Goal: Book appointment/travel/reservation

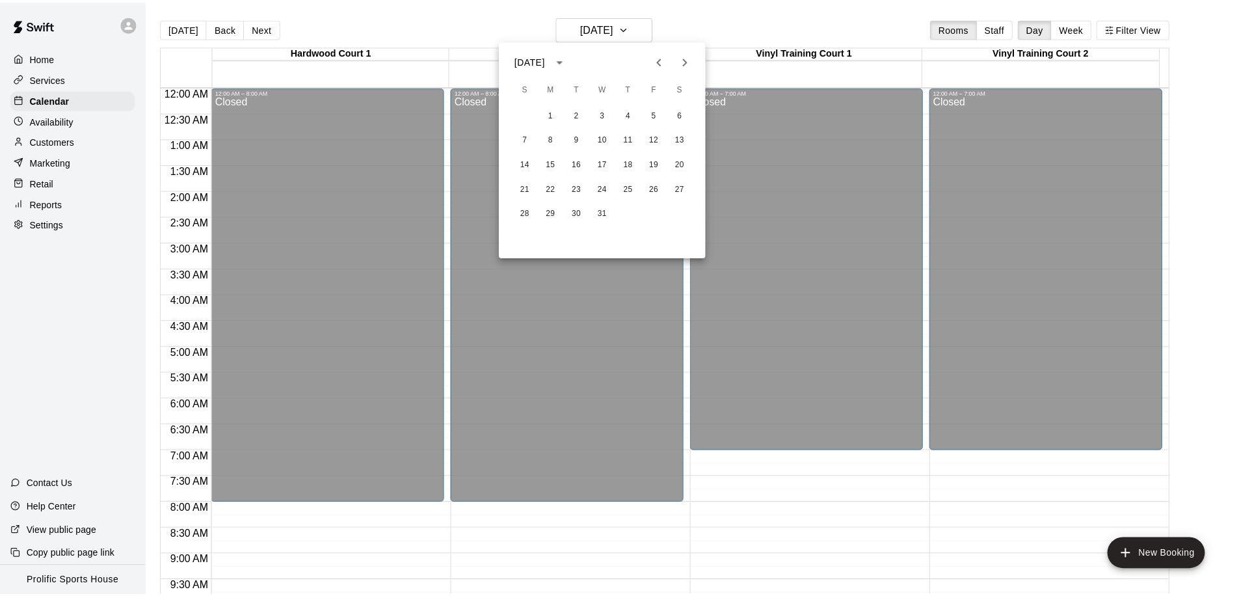
scroll to position [724, 0]
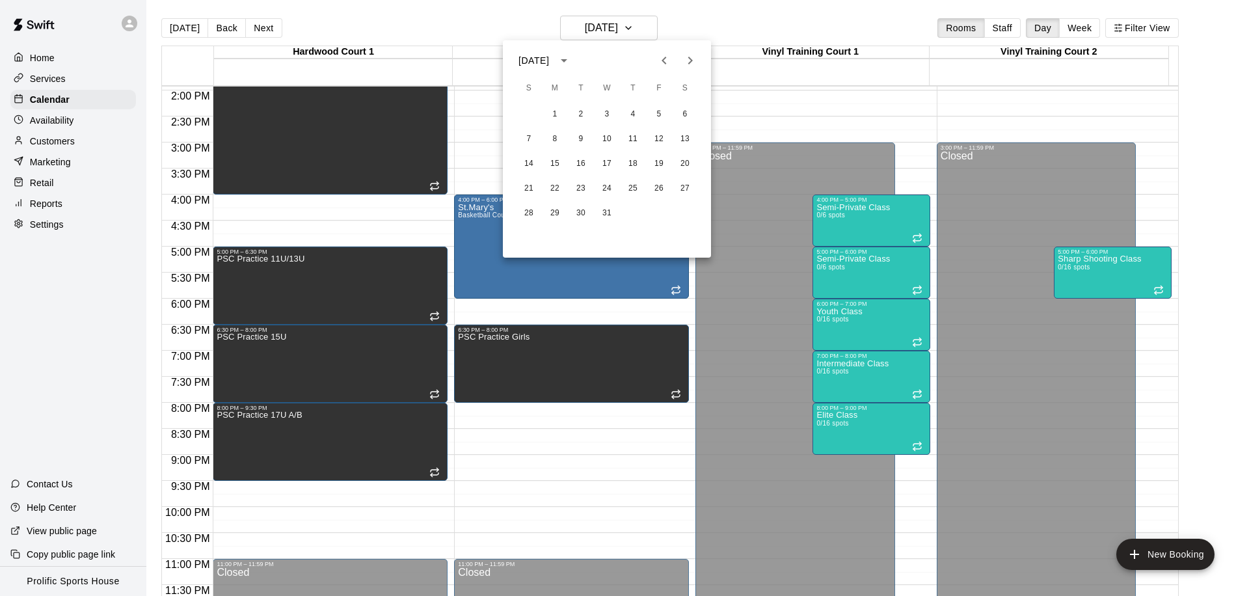
click at [179, 25] on div at bounding box center [624, 298] width 1249 height 596
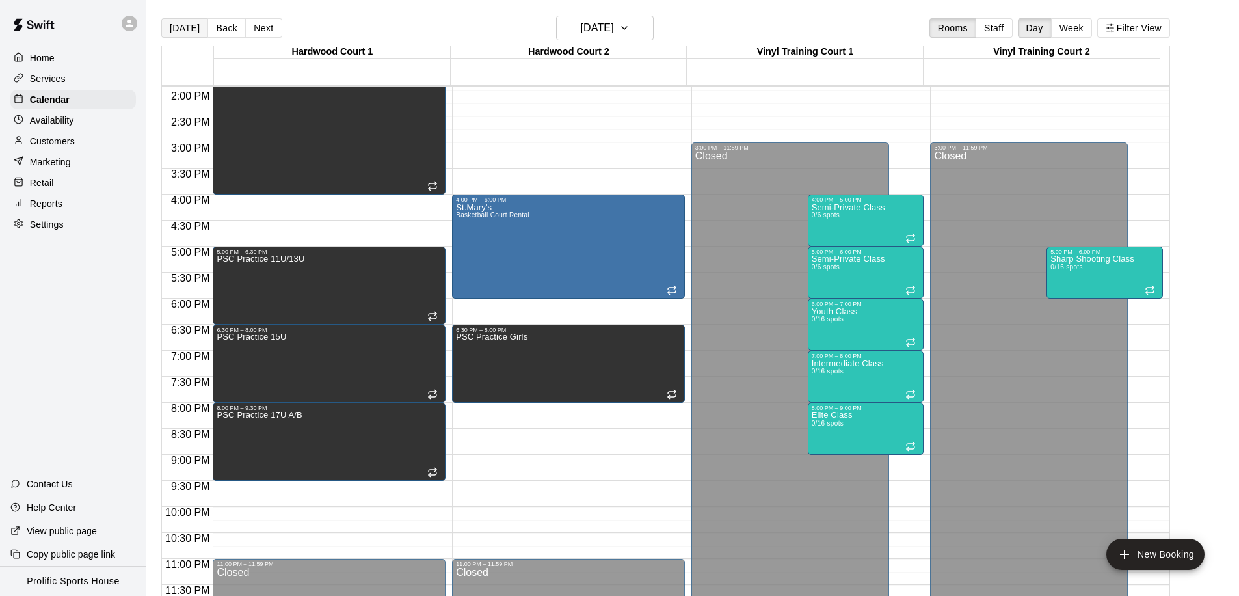
click at [180, 28] on button "[DATE]" at bounding box center [184, 28] width 47 height 20
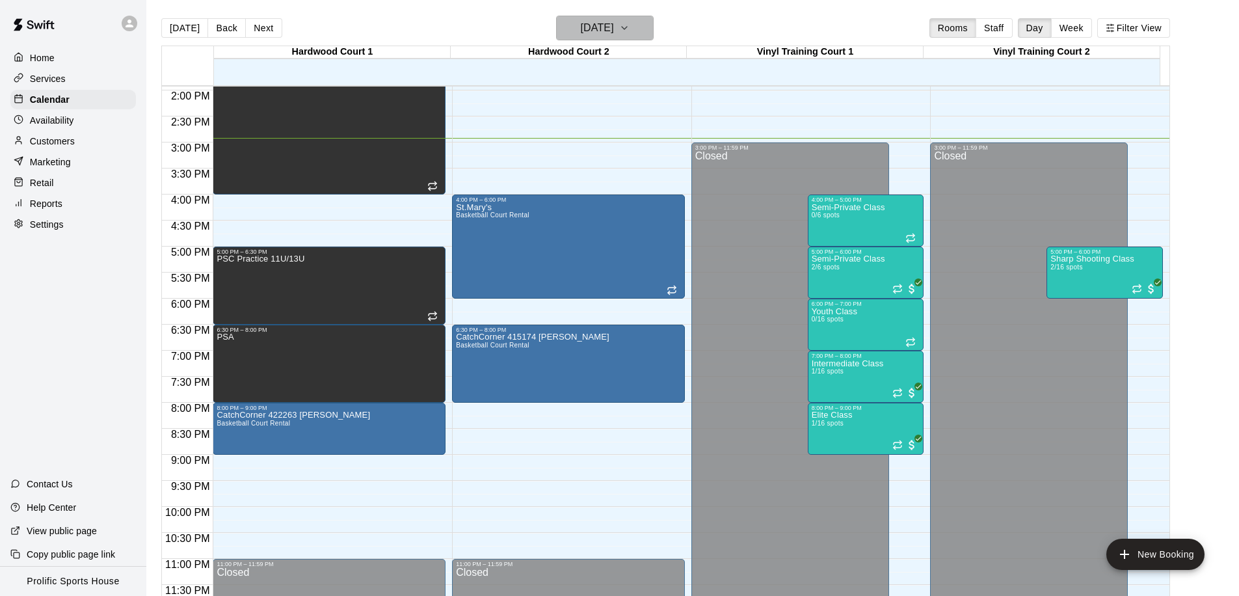
click at [630, 22] on icon "button" at bounding box center [624, 28] width 10 height 16
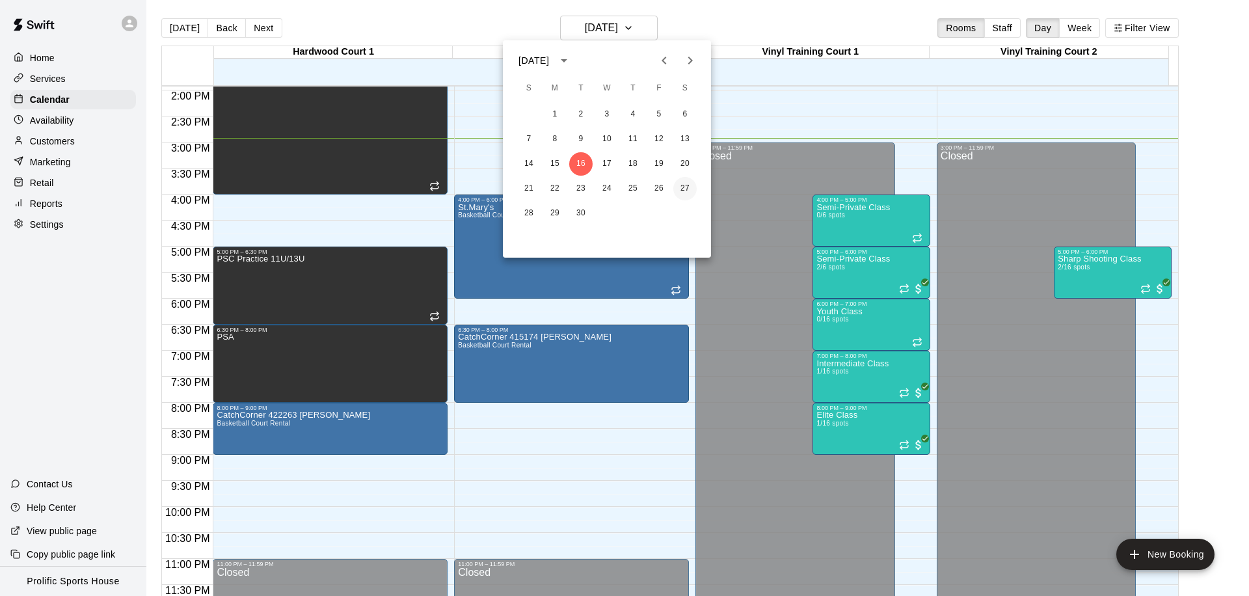
click at [687, 183] on button "27" at bounding box center [684, 188] width 23 height 23
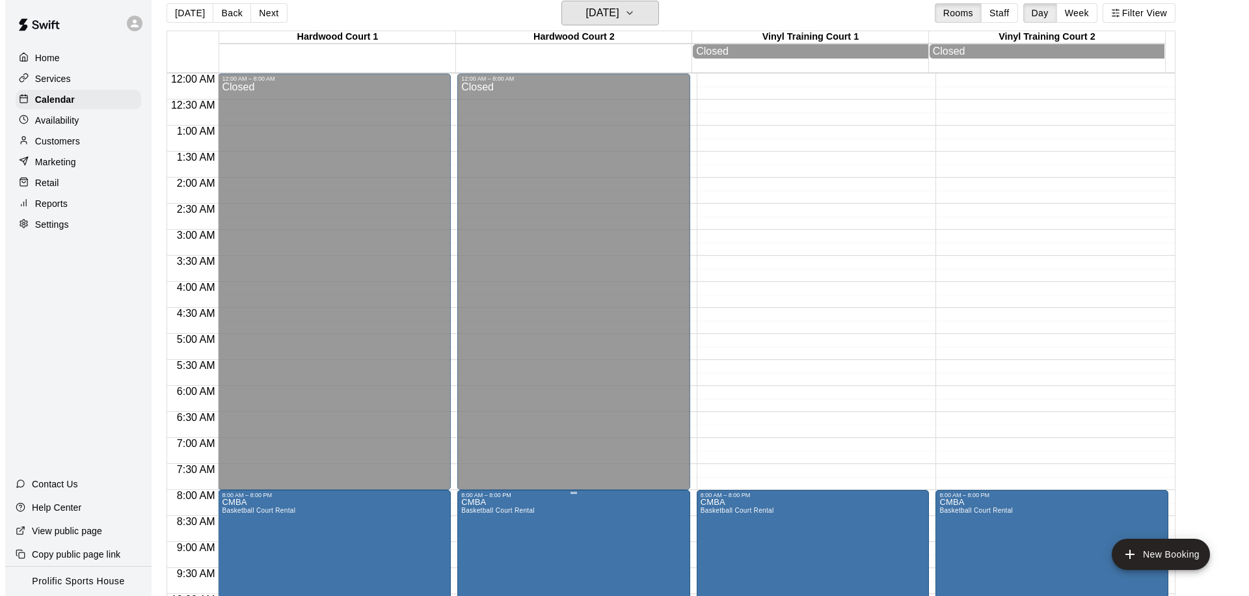
scroll to position [21, 0]
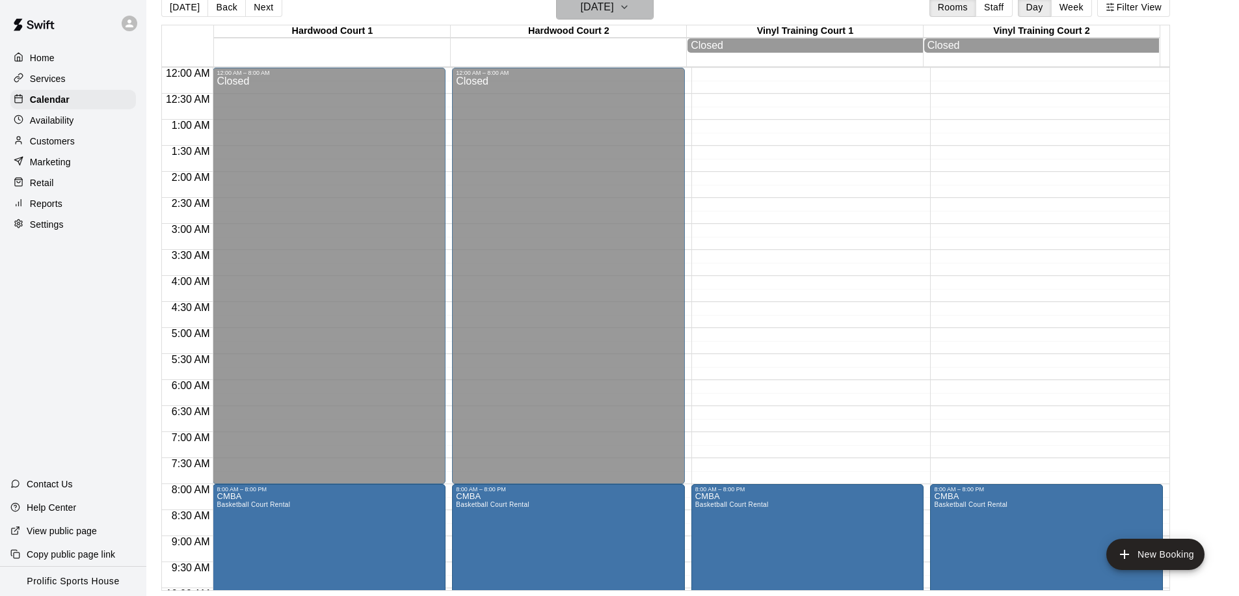
click at [597, 16] on h6 "[DATE]" at bounding box center [597, 7] width 33 height 18
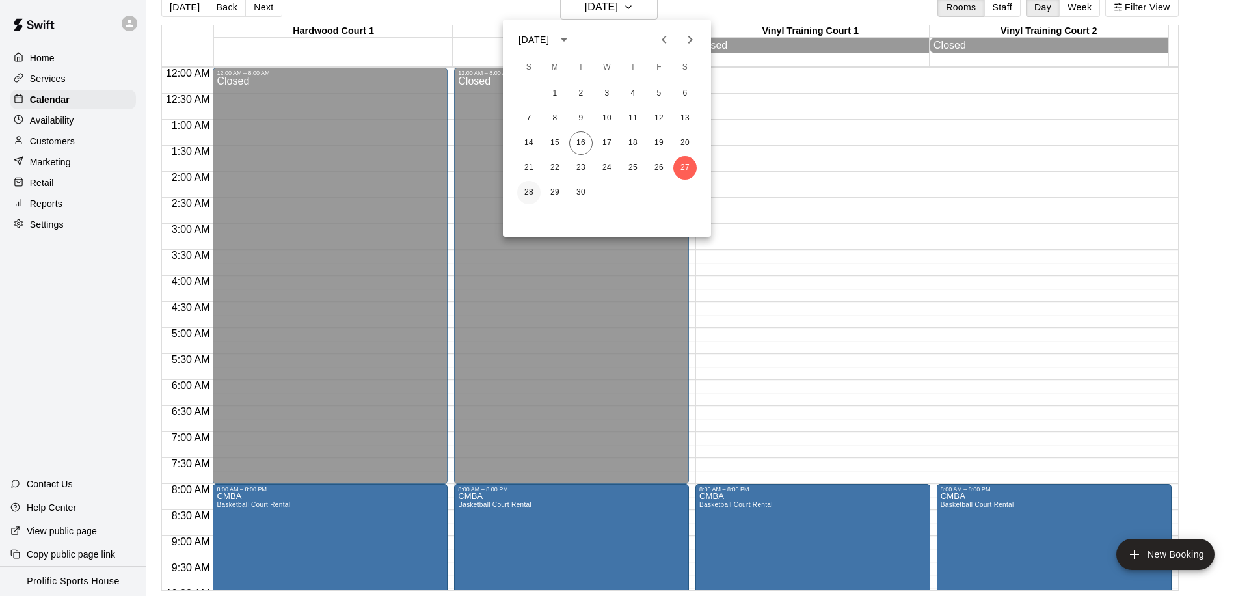
click at [533, 191] on button "28" at bounding box center [528, 192] width 23 height 23
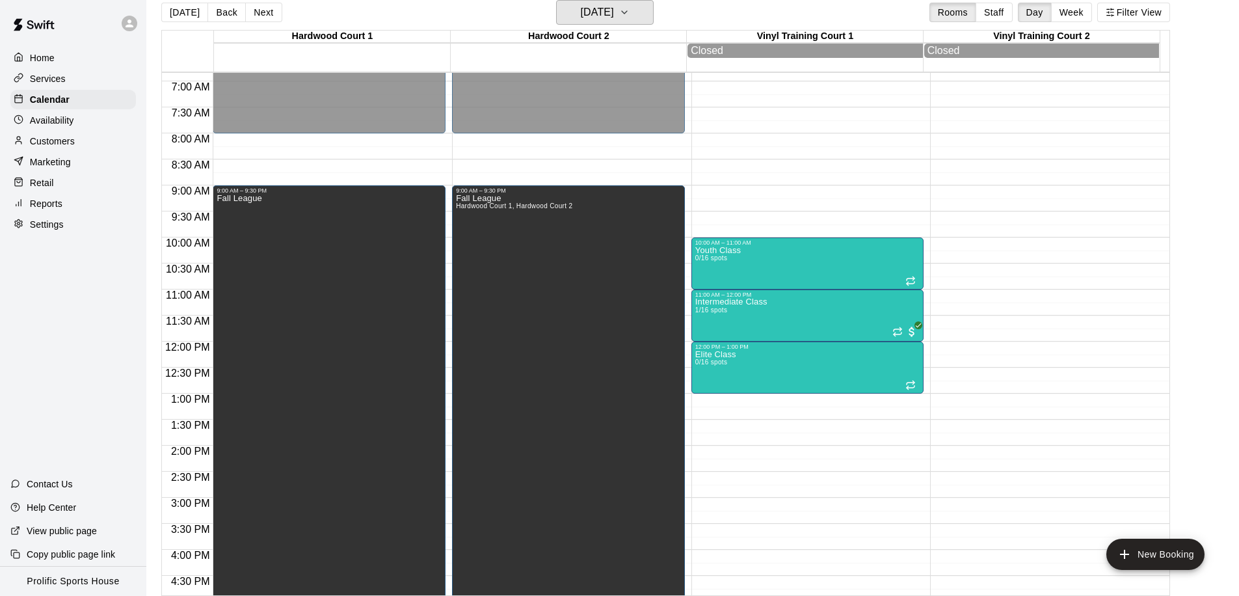
scroll to position [303, 0]
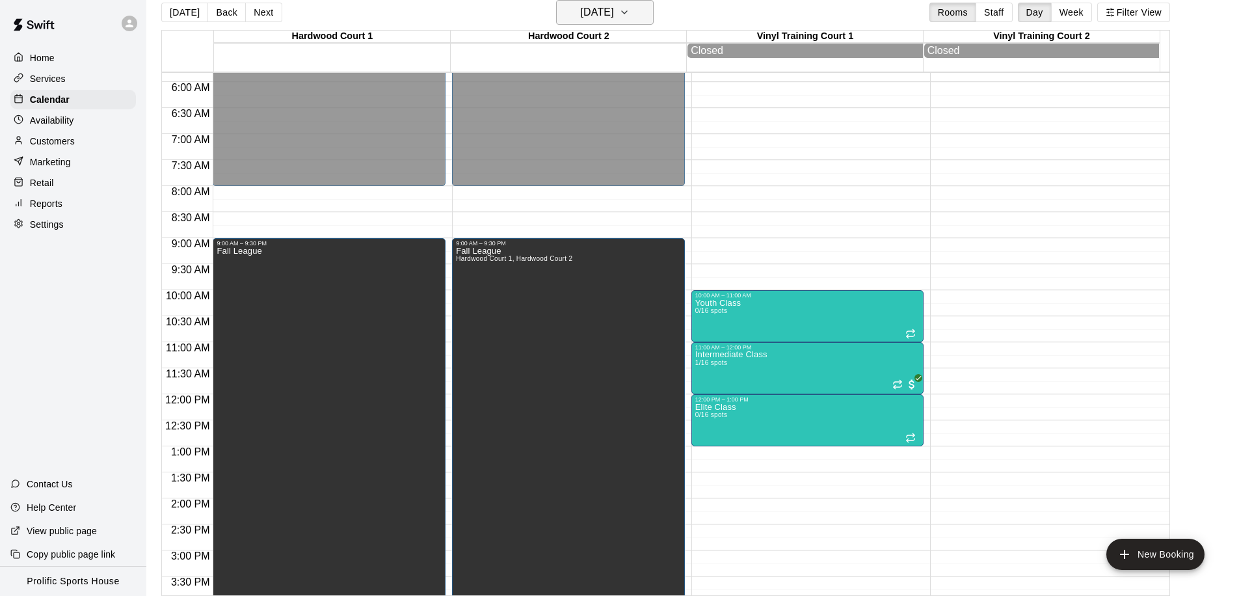
click at [613, 15] on h6 "[DATE]" at bounding box center [597, 12] width 33 height 18
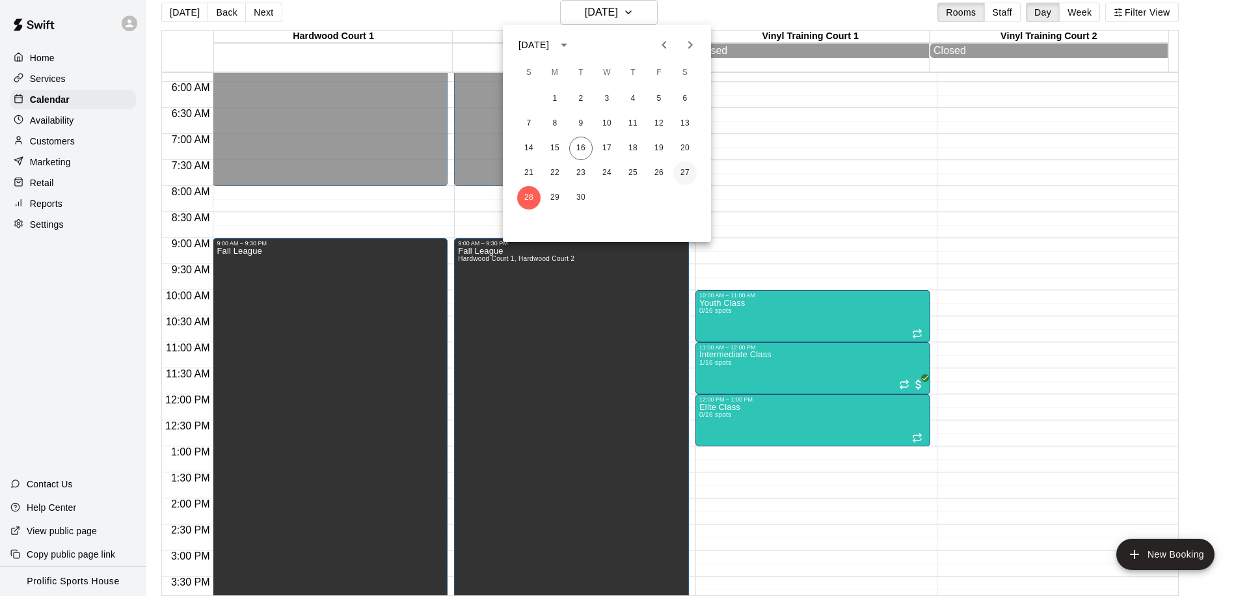
click at [685, 173] on button "27" at bounding box center [684, 172] width 23 height 23
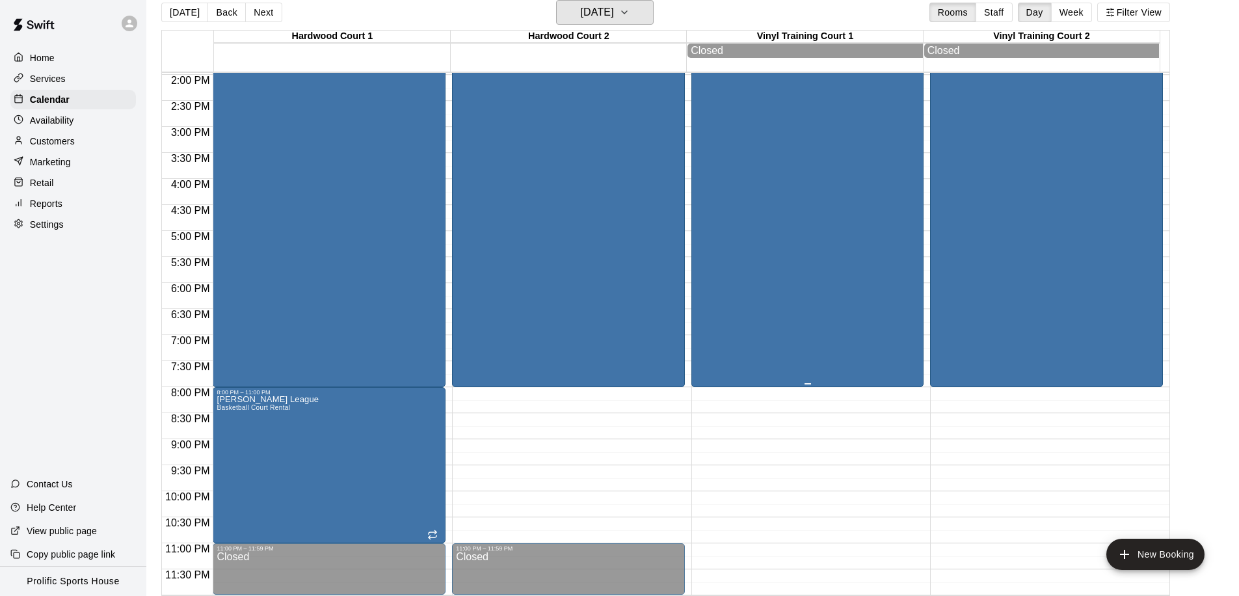
scroll to position [311, 0]
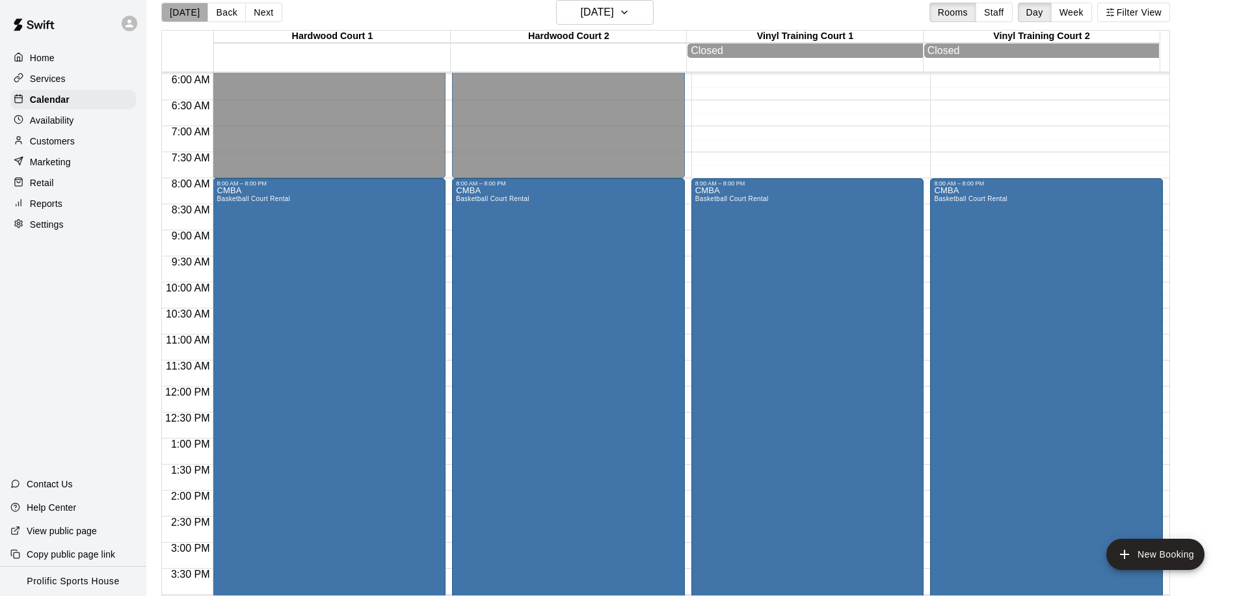
click at [187, 18] on button "[DATE]" at bounding box center [184, 13] width 47 height 20
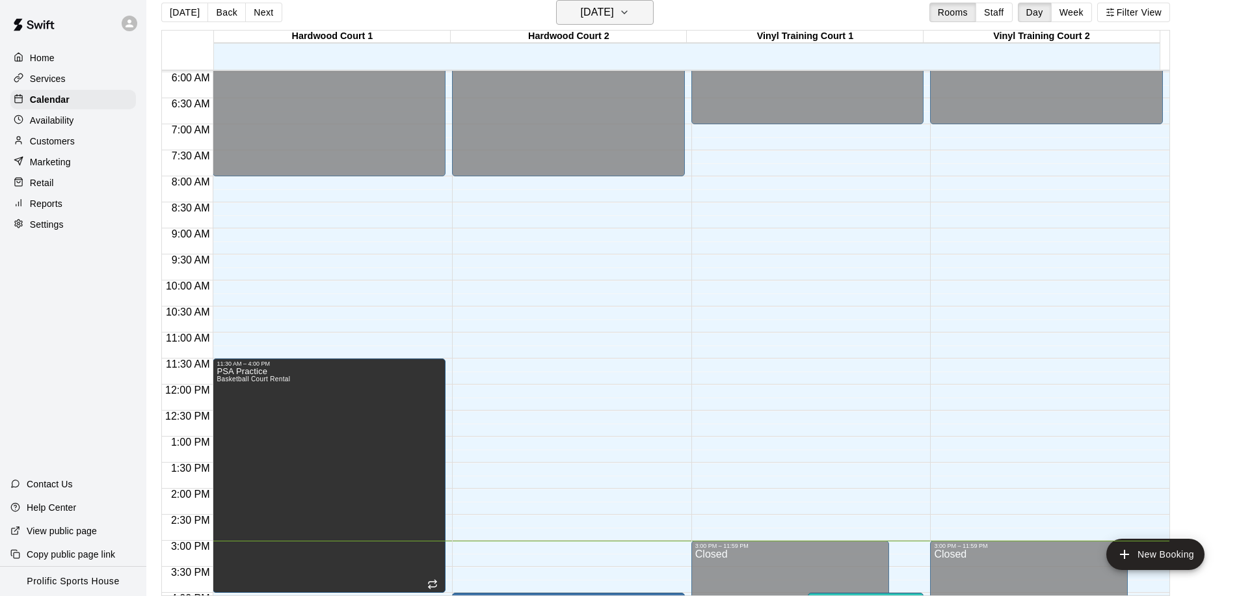
click at [592, 14] on h6 "[DATE]" at bounding box center [597, 12] width 33 height 18
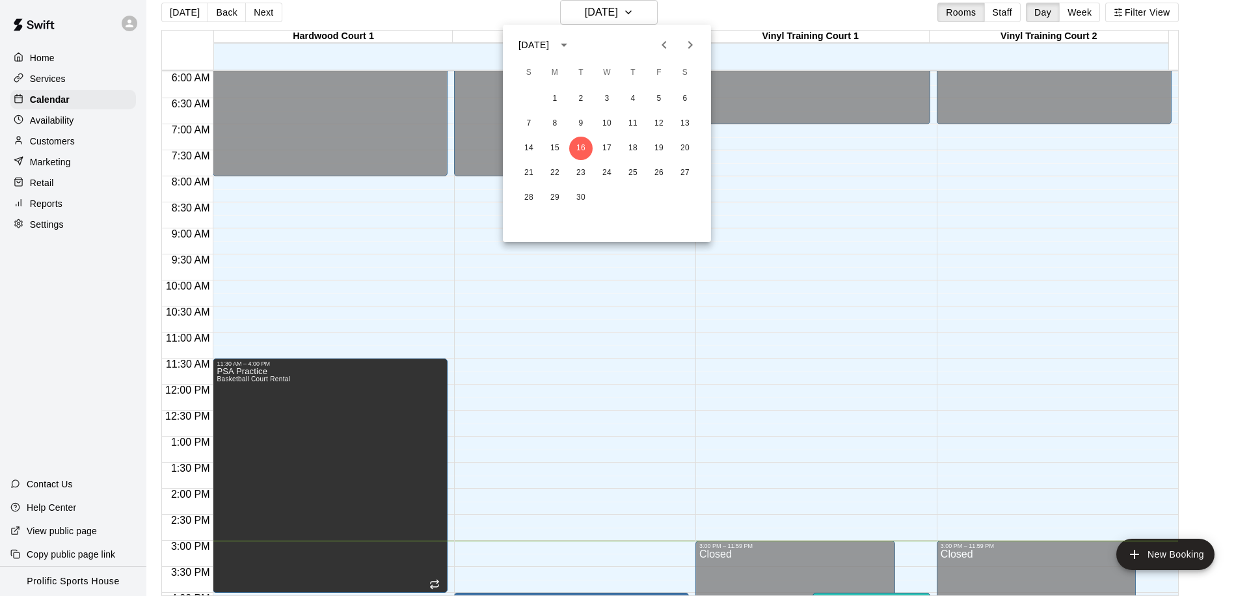
click at [689, 43] on icon "Next month" at bounding box center [690, 45] width 5 height 8
click at [665, 94] on button "3" at bounding box center [658, 98] width 23 height 23
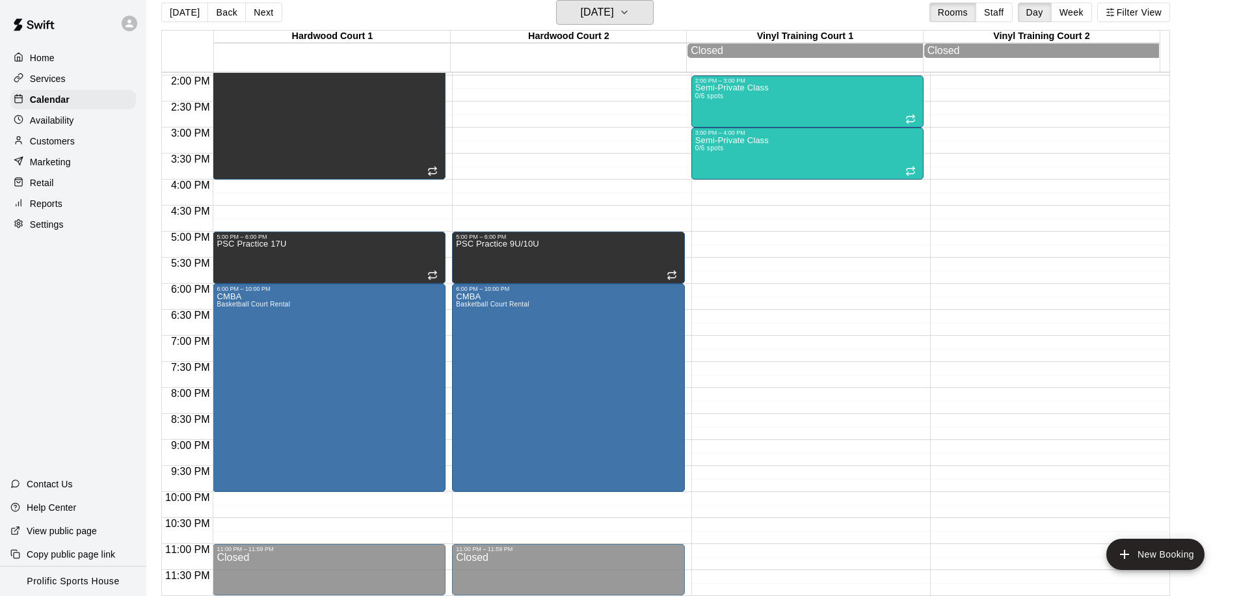
scroll to position [726, 0]
click at [614, 13] on h6 "[DATE]" at bounding box center [597, 12] width 33 height 18
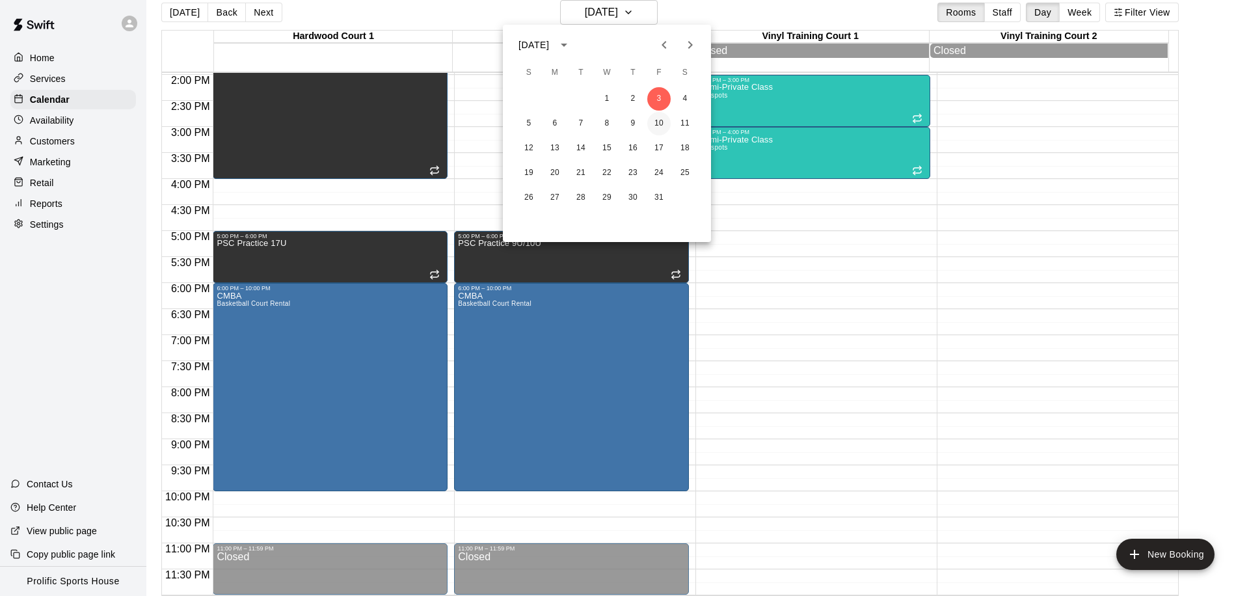
click at [659, 128] on button "10" at bounding box center [658, 123] width 23 height 23
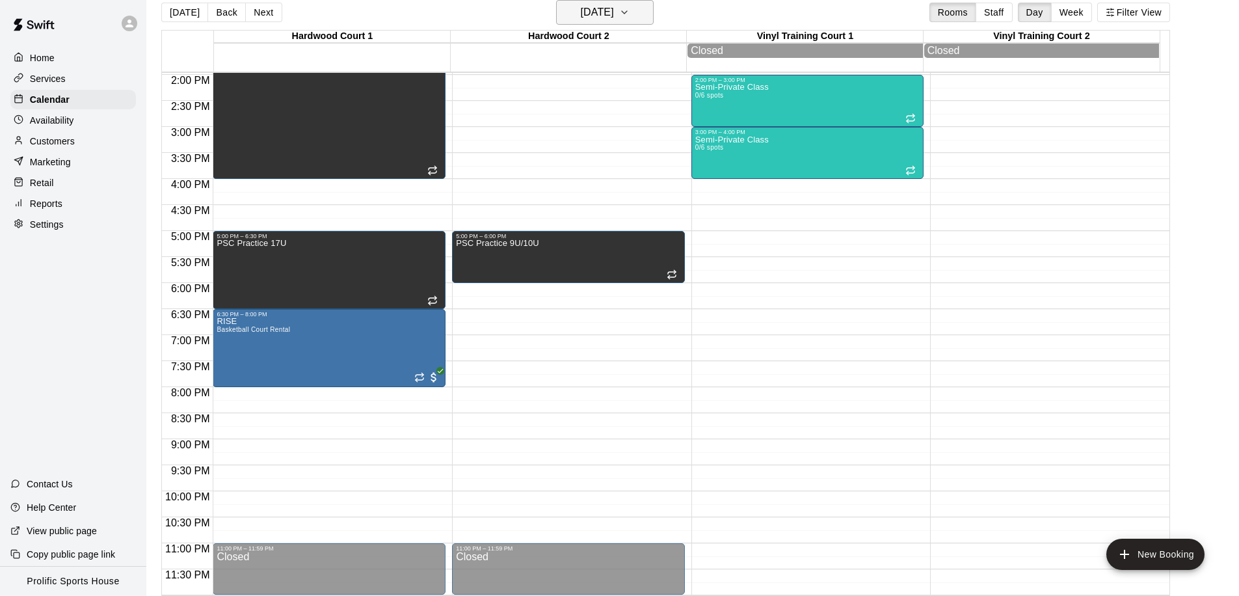
click at [614, 16] on h6 "[DATE]" at bounding box center [597, 12] width 33 height 18
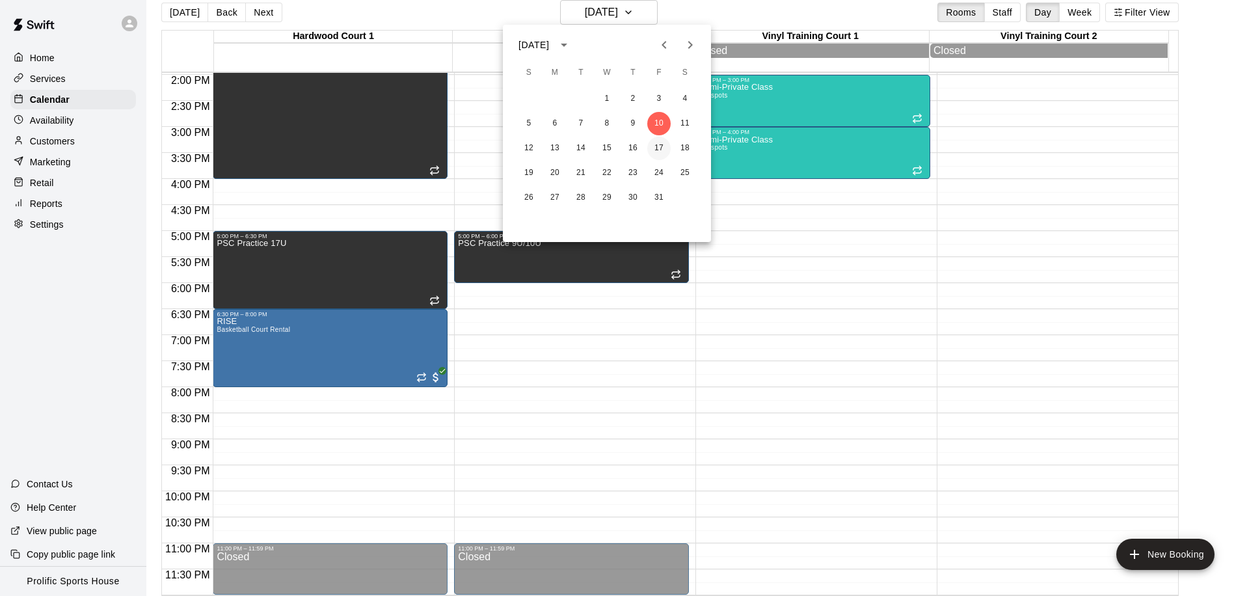
click at [656, 146] on button "17" at bounding box center [658, 148] width 23 height 23
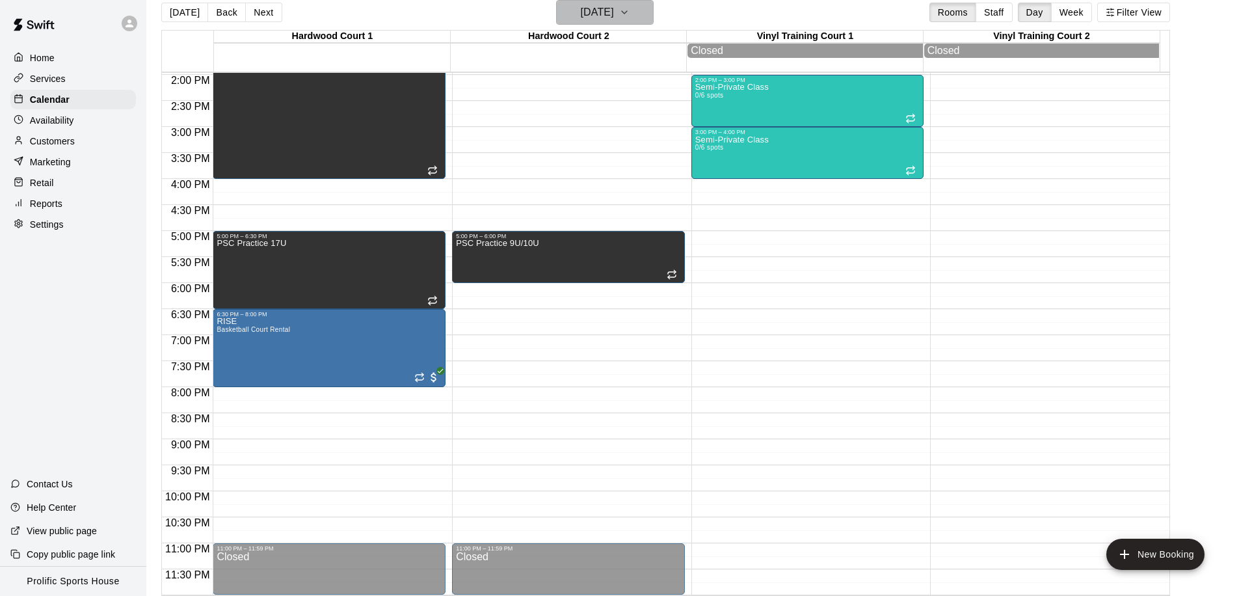
click at [614, 11] on h6 "[DATE]" at bounding box center [597, 12] width 33 height 18
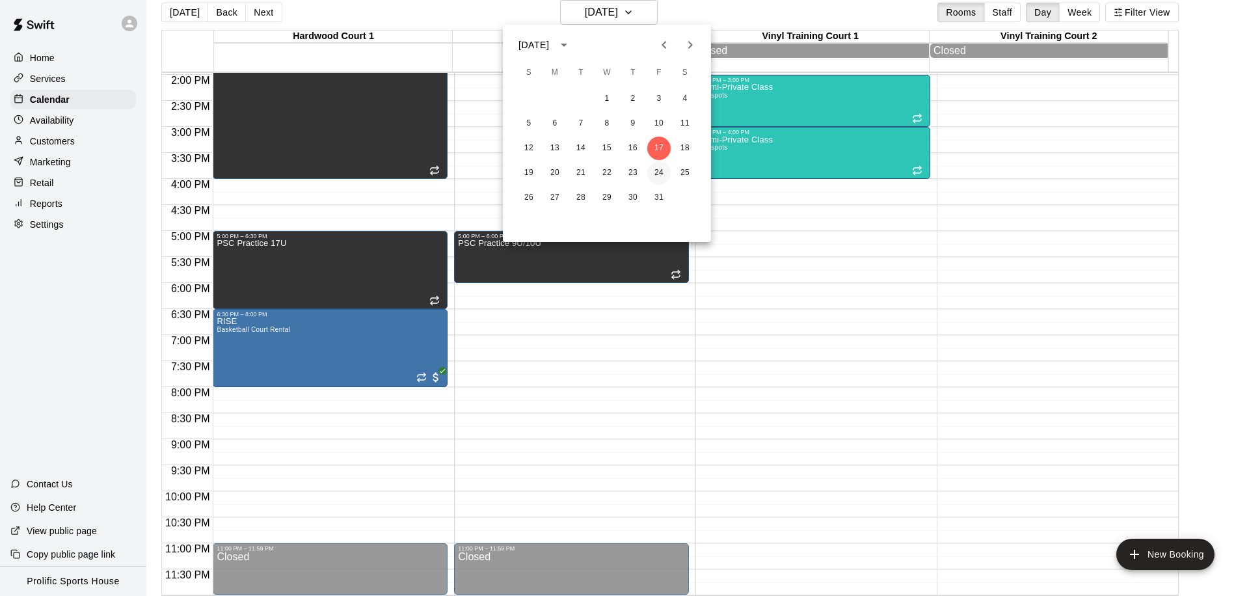
click at [650, 171] on button "24" at bounding box center [658, 172] width 23 height 23
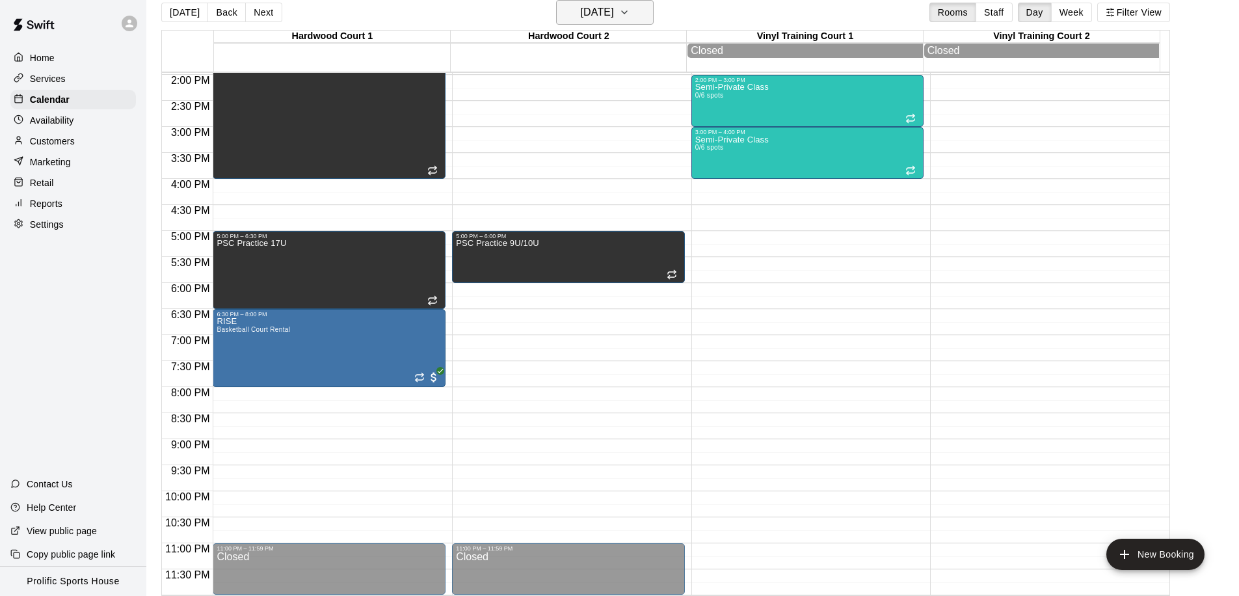
click at [614, 14] on h6 "[DATE]" at bounding box center [597, 12] width 33 height 18
click at [628, 16] on div "[DATE] S M T W T F S 1 2 3 4 5 6 7 8 9 10 11 12 13 14 15 16 17 18 19 20 21 22 2…" at bounding box center [619, 298] width 1239 height 596
click at [614, 14] on h6 "[DATE]" at bounding box center [597, 12] width 33 height 18
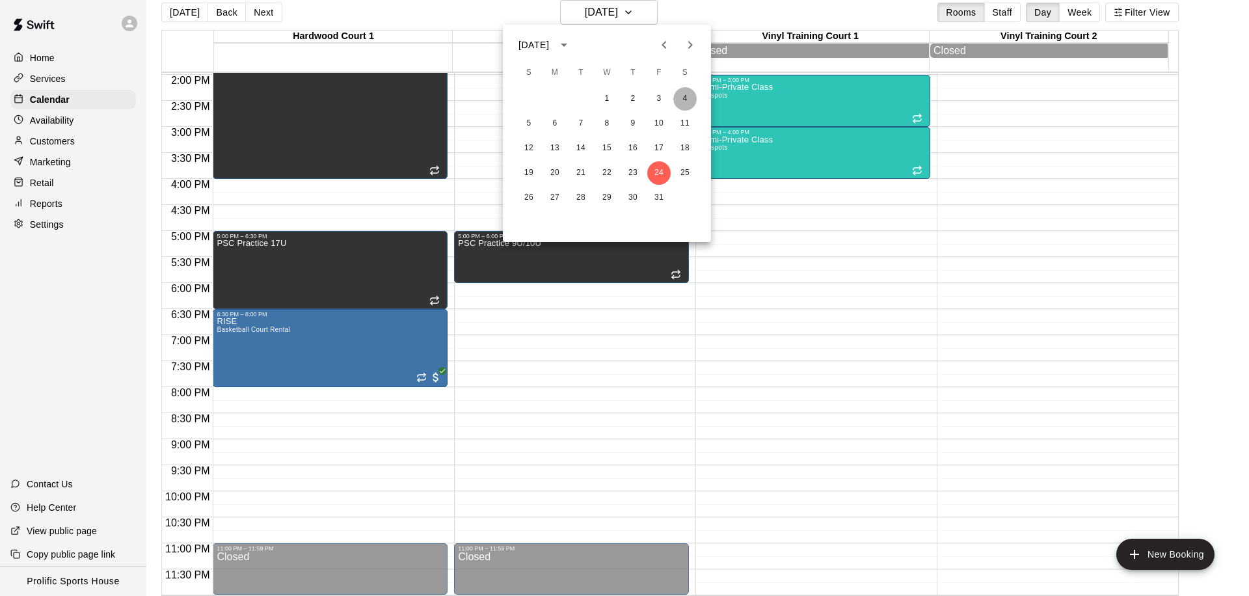
click at [682, 103] on button "4" at bounding box center [684, 98] width 23 height 23
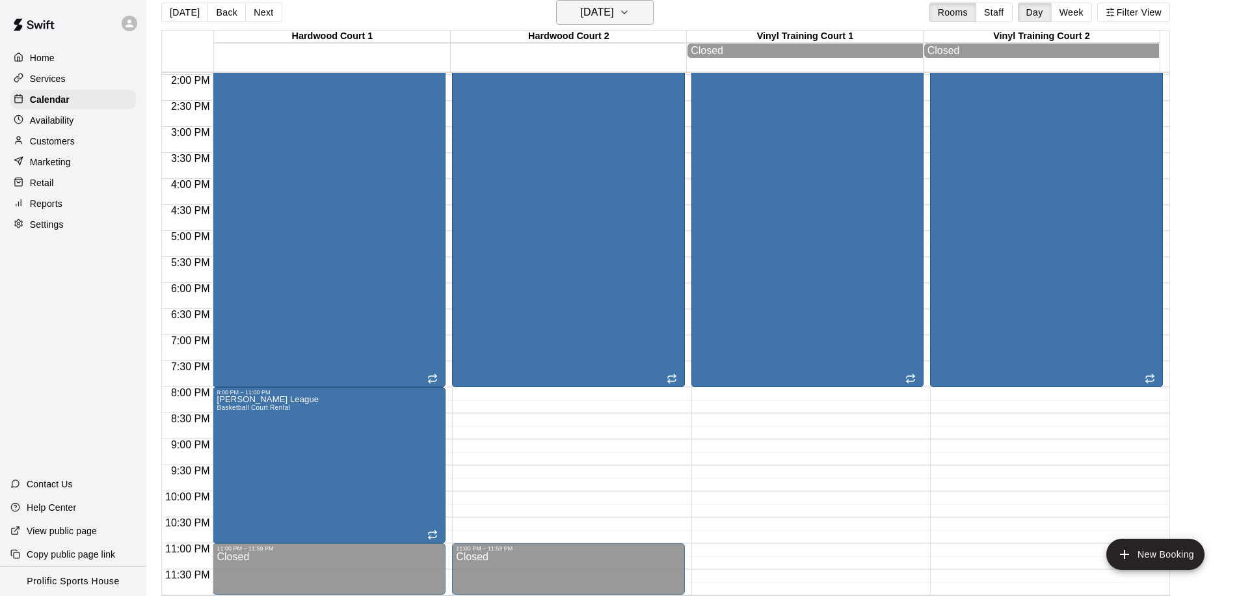
click at [630, 18] on icon "button" at bounding box center [624, 13] width 10 height 16
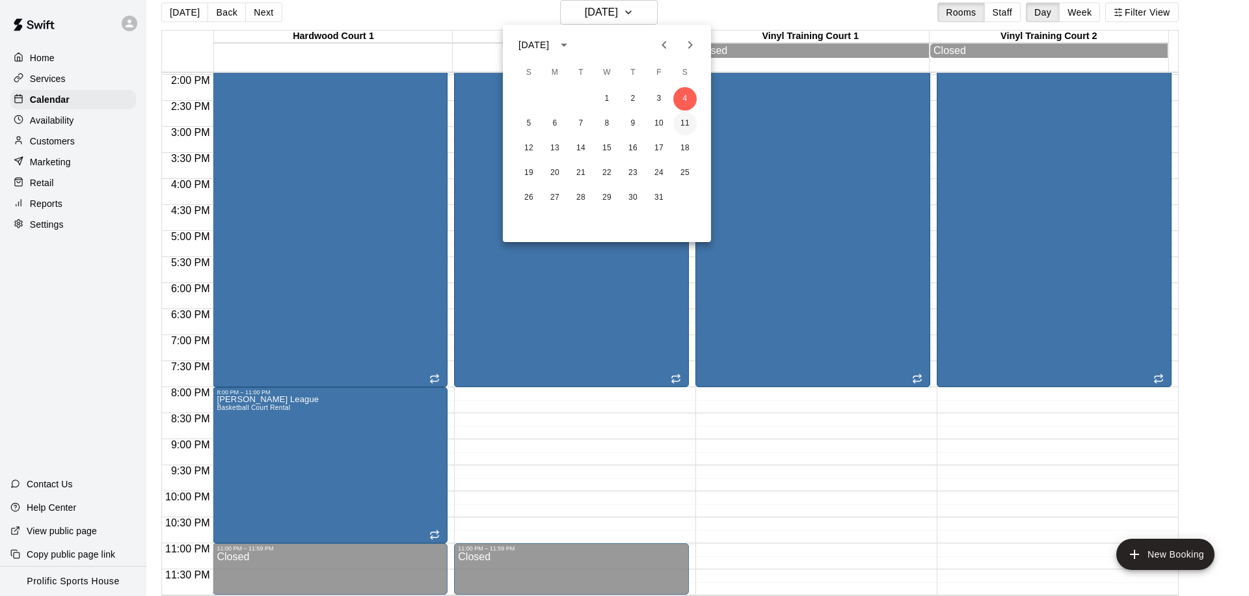
click at [691, 123] on button "11" at bounding box center [684, 123] width 23 height 23
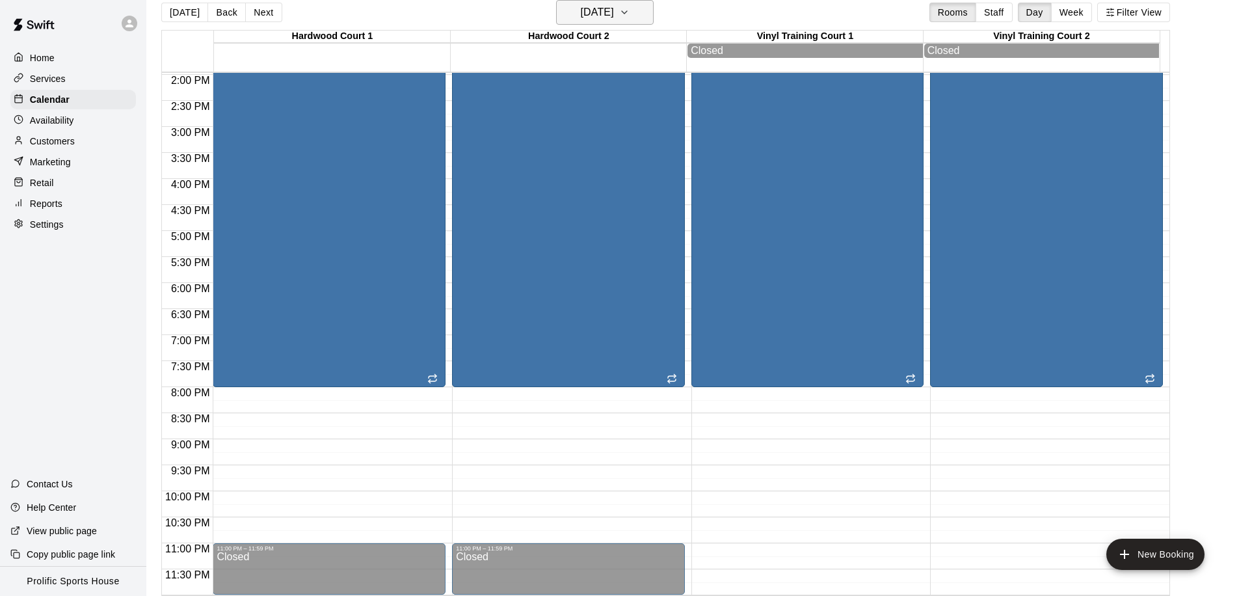
click at [606, 21] on h6 "[DATE]" at bounding box center [597, 12] width 33 height 18
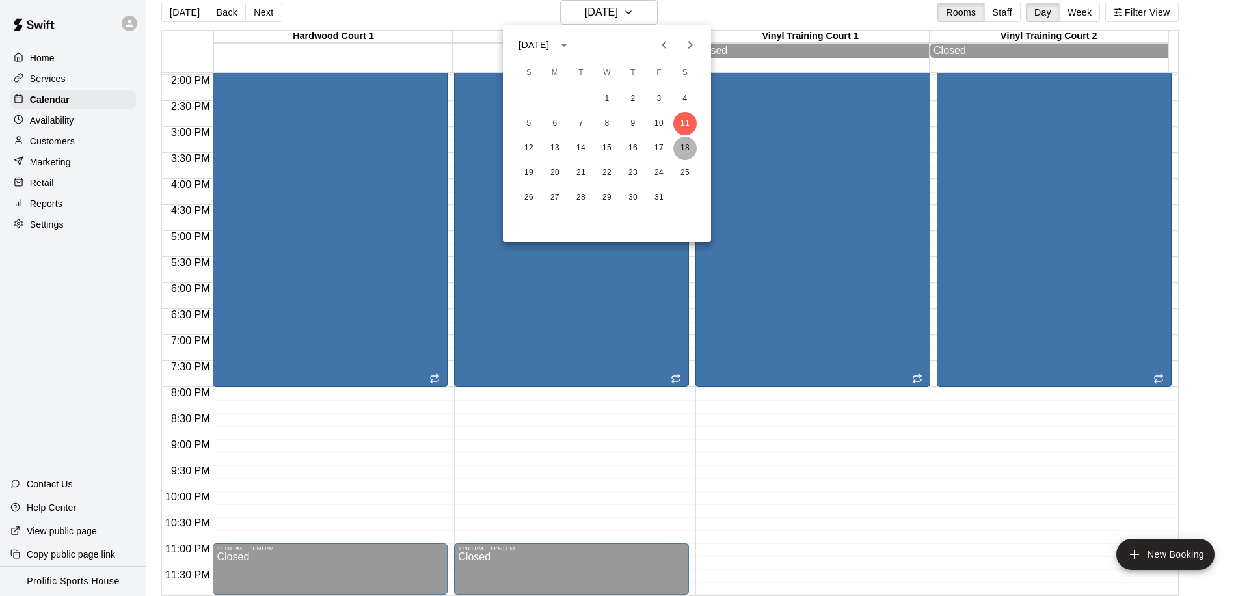
click at [684, 152] on button "18" at bounding box center [684, 148] width 23 height 23
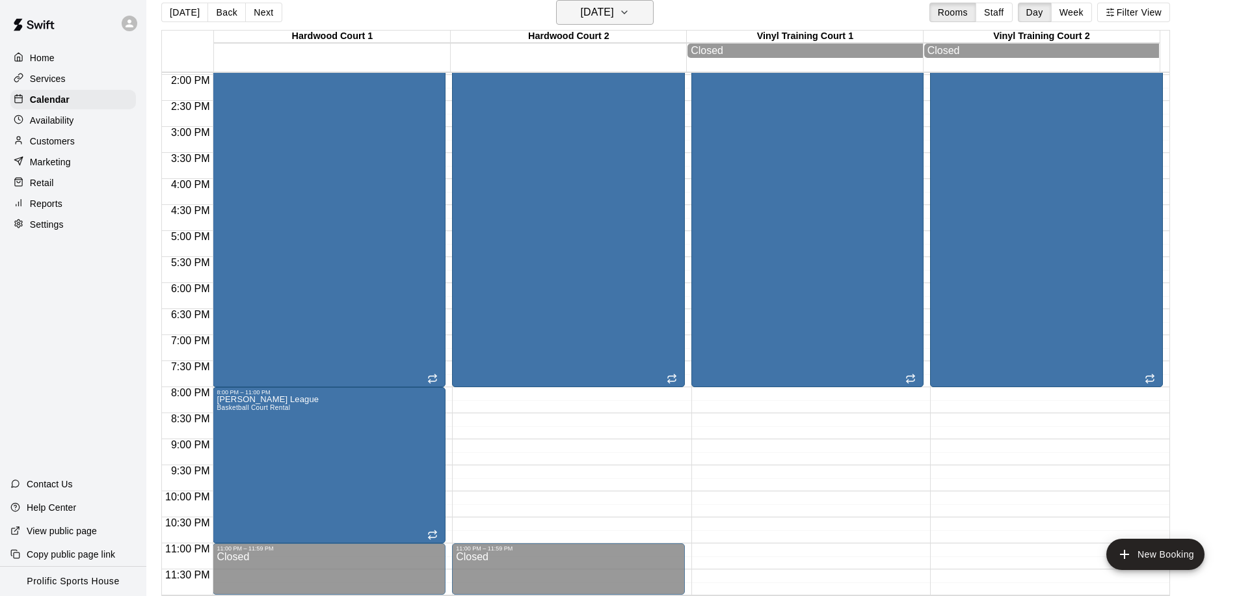
click at [614, 20] on h6 "[DATE]" at bounding box center [597, 12] width 33 height 18
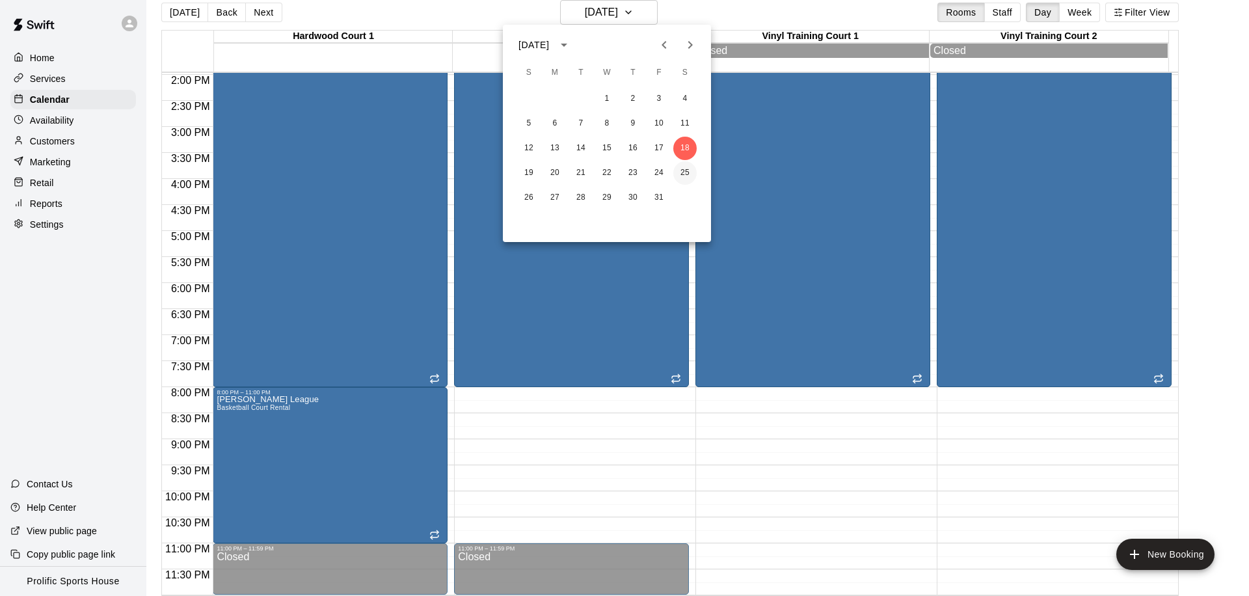
click at [683, 166] on button "25" at bounding box center [684, 172] width 23 height 23
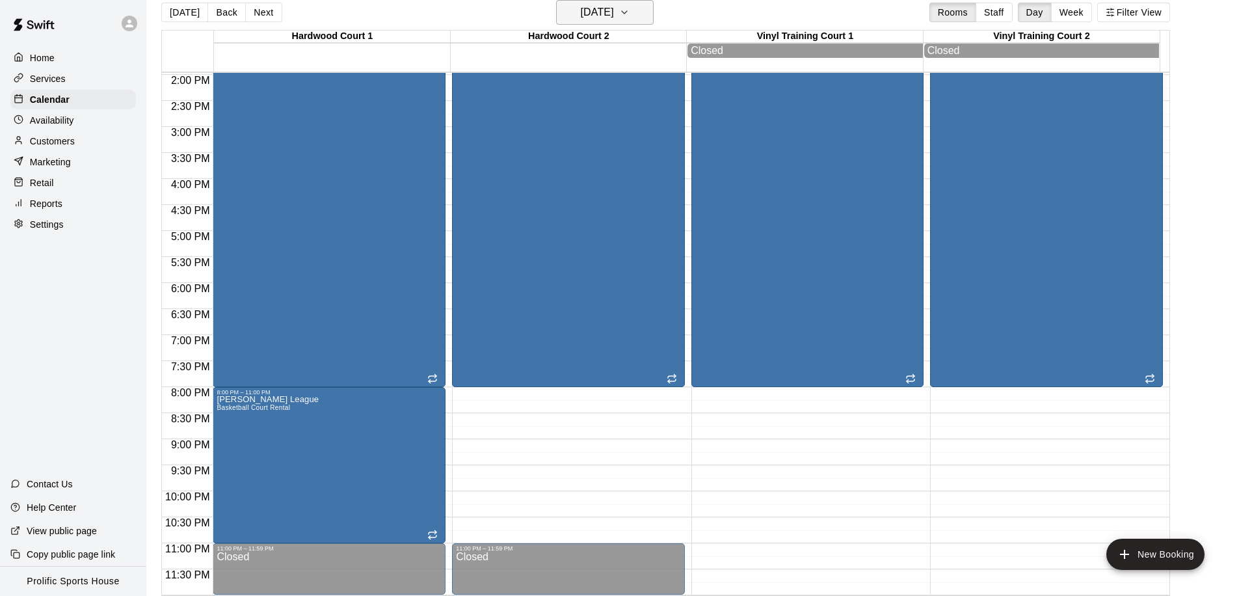
click at [609, 8] on h6 "[DATE]" at bounding box center [597, 12] width 33 height 18
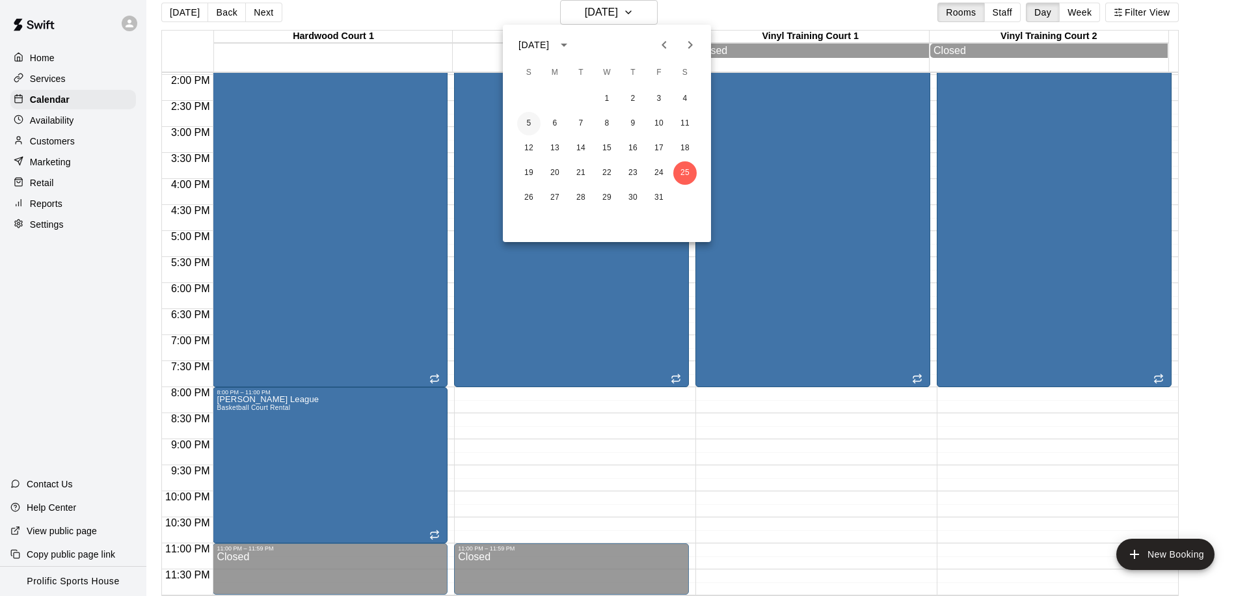
click at [526, 126] on button "5" at bounding box center [528, 123] width 23 height 23
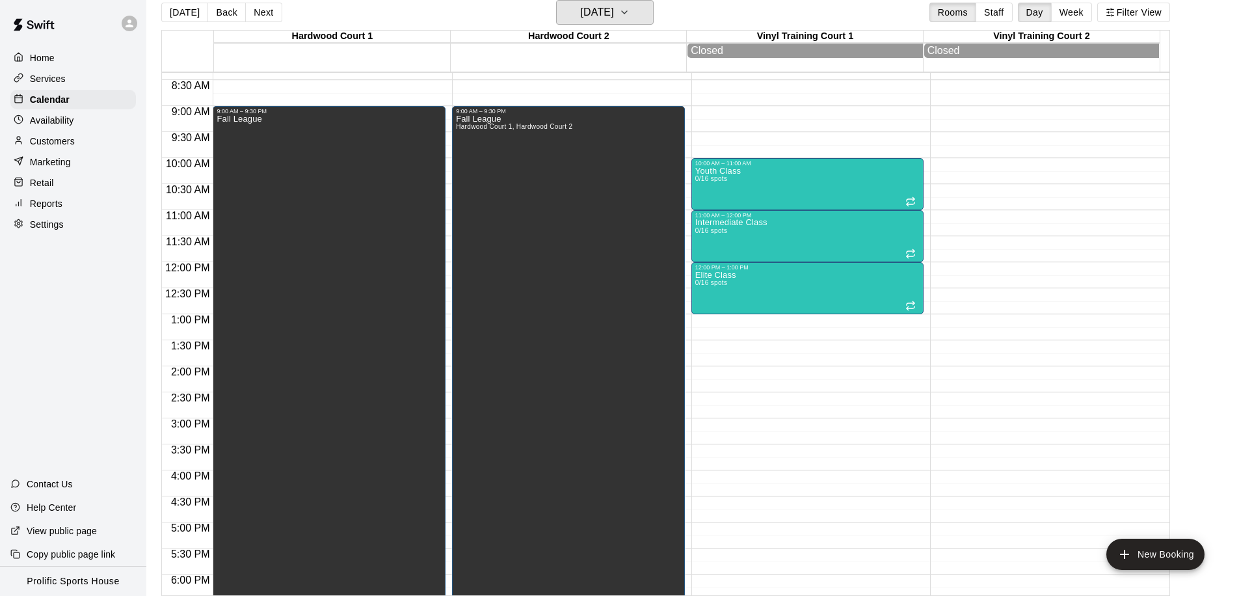
scroll to position [407, 0]
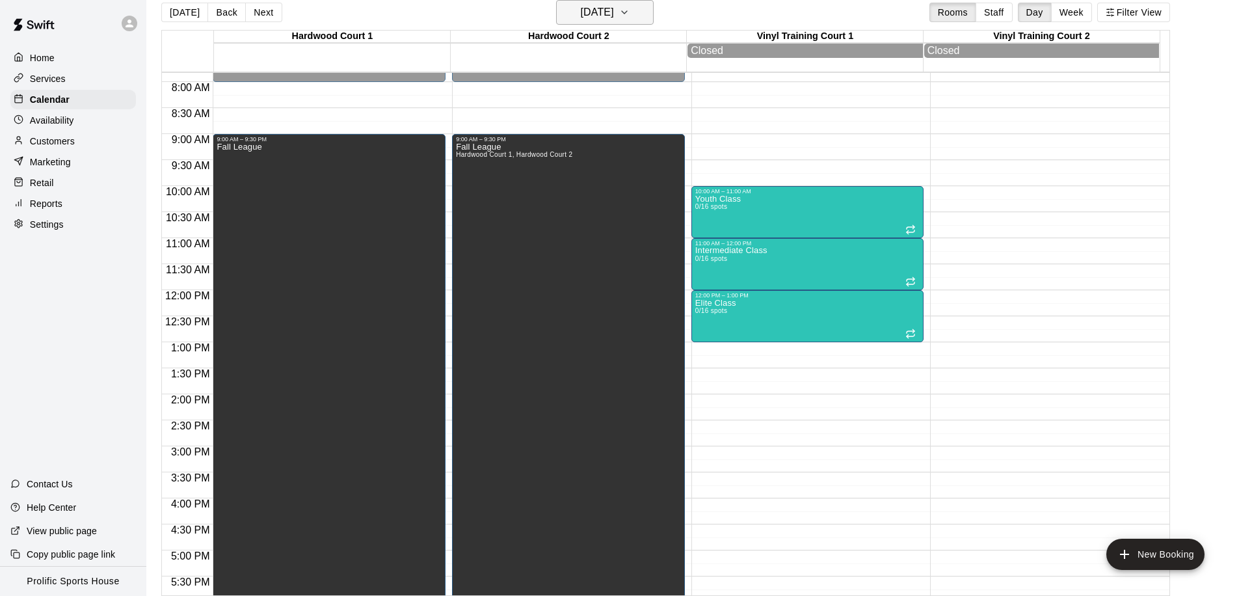
click at [614, 18] on h6 "[DATE]" at bounding box center [597, 12] width 33 height 18
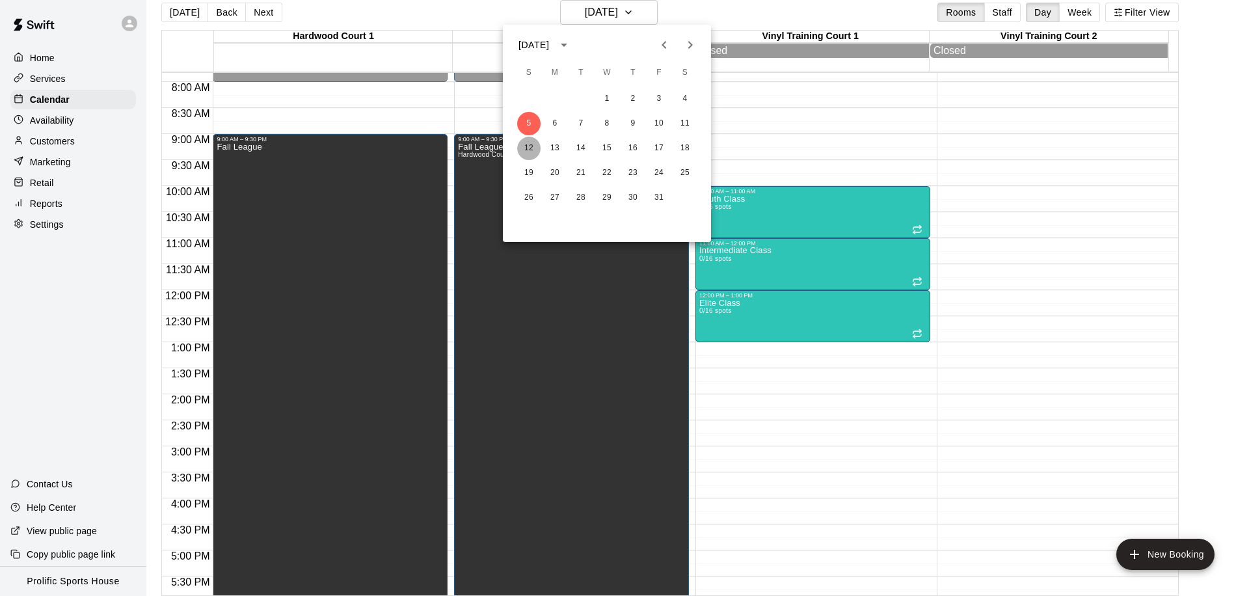
click at [524, 147] on button "12" at bounding box center [528, 148] width 23 height 23
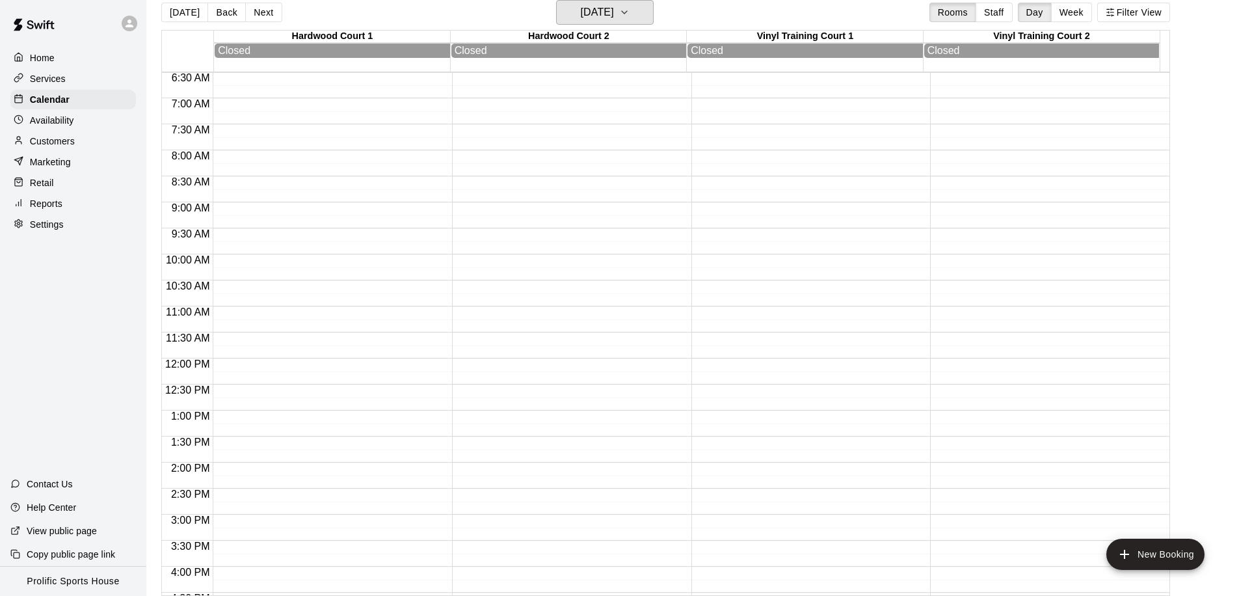
scroll to position [239, 0]
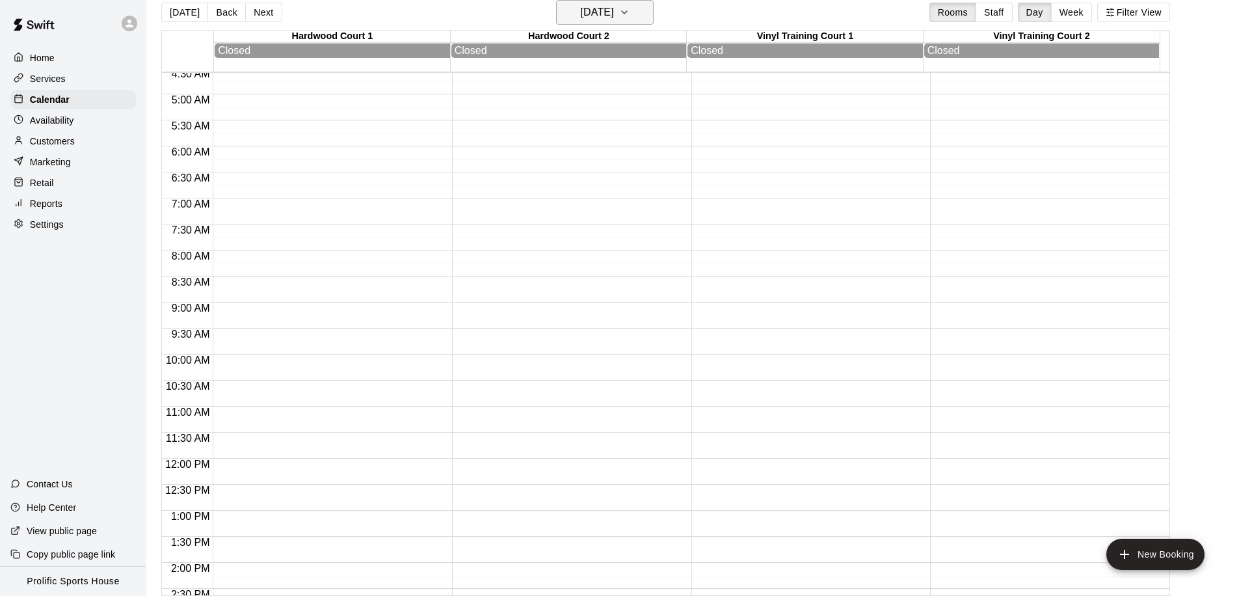
click at [614, 15] on h6 "[DATE]" at bounding box center [597, 12] width 33 height 18
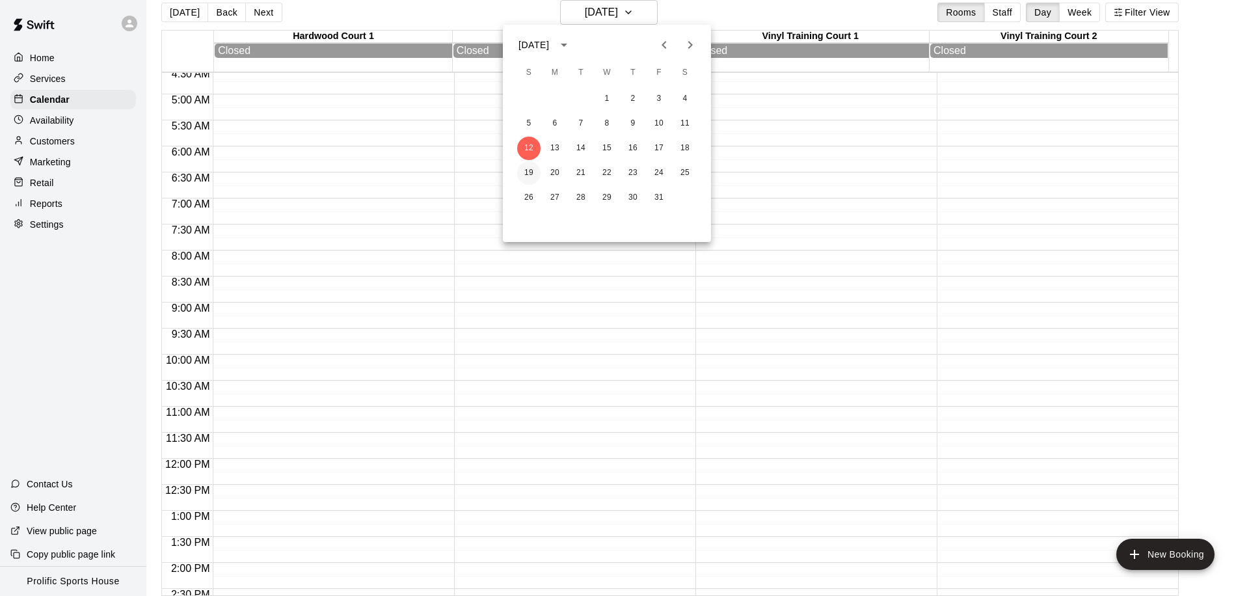
click at [528, 181] on button "19" at bounding box center [528, 172] width 23 height 23
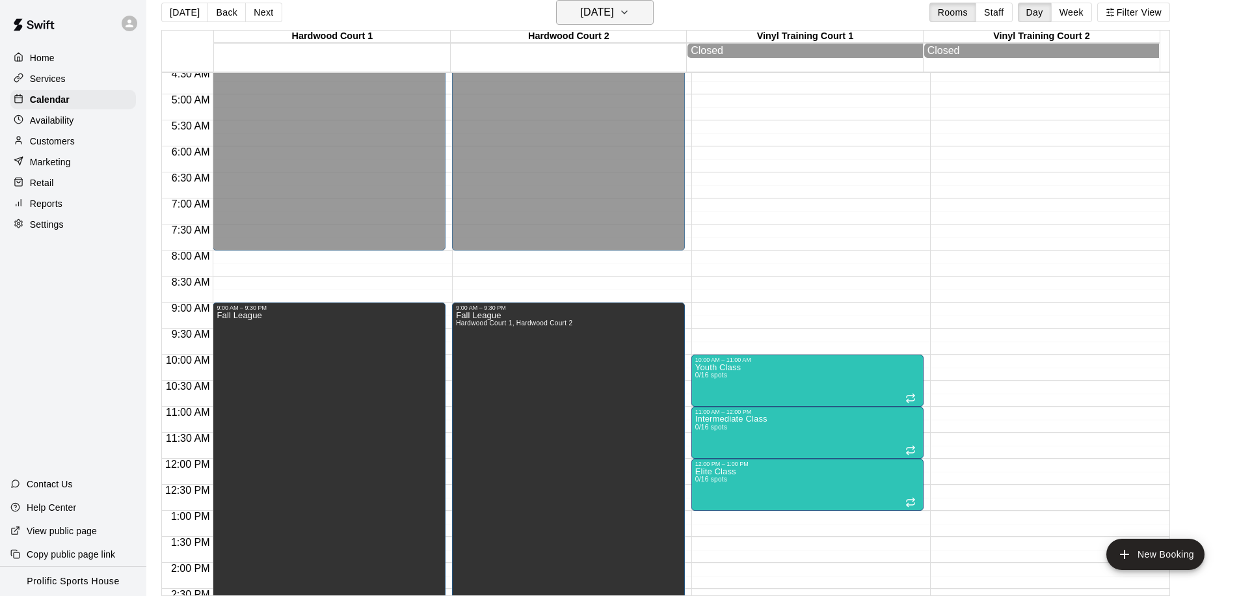
click at [588, 13] on h6 "[DATE]" at bounding box center [597, 12] width 33 height 18
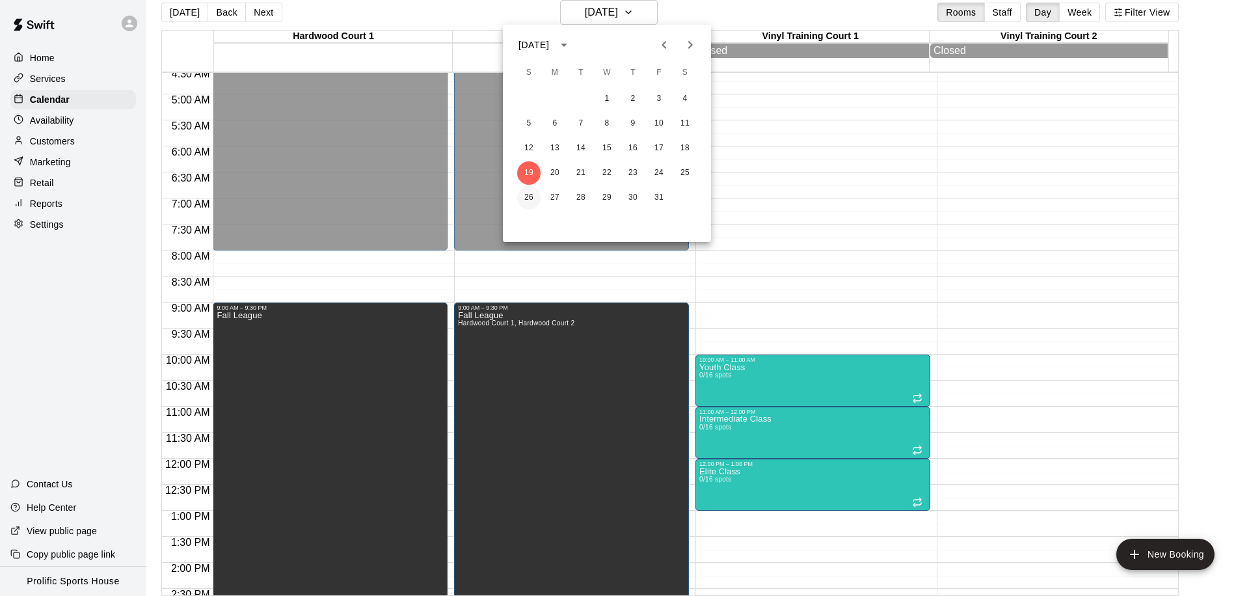
click at [535, 196] on button "26" at bounding box center [528, 197] width 23 height 23
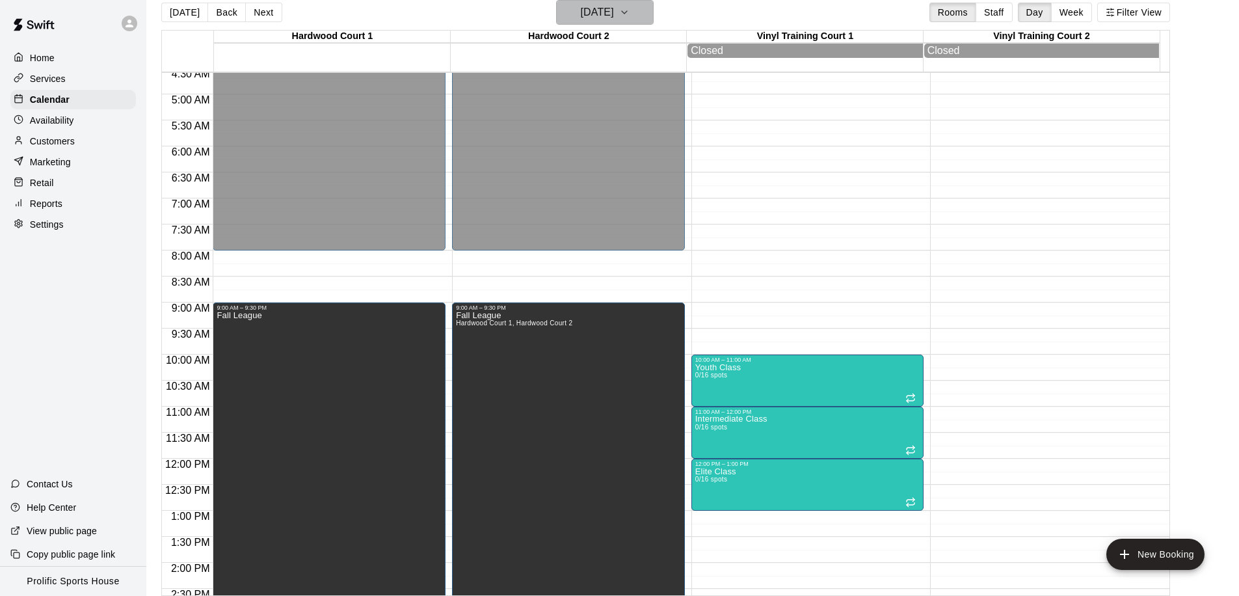
click at [602, 10] on h6 "[DATE]" at bounding box center [597, 12] width 33 height 18
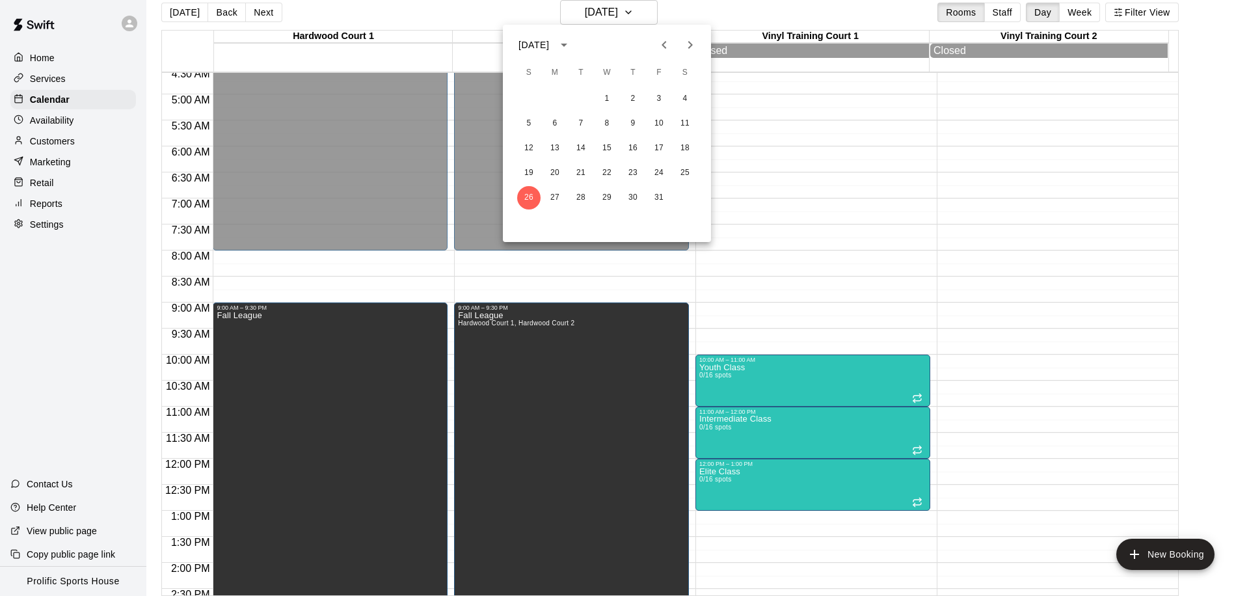
click at [693, 49] on icon "Next month" at bounding box center [690, 45] width 16 height 16
click at [659, 124] on button "7" at bounding box center [658, 123] width 23 height 23
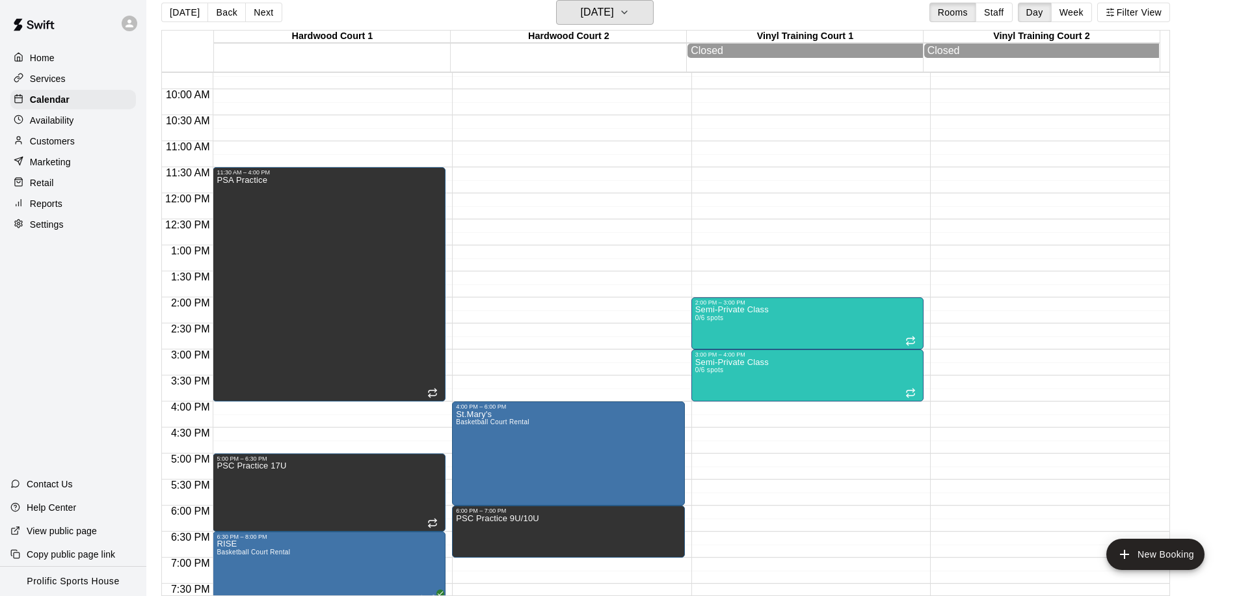
scroll to position [635, 0]
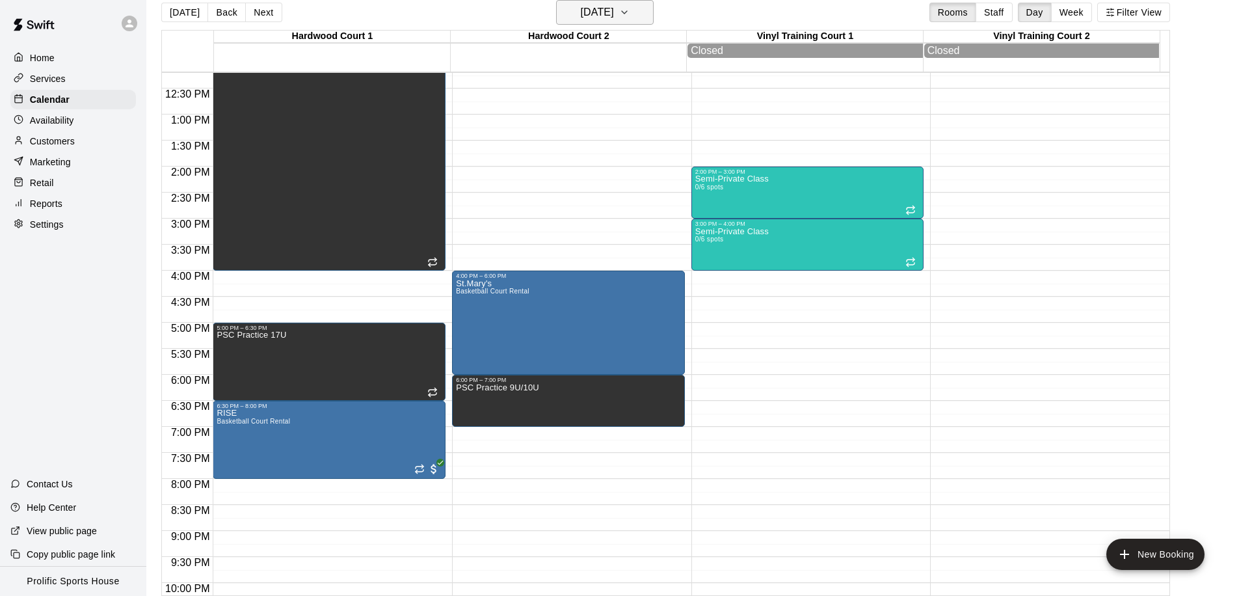
click at [614, 19] on h6 "[DATE]" at bounding box center [597, 12] width 33 height 18
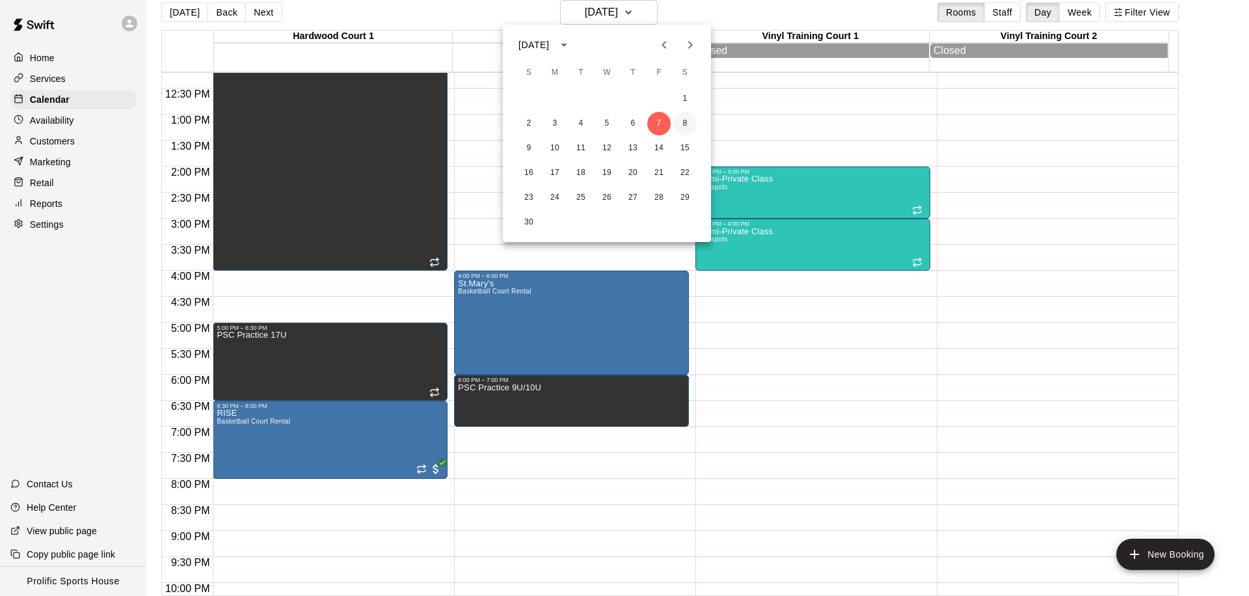
click at [679, 123] on button "8" at bounding box center [684, 123] width 23 height 23
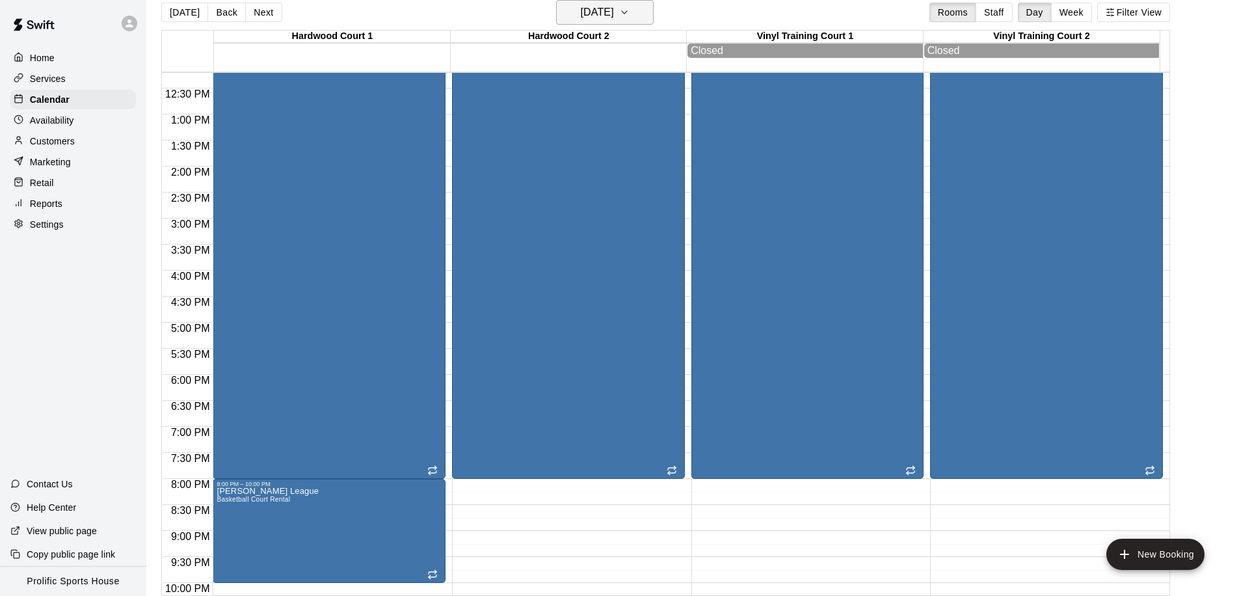
click at [614, 11] on h6 "[DATE]" at bounding box center [597, 12] width 33 height 18
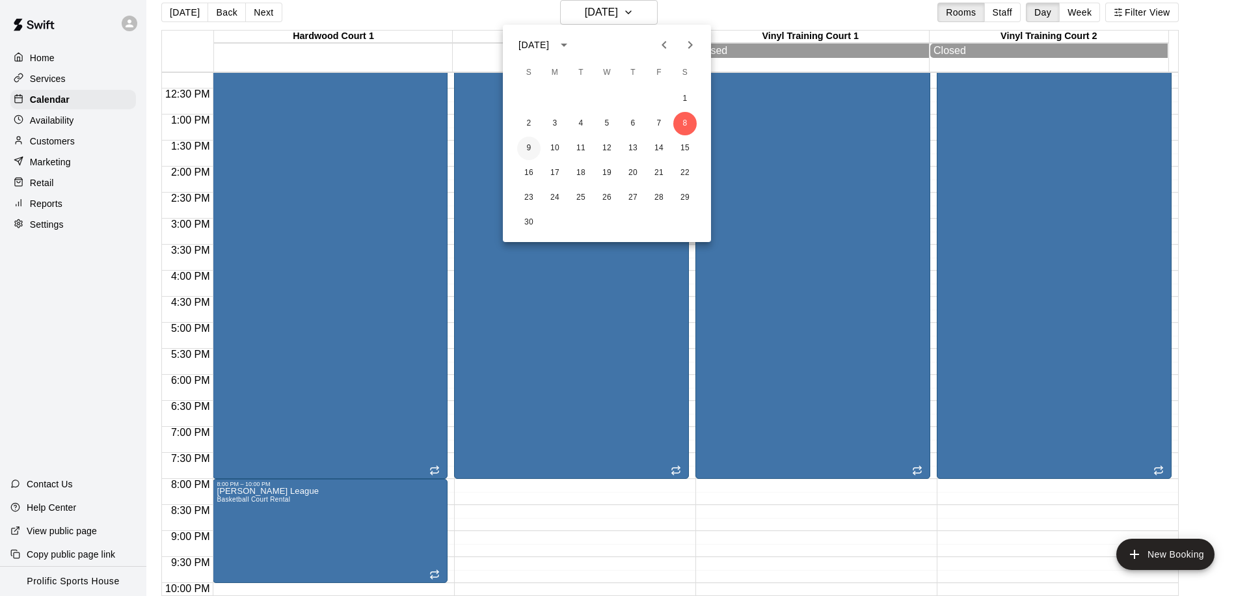
click at [531, 148] on button "9" at bounding box center [528, 148] width 23 height 23
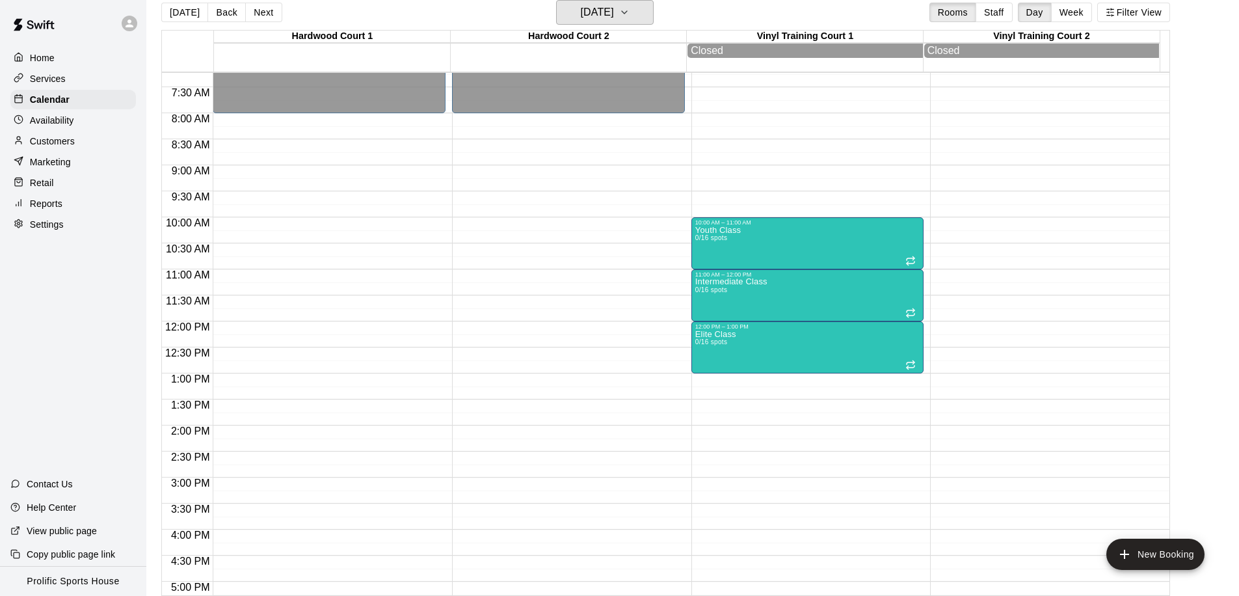
scroll to position [386, 0]
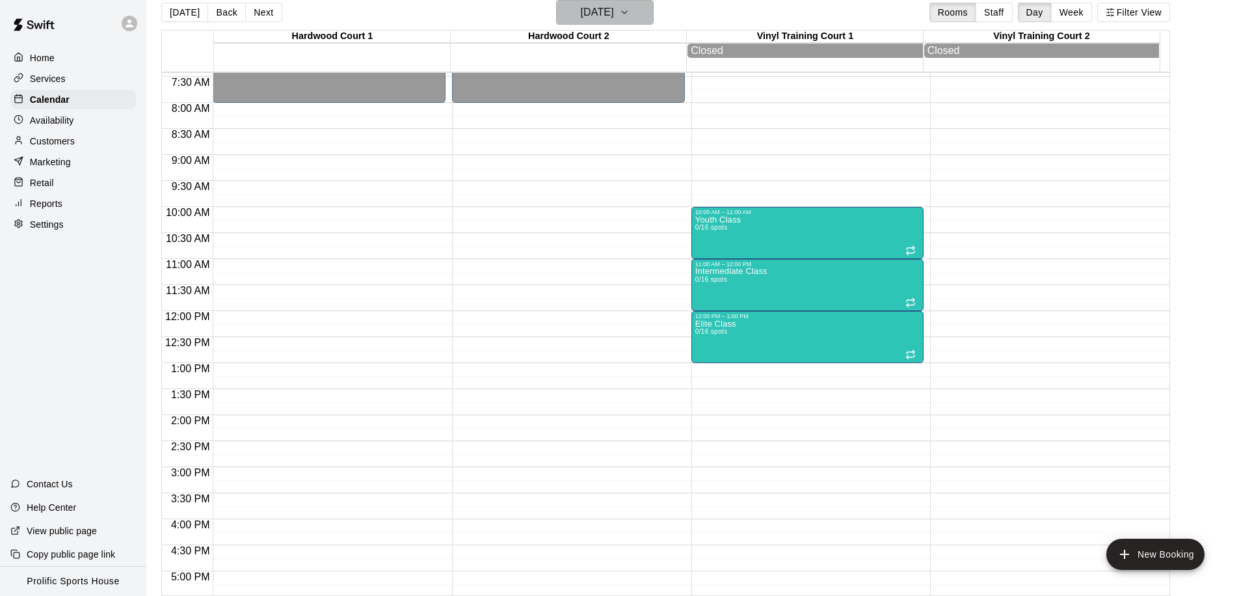
click at [609, 10] on h6 "[DATE]" at bounding box center [597, 12] width 33 height 18
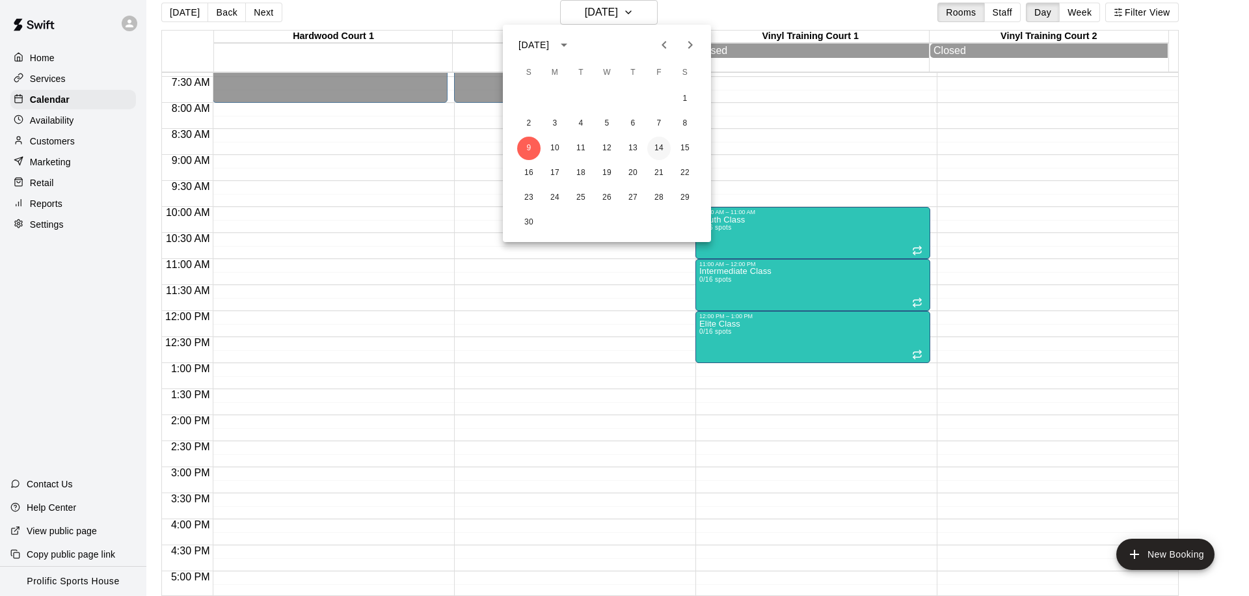
click at [652, 144] on button "14" at bounding box center [658, 148] width 23 height 23
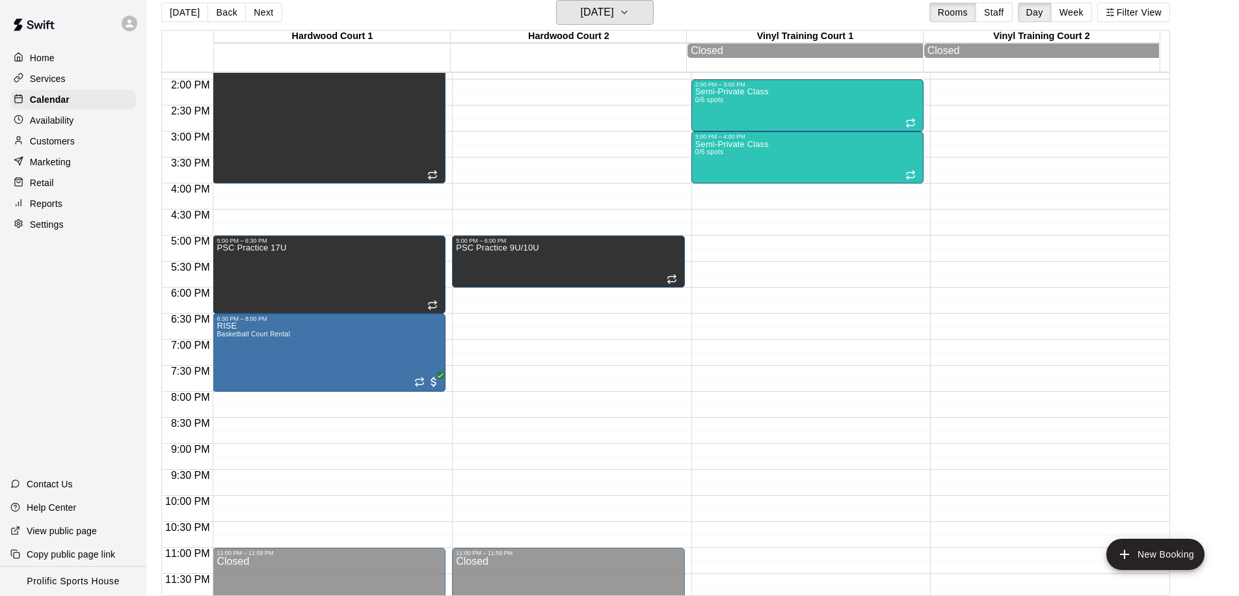
scroll to position [721, 0]
click at [614, 15] on h6 "[DATE]" at bounding box center [597, 12] width 33 height 18
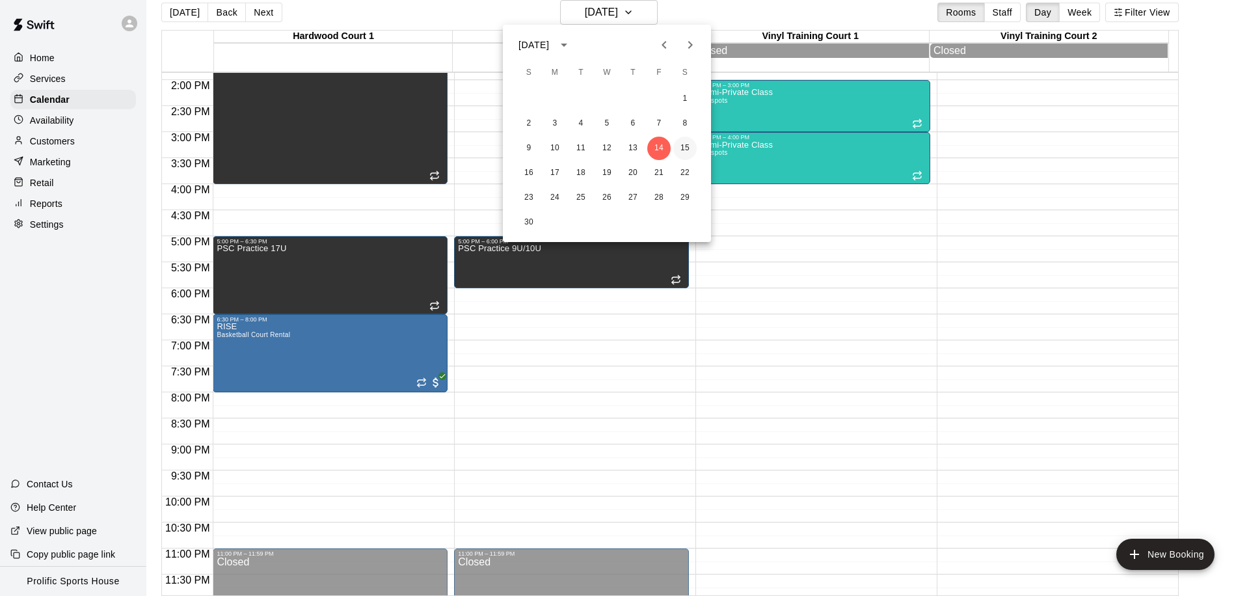
click at [680, 148] on button "15" at bounding box center [684, 148] width 23 height 23
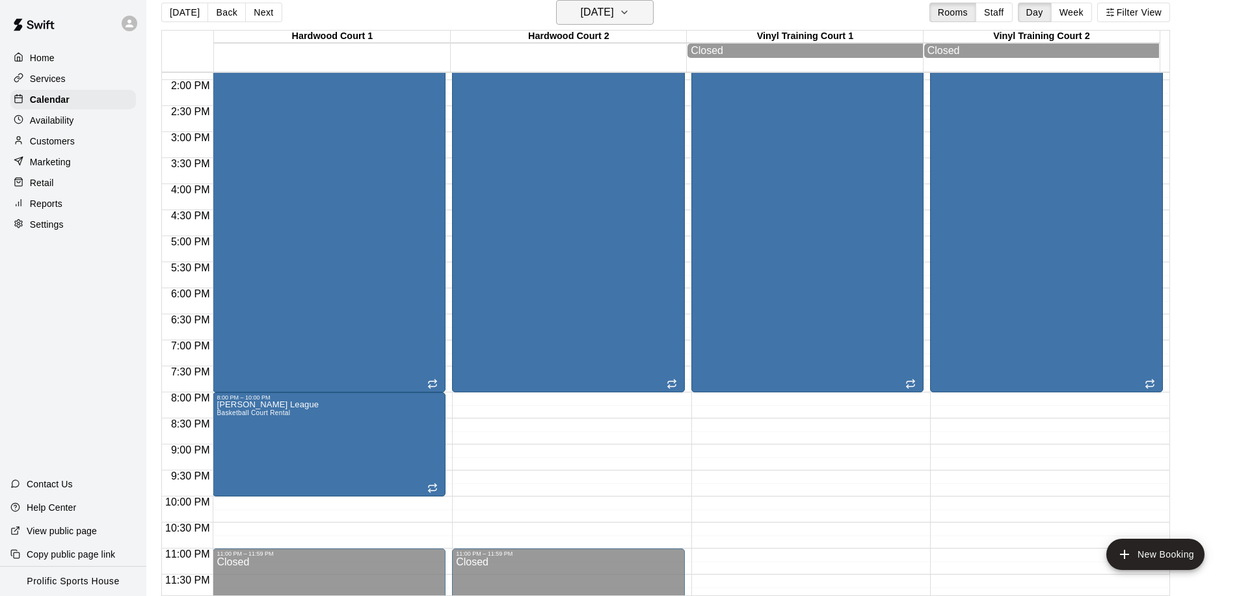
click at [614, 13] on h6 "[DATE]" at bounding box center [597, 12] width 33 height 18
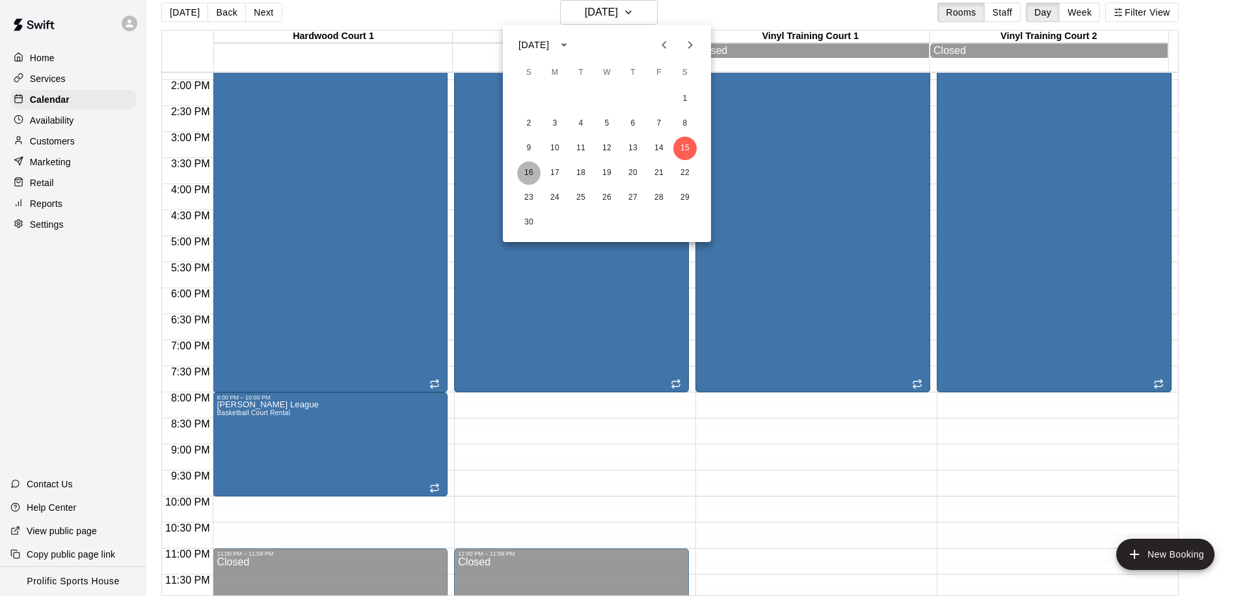
click at [529, 174] on button "16" at bounding box center [528, 172] width 23 height 23
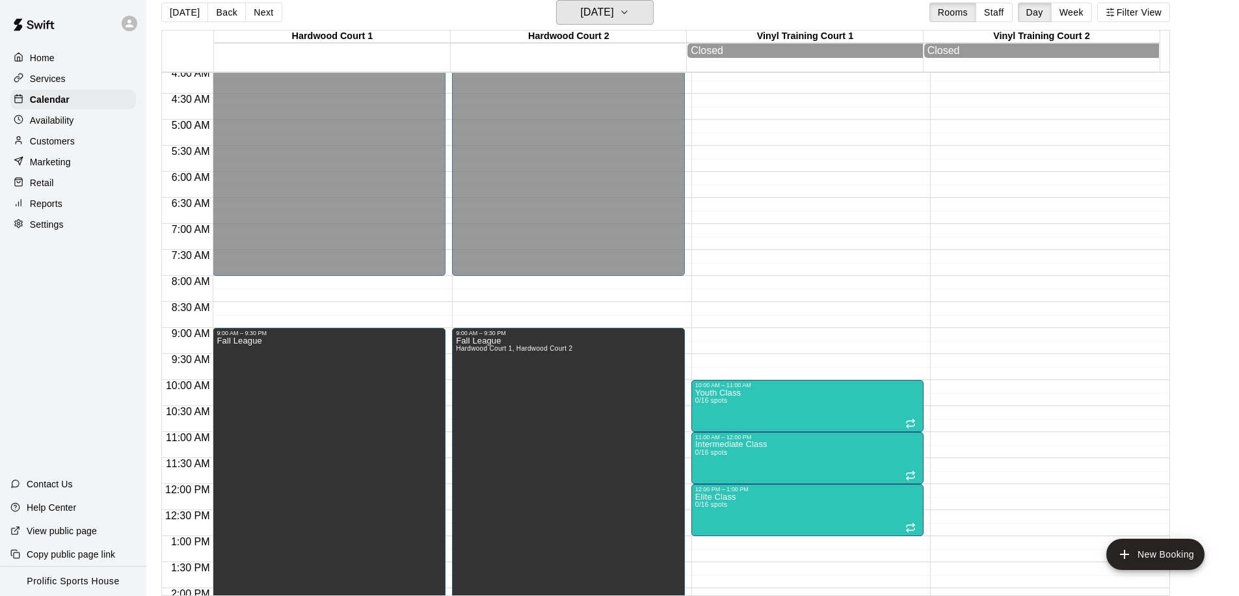
scroll to position [319, 0]
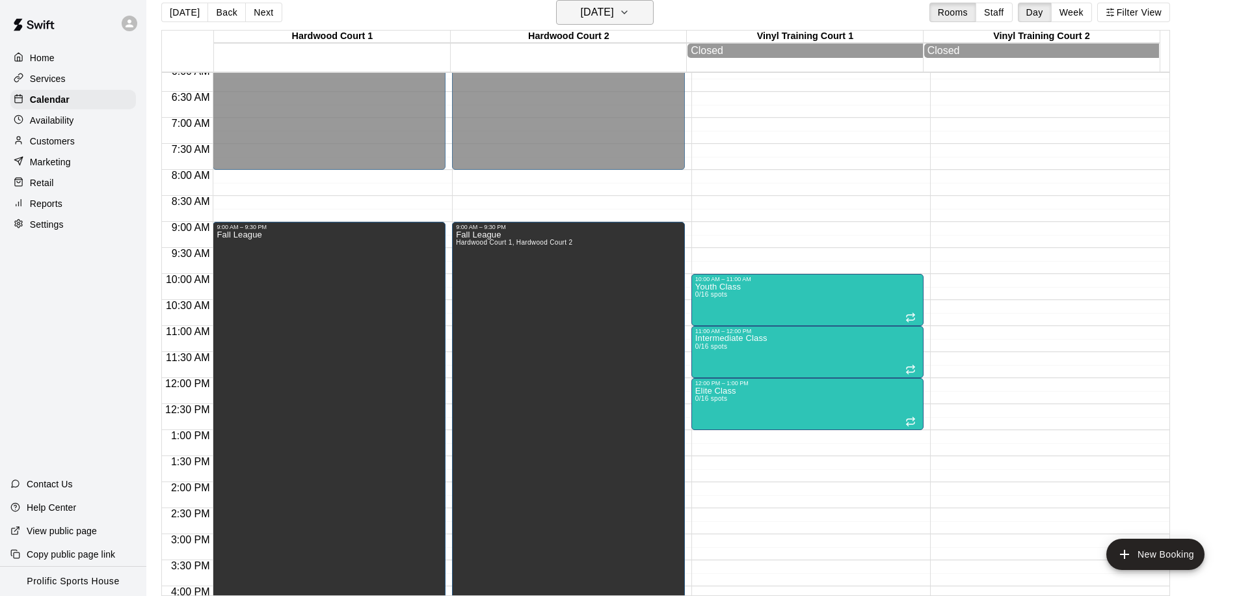
click at [614, 13] on h6 "[DATE]" at bounding box center [597, 12] width 33 height 18
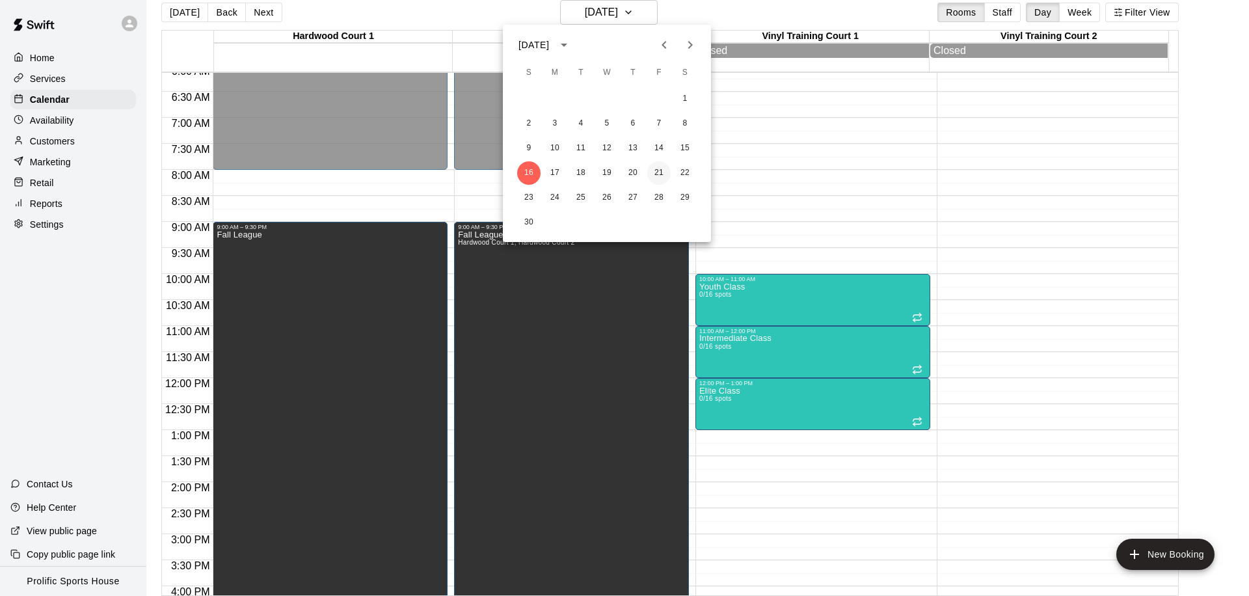
click at [658, 170] on button "21" at bounding box center [658, 172] width 23 height 23
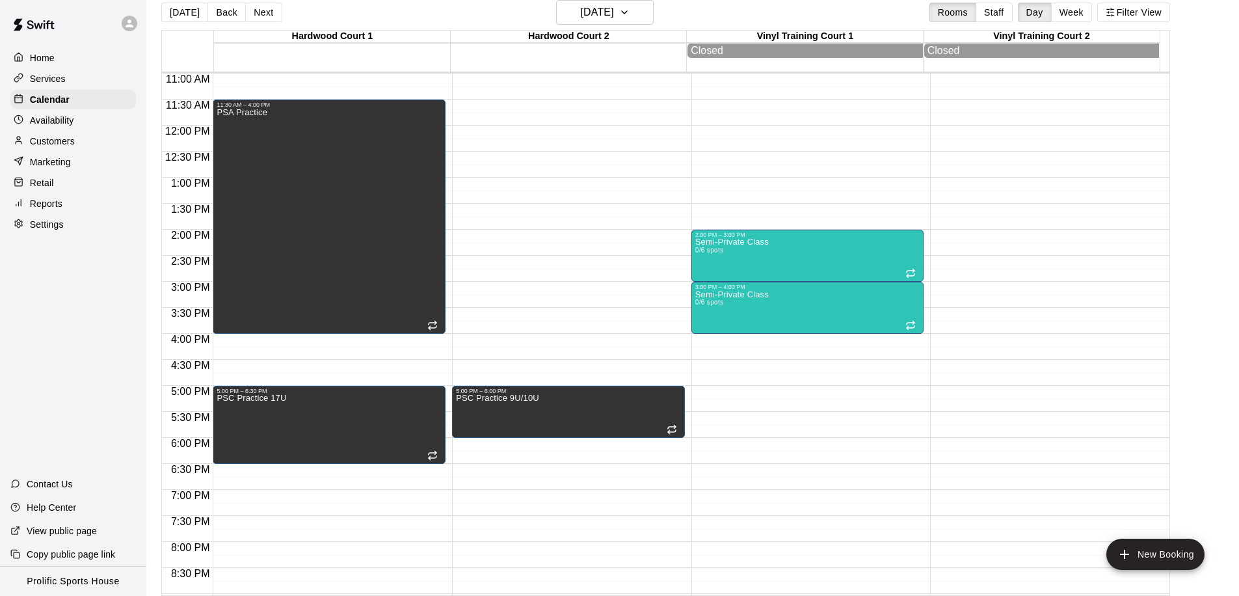
scroll to position [603, 0]
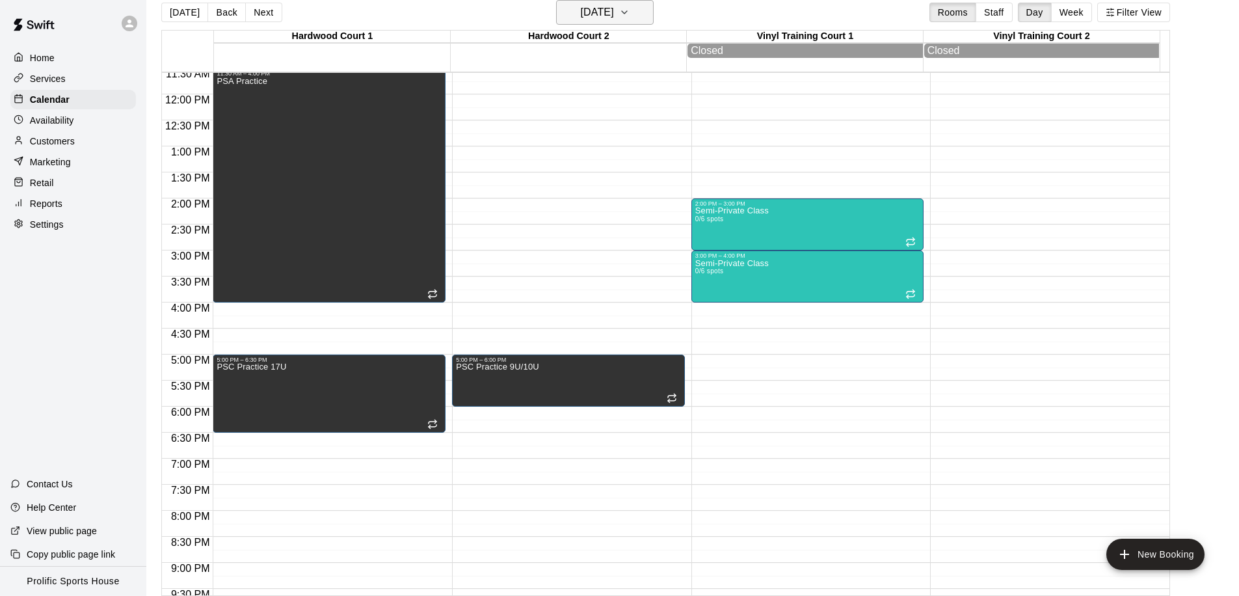
click at [583, 18] on h6 "[DATE]" at bounding box center [597, 12] width 33 height 18
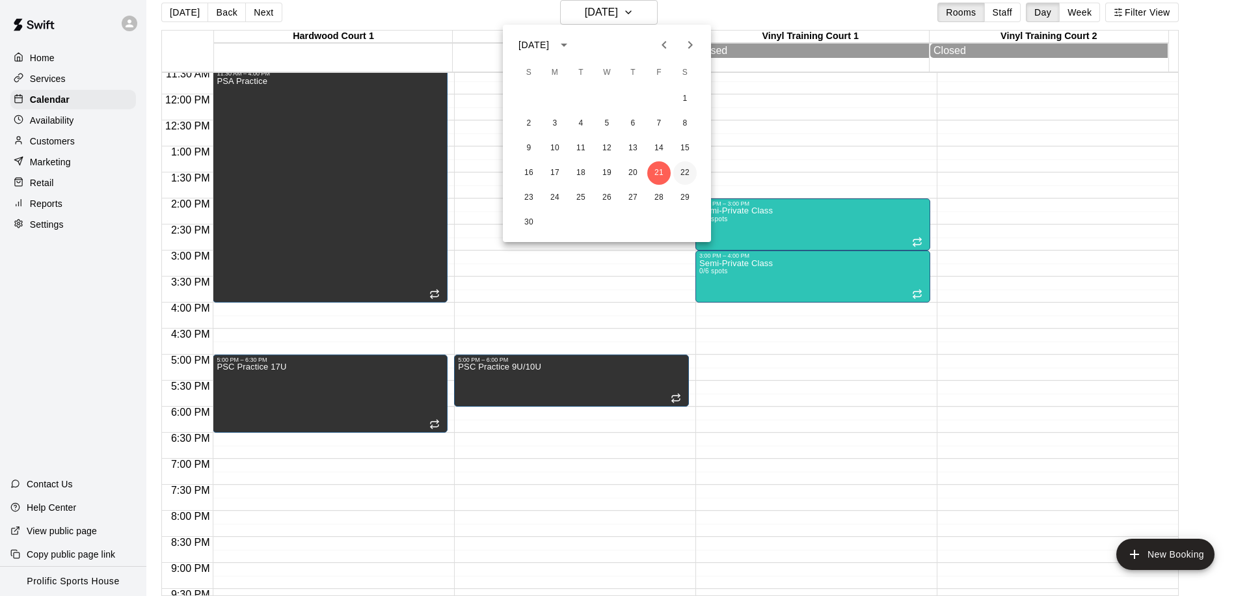
click at [689, 170] on button "22" at bounding box center [684, 172] width 23 height 23
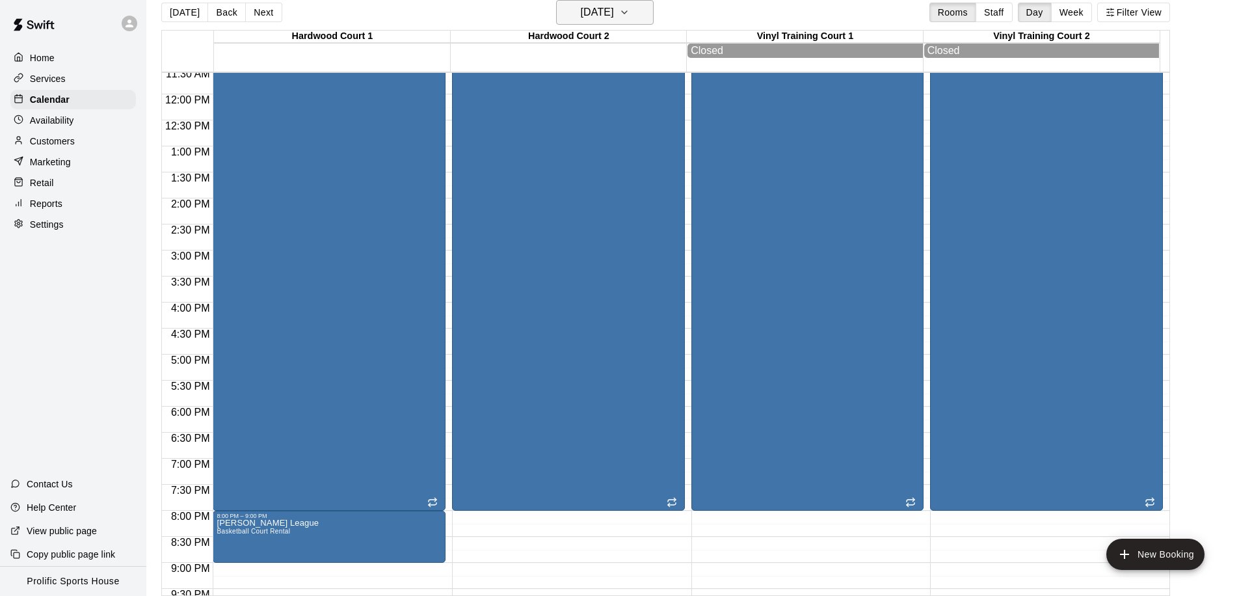
click at [609, 21] on h6 "[DATE]" at bounding box center [597, 12] width 33 height 18
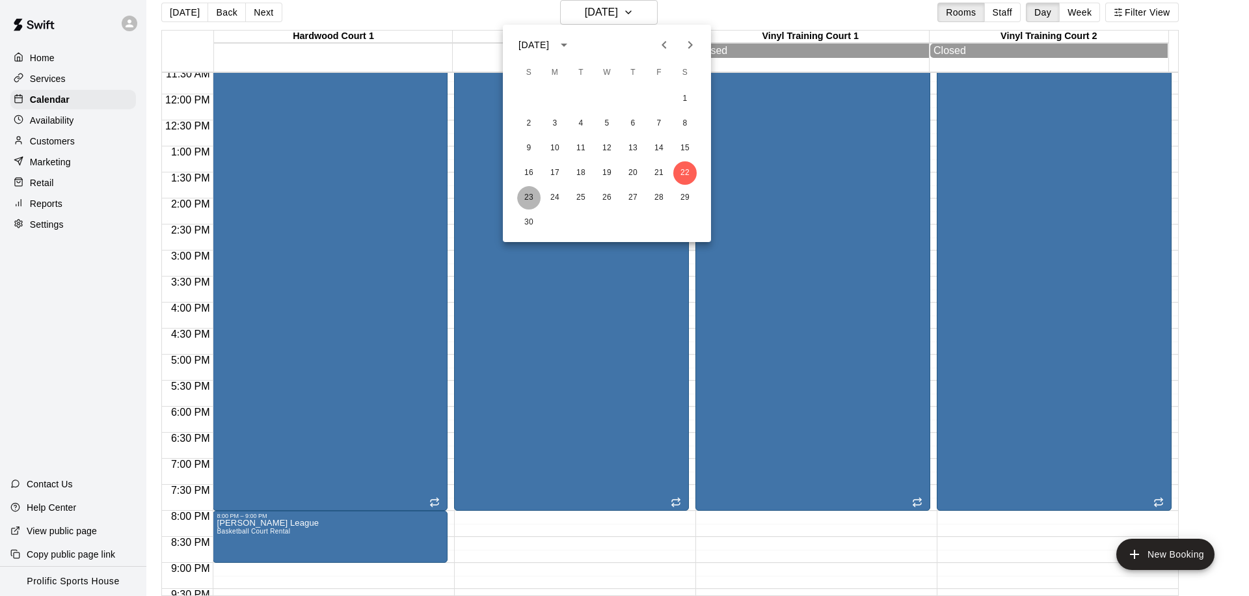
click at [522, 200] on button "23" at bounding box center [528, 197] width 23 height 23
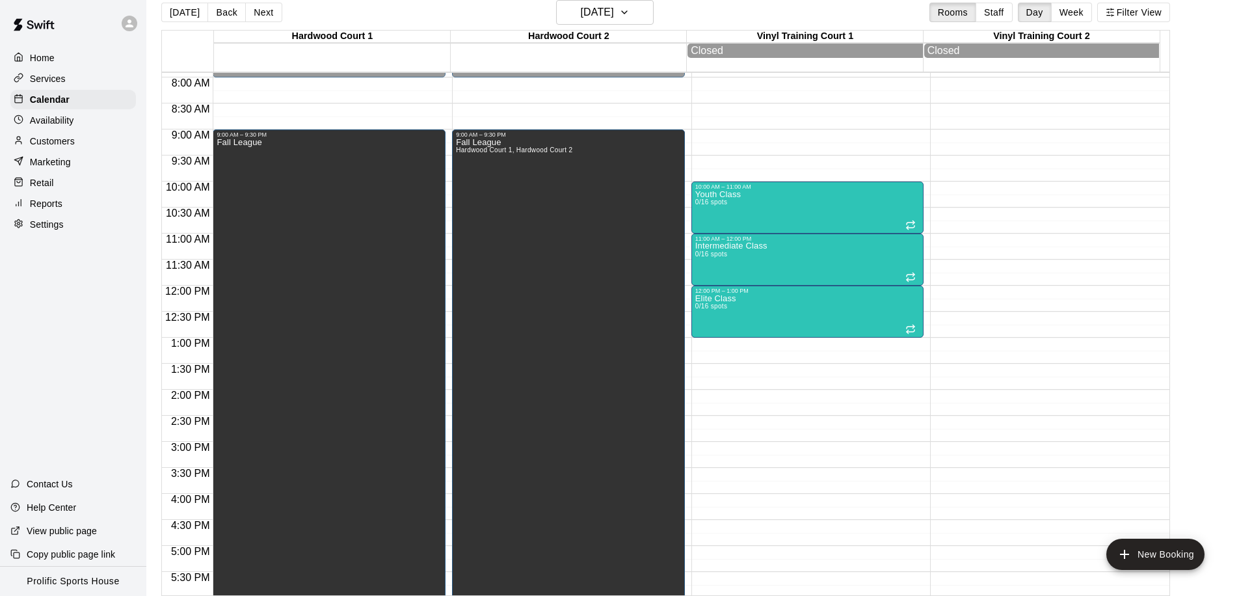
scroll to position [431, 0]
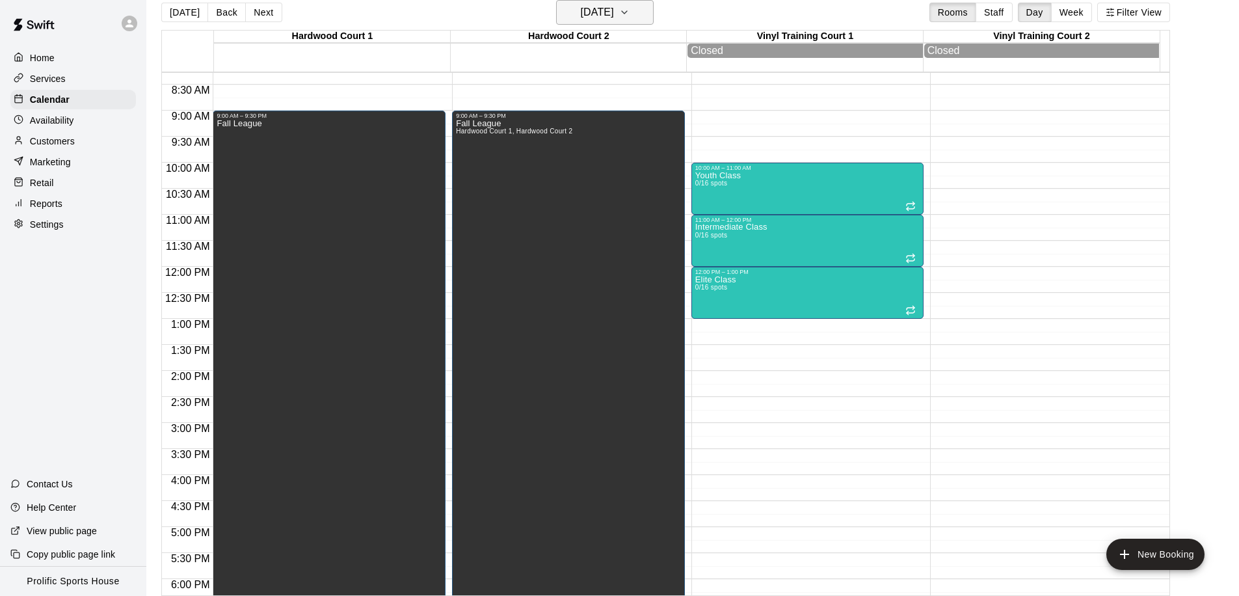
click at [612, 18] on h6 "[DATE]" at bounding box center [597, 12] width 33 height 18
click at [600, 18] on h6 "[DATE]" at bounding box center [597, 12] width 33 height 18
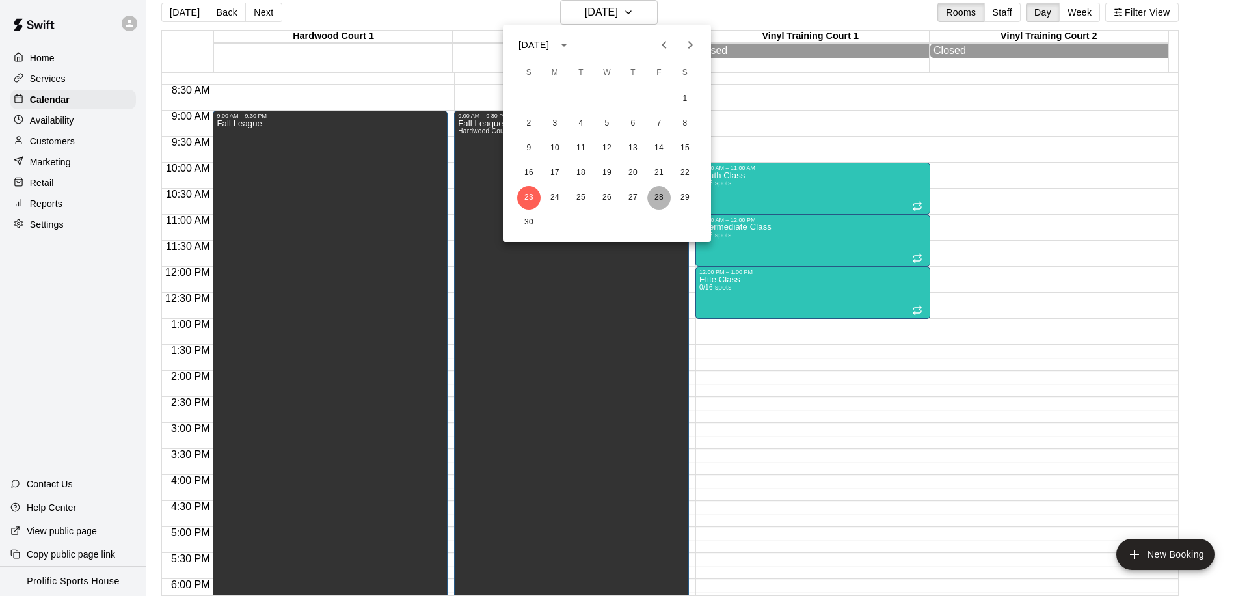
click at [660, 194] on button "28" at bounding box center [658, 197] width 23 height 23
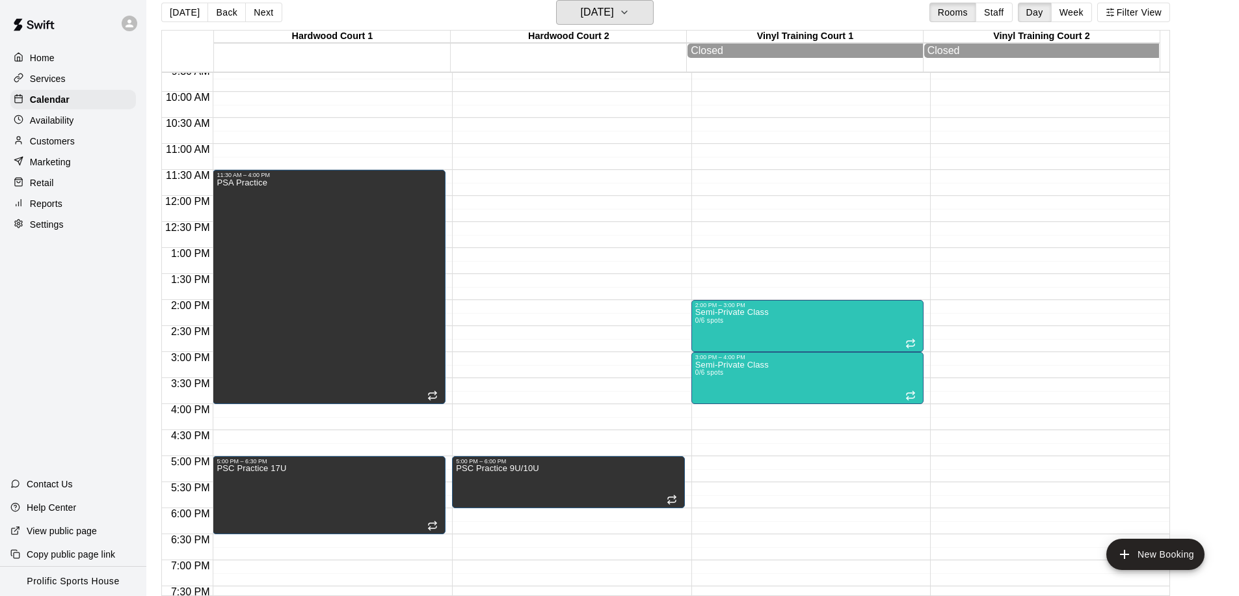
scroll to position [726, 0]
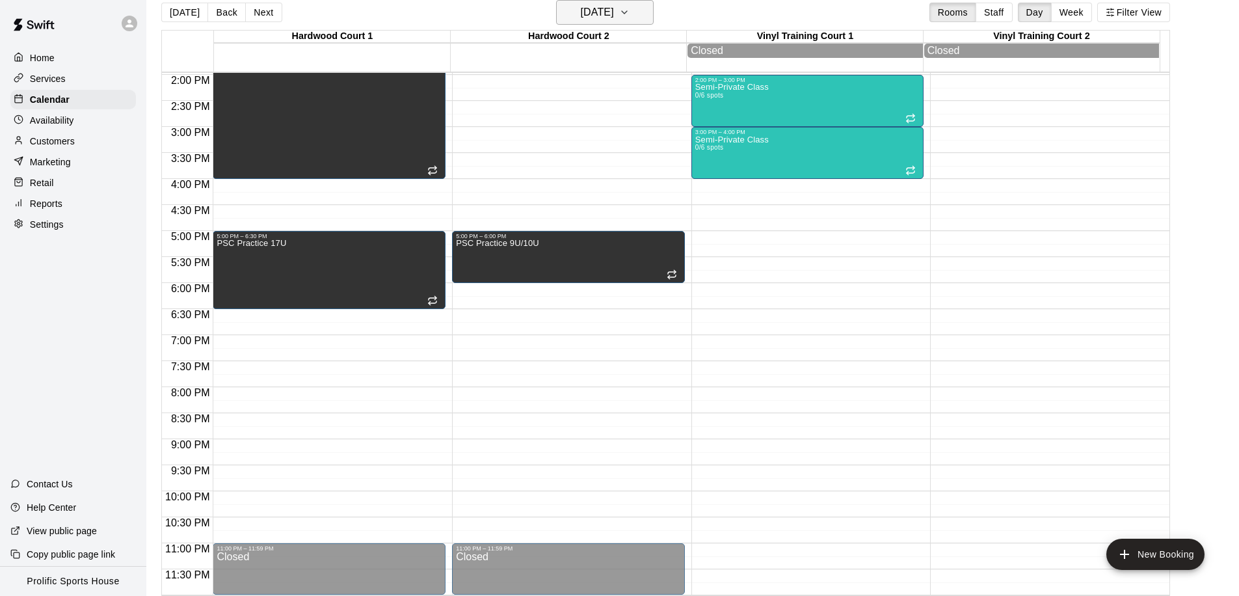
click at [614, 12] on h6 "[DATE]" at bounding box center [597, 12] width 33 height 18
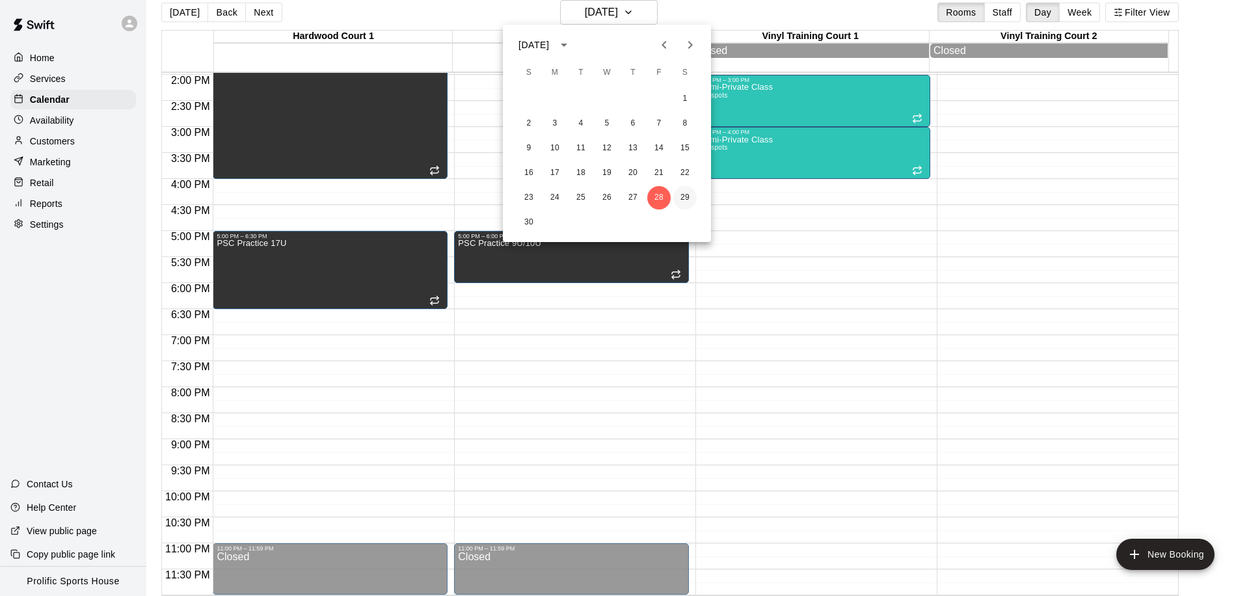
click at [678, 194] on button "29" at bounding box center [684, 197] width 23 height 23
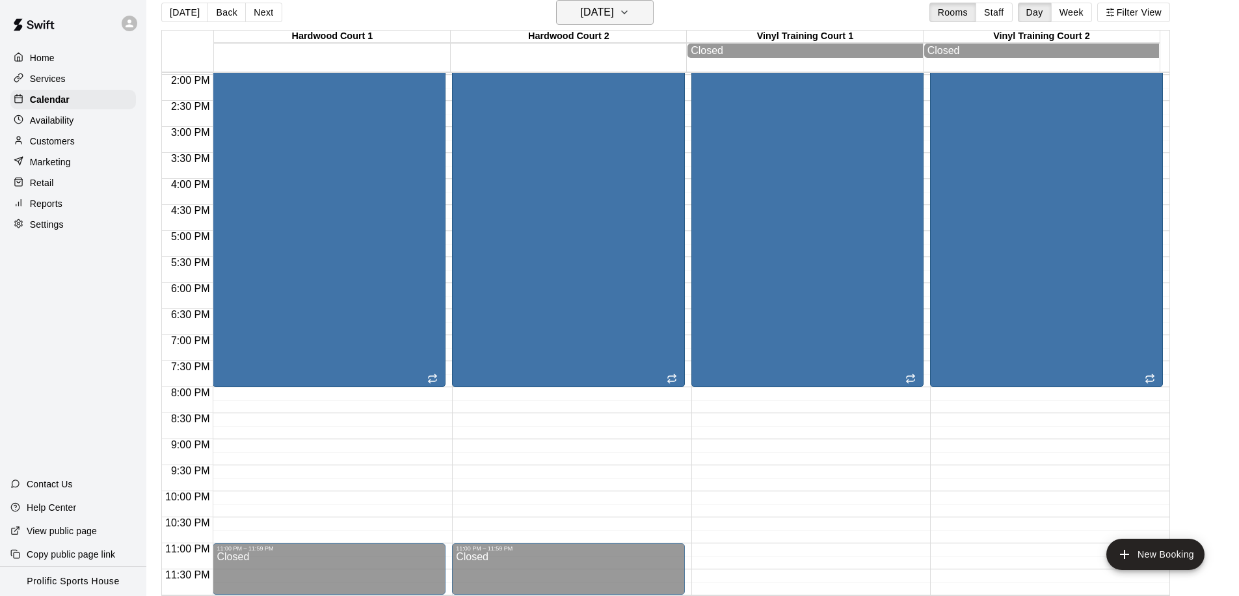
click at [614, 10] on h6 "[DATE]" at bounding box center [597, 12] width 33 height 18
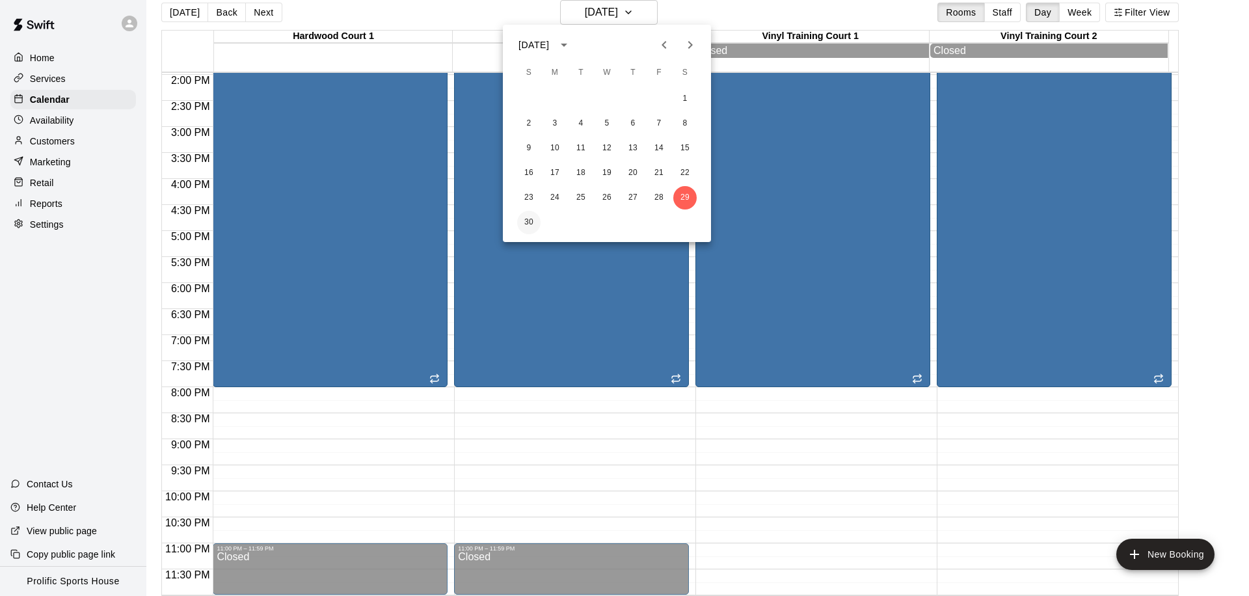
click at [528, 219] on button "30" at bounding box center [528, 222] width 23 height 23
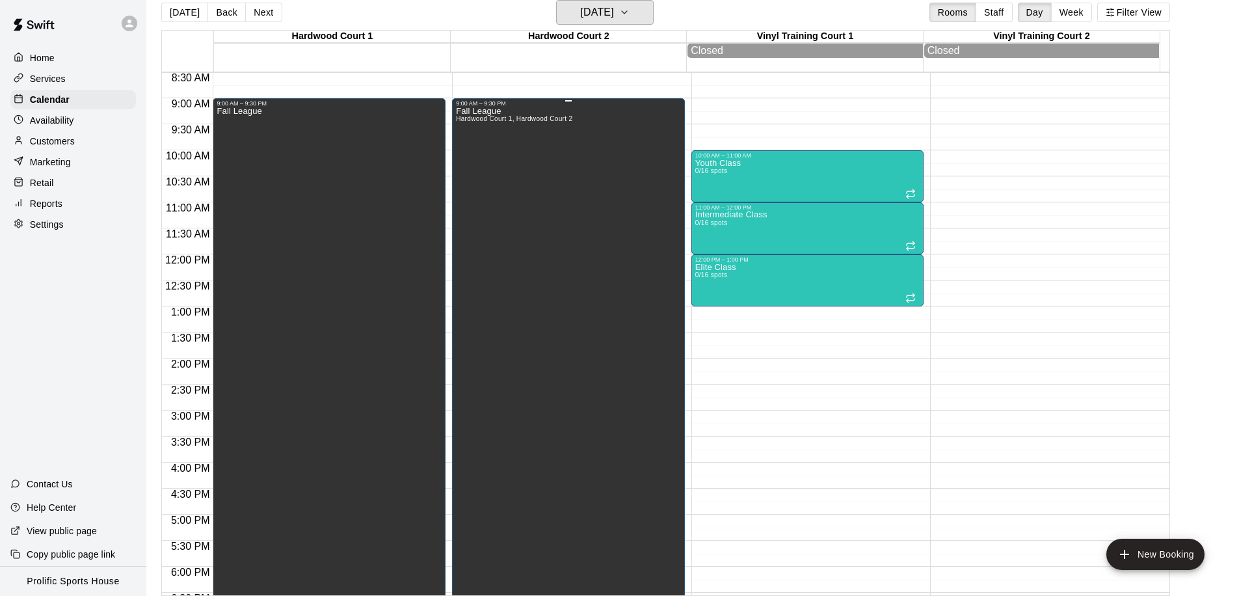
scroll to position [447, 0]
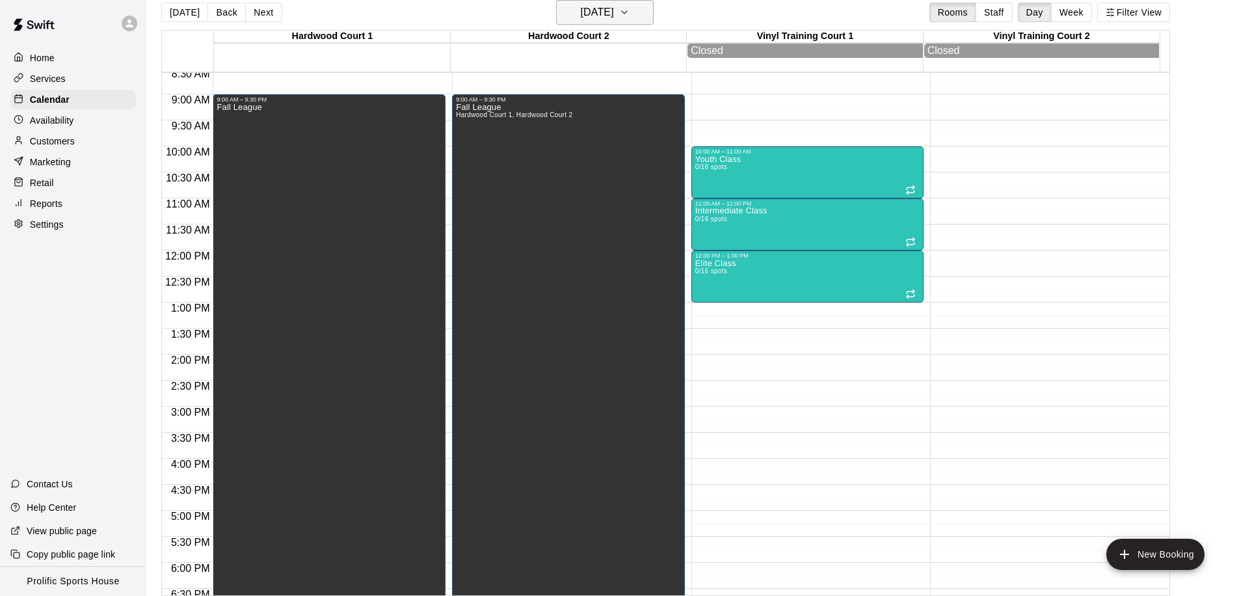
click at [596, 17] on h6 "[DATE]" at bounding box center [597, 12] width 33 height 18
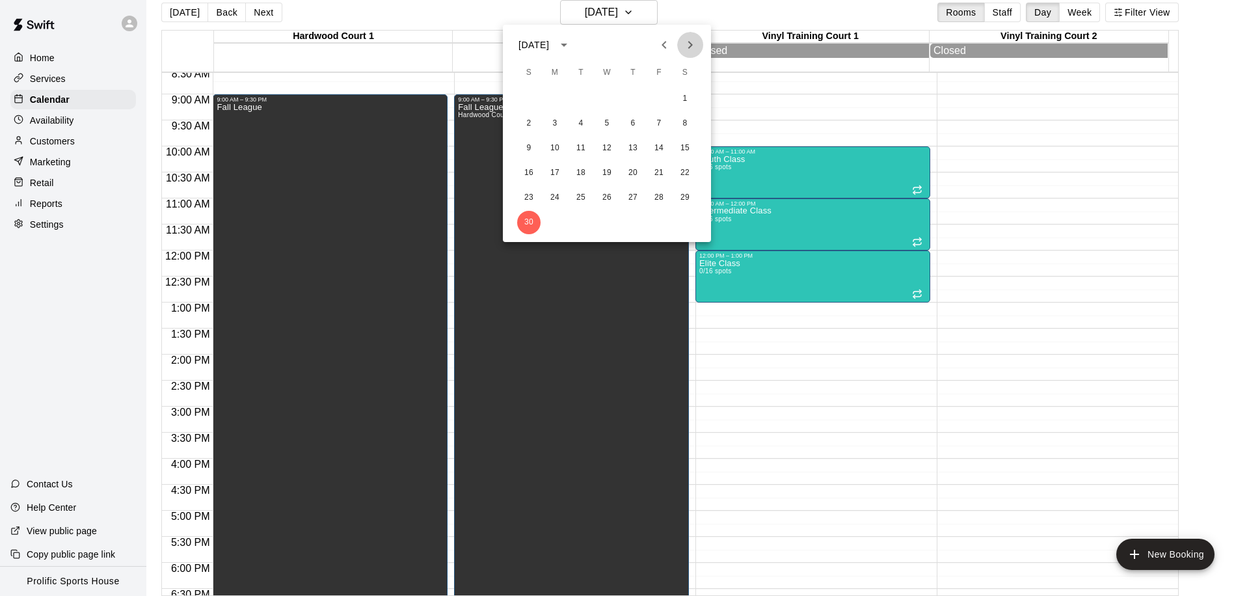
click at [689, 46] on icon "Next month" at bounding box center [690, 45] width 16 height 16
click at [670, 42] on icon "Previous month" at bounding box center [664, 45] width 16 height 16
click at [663, 196] on button "30" at bounding box center [658, 197] width 23 height 23
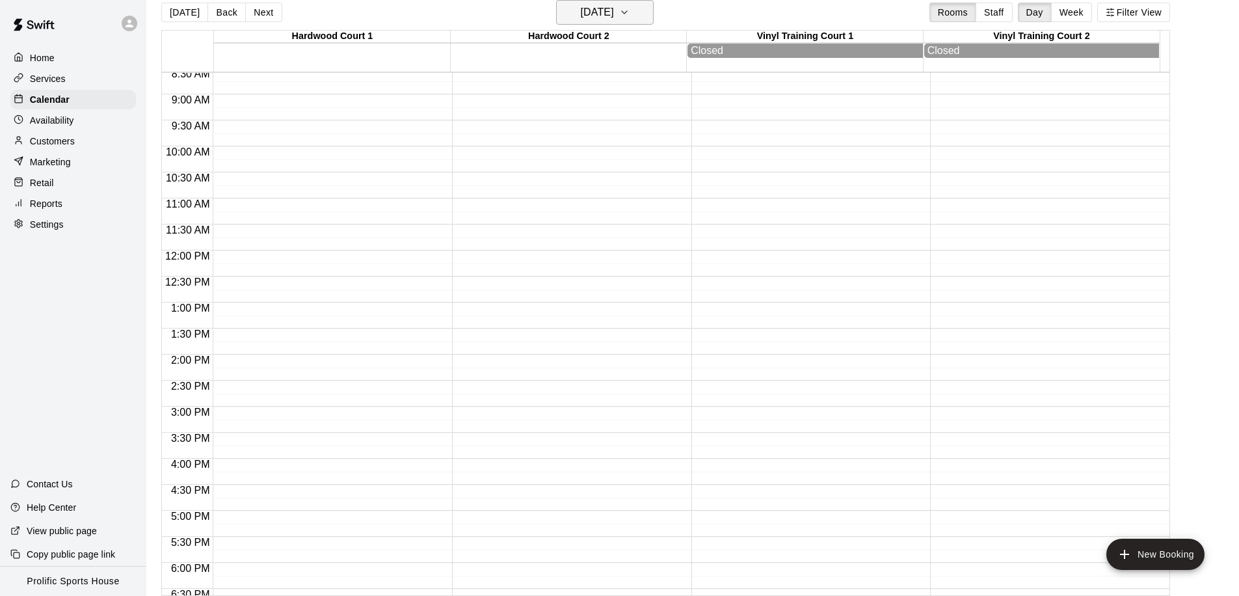
click at [614, 18] on h6 "[DATE]" at bounding box center [597, 12] width 33 height 18
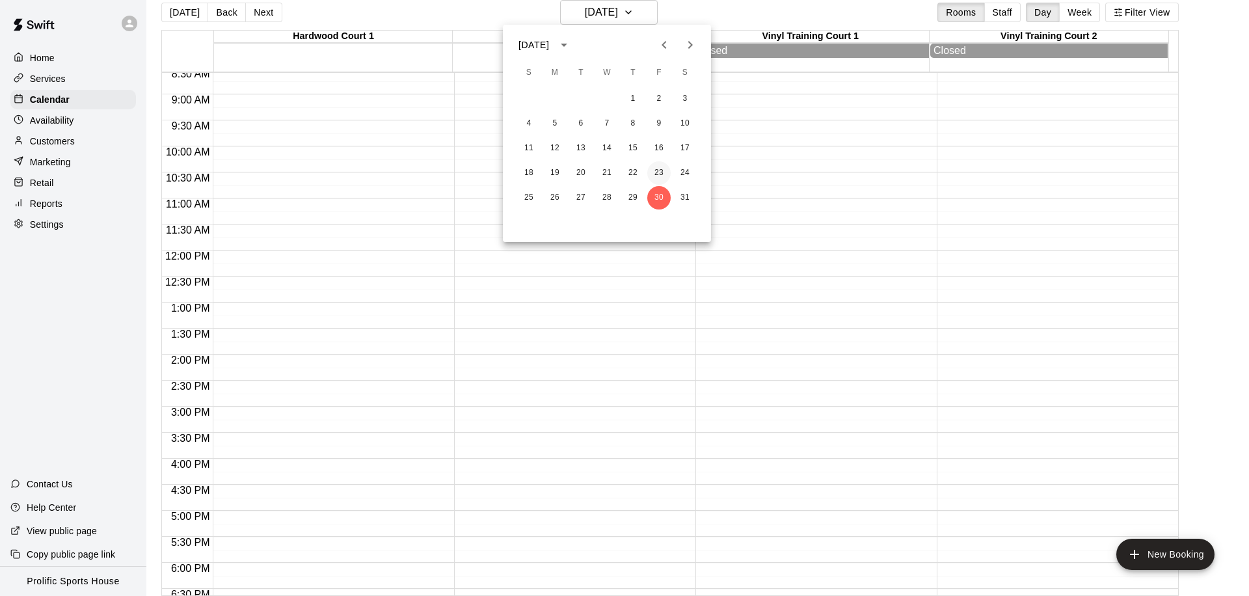
click at [650, 170] on button "23" at bounding box center [658, 172] width 23 height 23
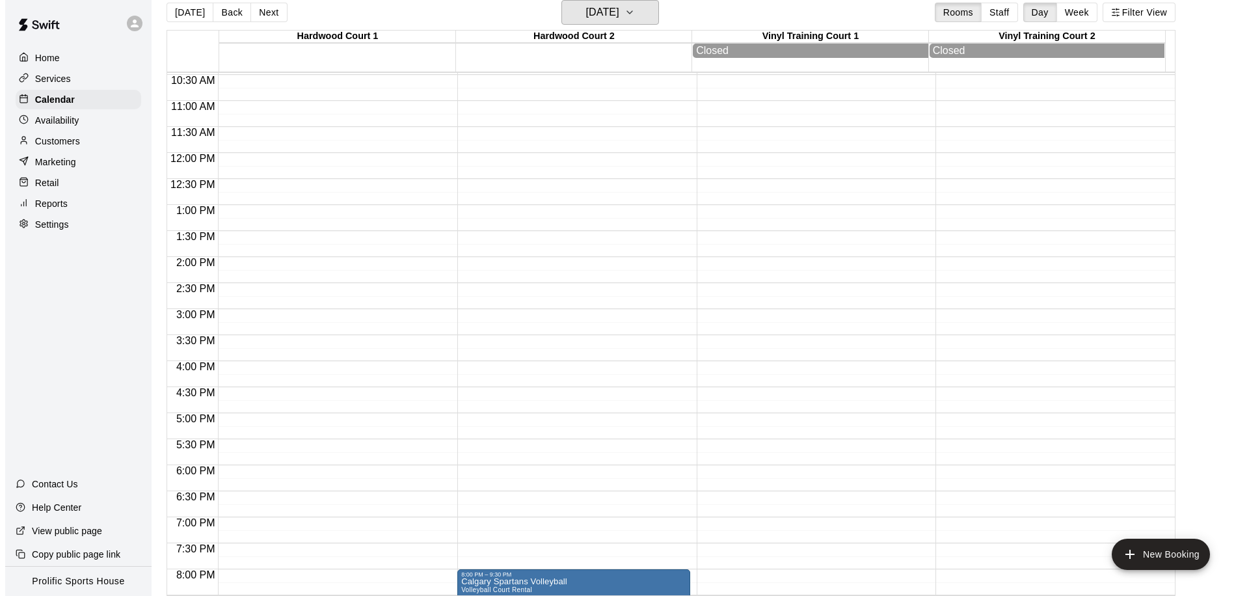
scroll to position [710, 0]
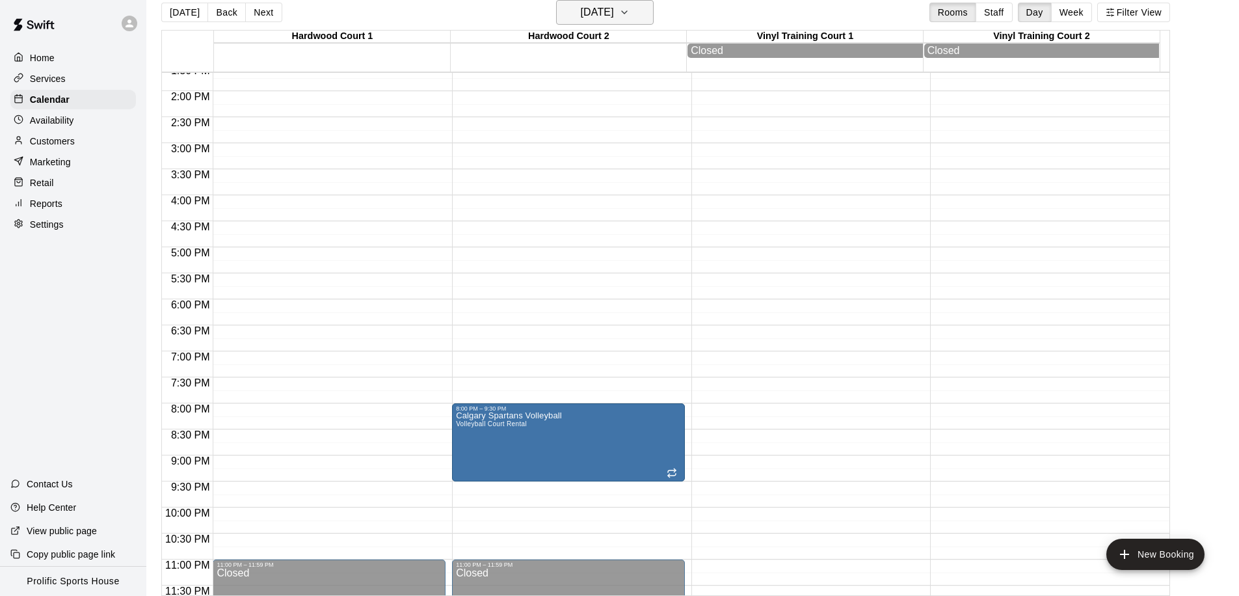
click at [591, 15] on h6 "[DATE]" at bounding box center [597, 12] width 33 height 18
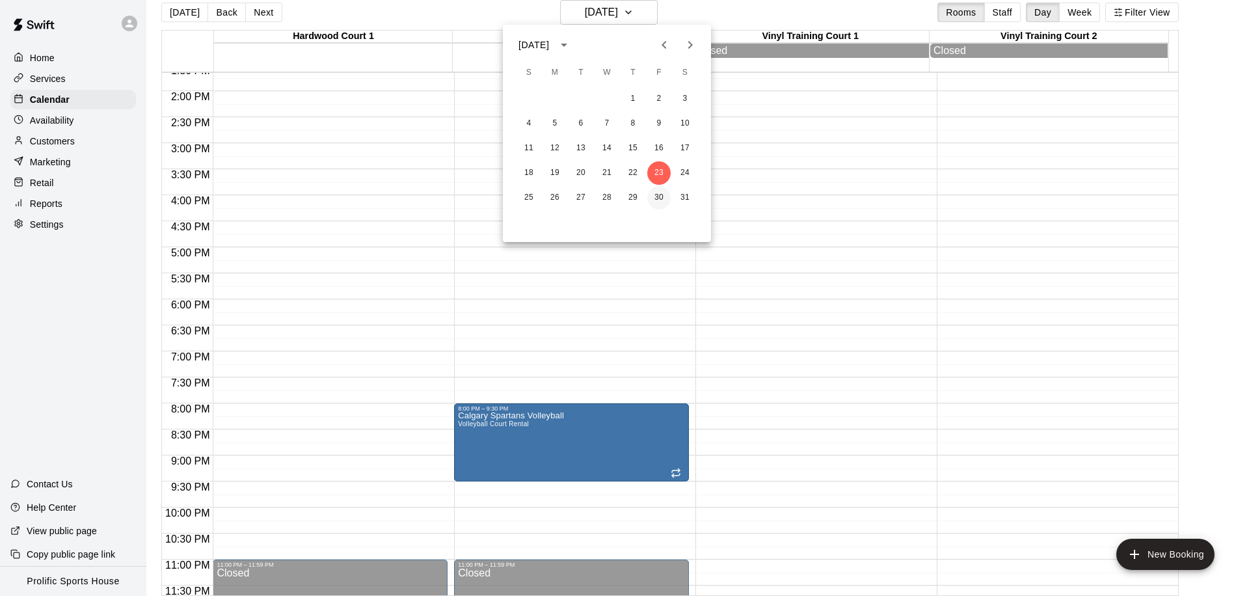
click at [658, 196] on button "30" at bounding box center [658, 197] width 23 height 23
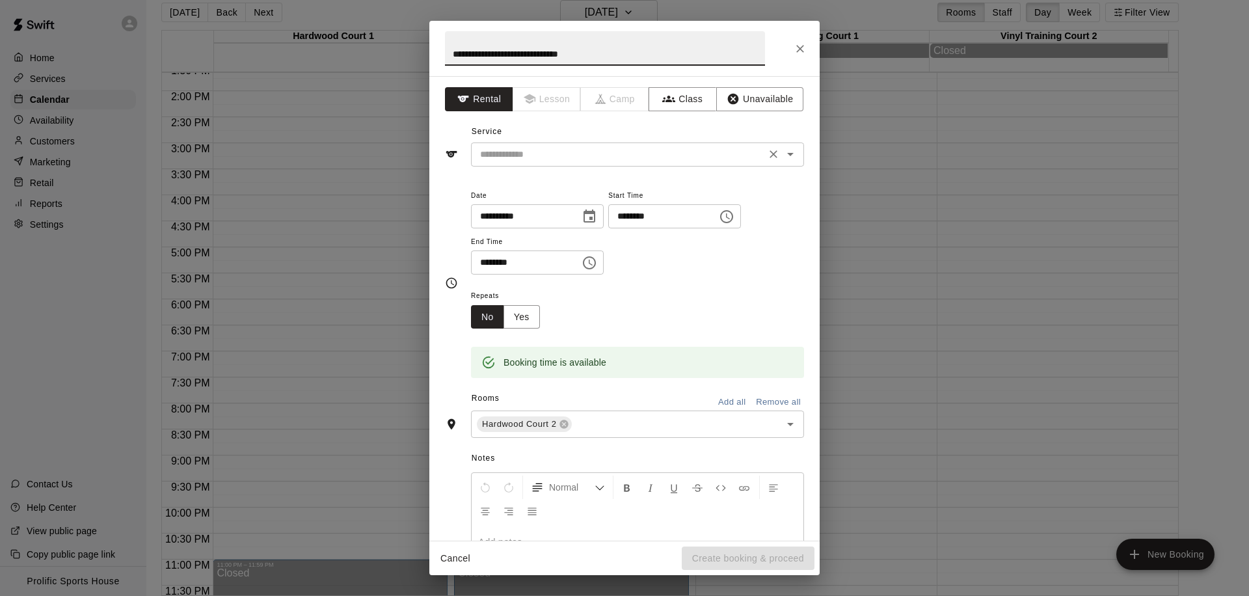
type input "**********"
click at [549, 148] on input "text" at bounding box center [618, 154] width 287 height 16
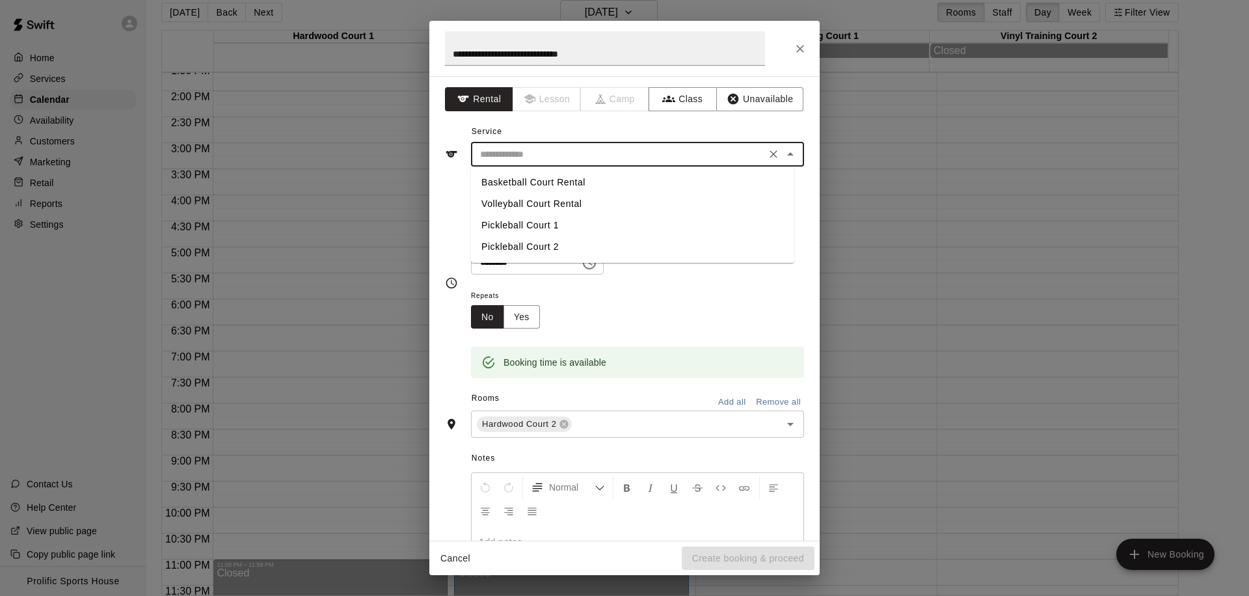
click at [545, 201] on li "Volleyball Court Rental" at bounding box center [632, 203] width 323 height 21
type input "**********"
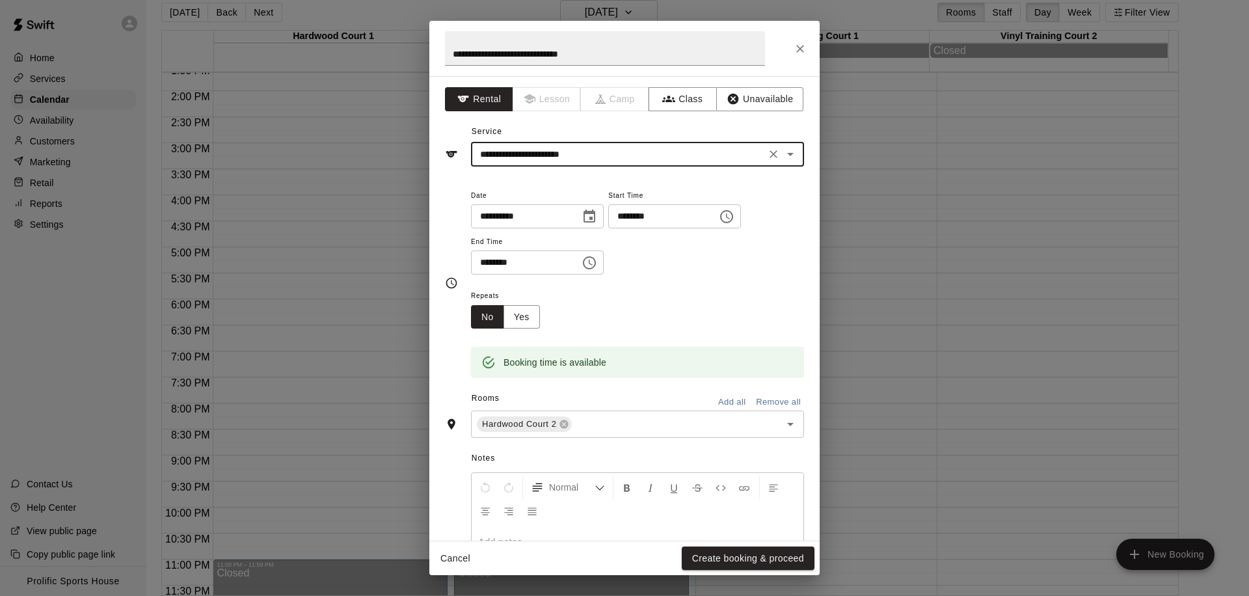
click at [592, 268] on icon "Choose time, selected time is 8:30 PM" at bounding box center [589, 262] width 13 height 13
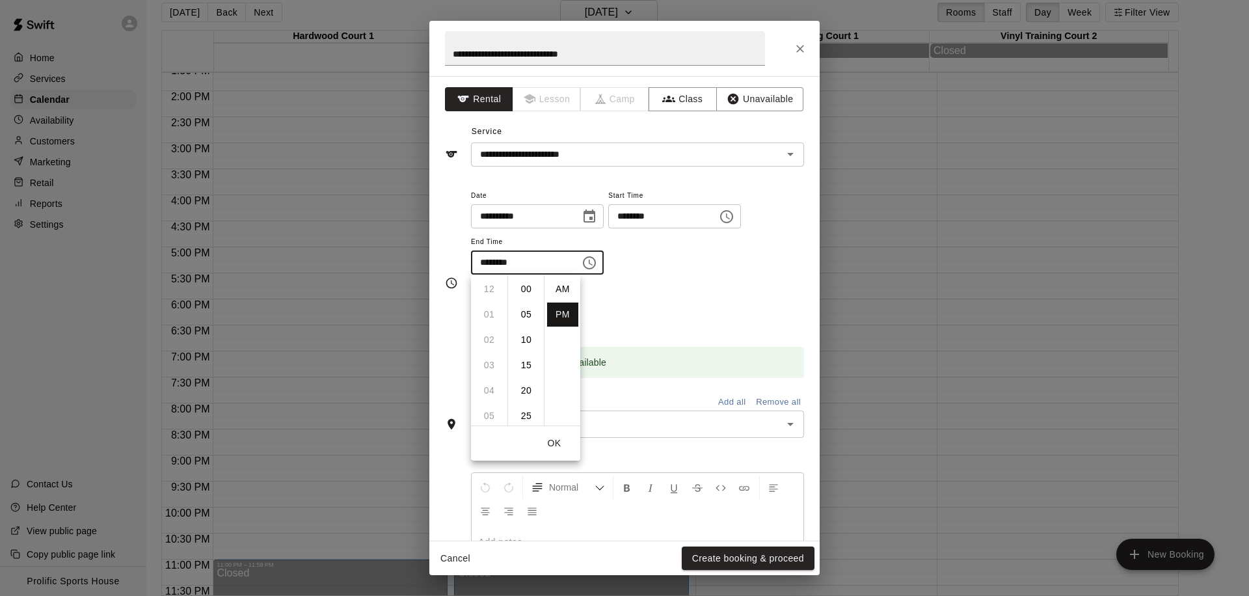
scroll to position [23, 0]
click at [488, 315] on li "09" at bounding box center [488, 314] width 31 height 24
type input "********"
click at [555, 447] on button "OK" at bounding box center [554, 443] width 42 height 24
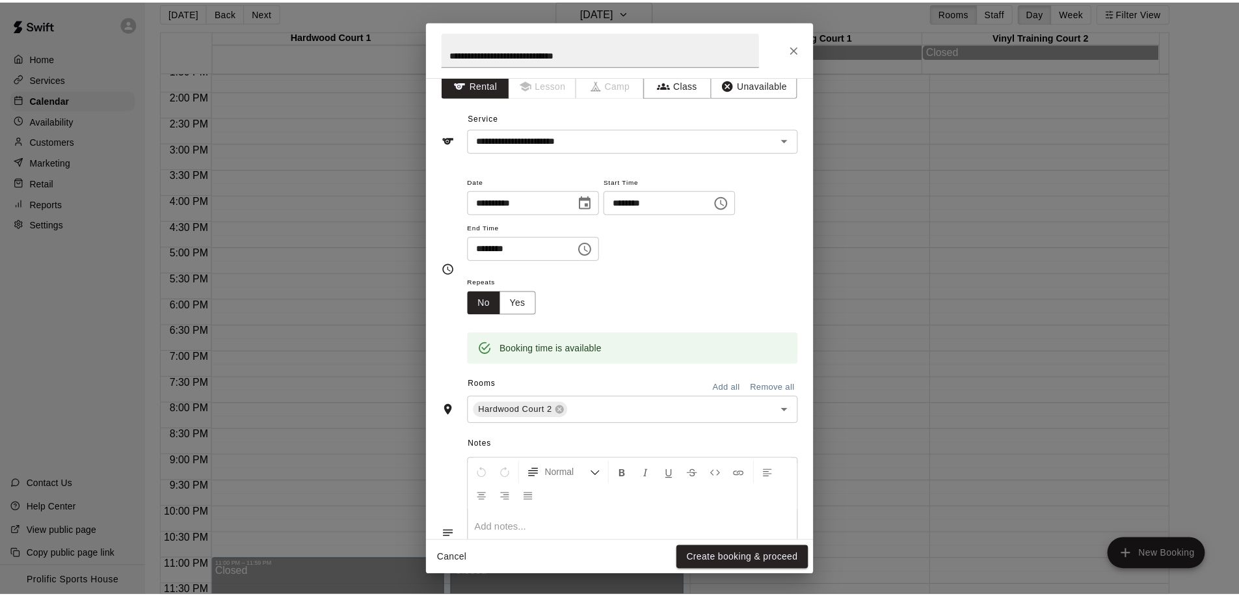
scroll to position [31, 0]
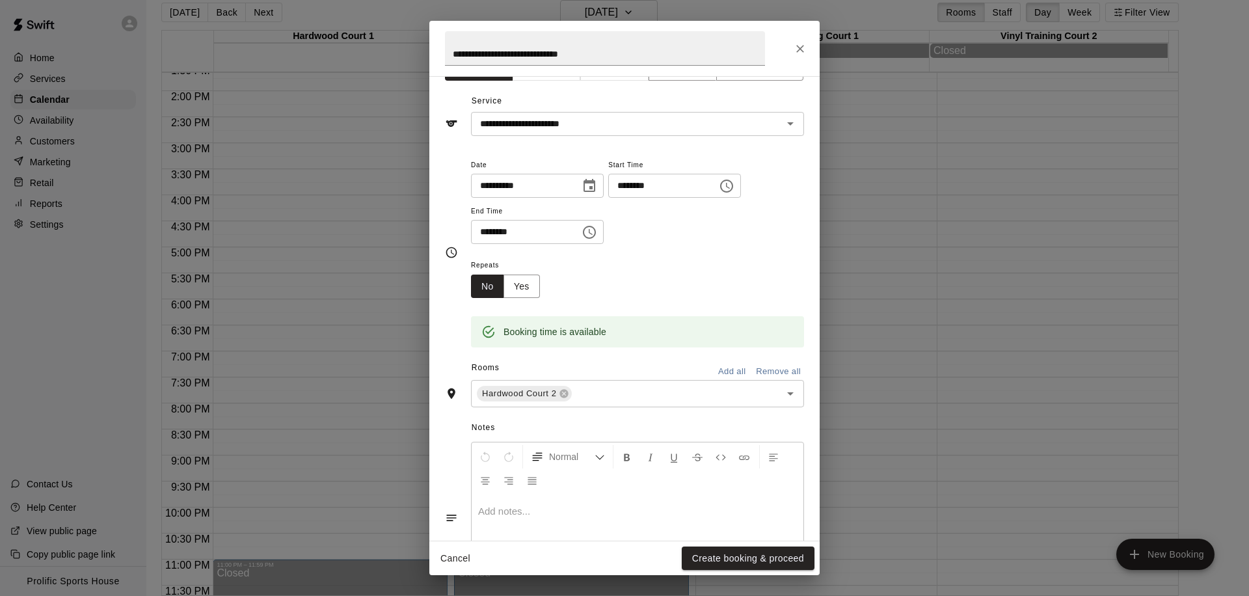
click at [576, 516] on p at bounding box center [637, 511] width 319 height 13
click at [716, 560] on button "Create booking & proceed" at bounding box center [748, 558] width 133 height 24
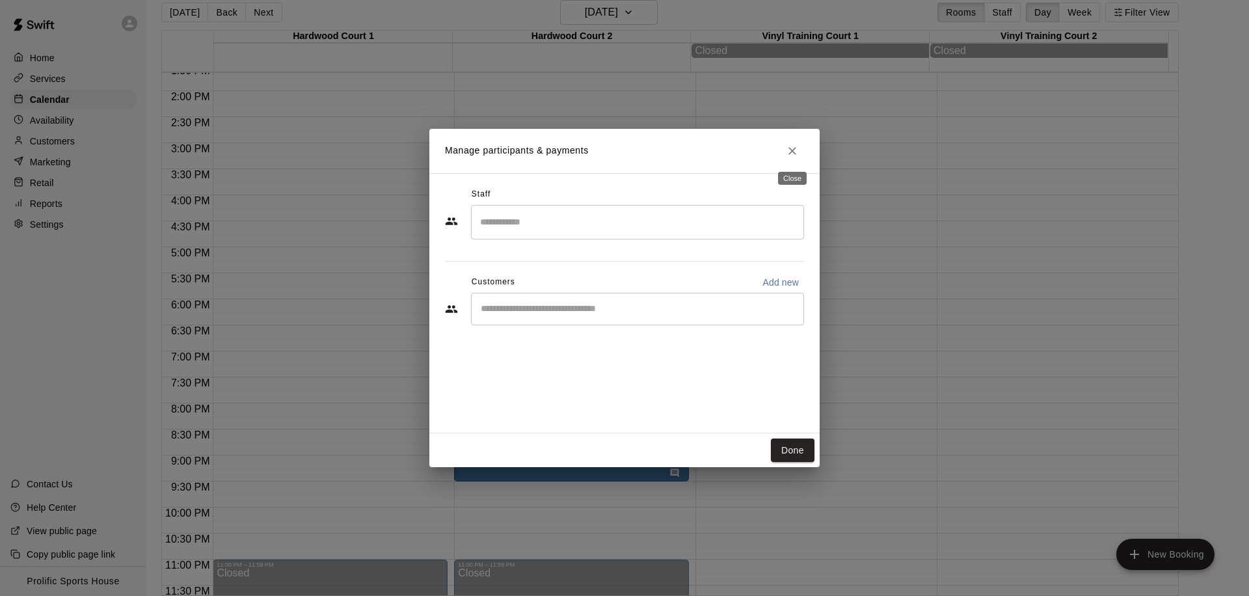
click at [791, 150] on icon "Close" at bounding box center [792, 151] width 8 height 8
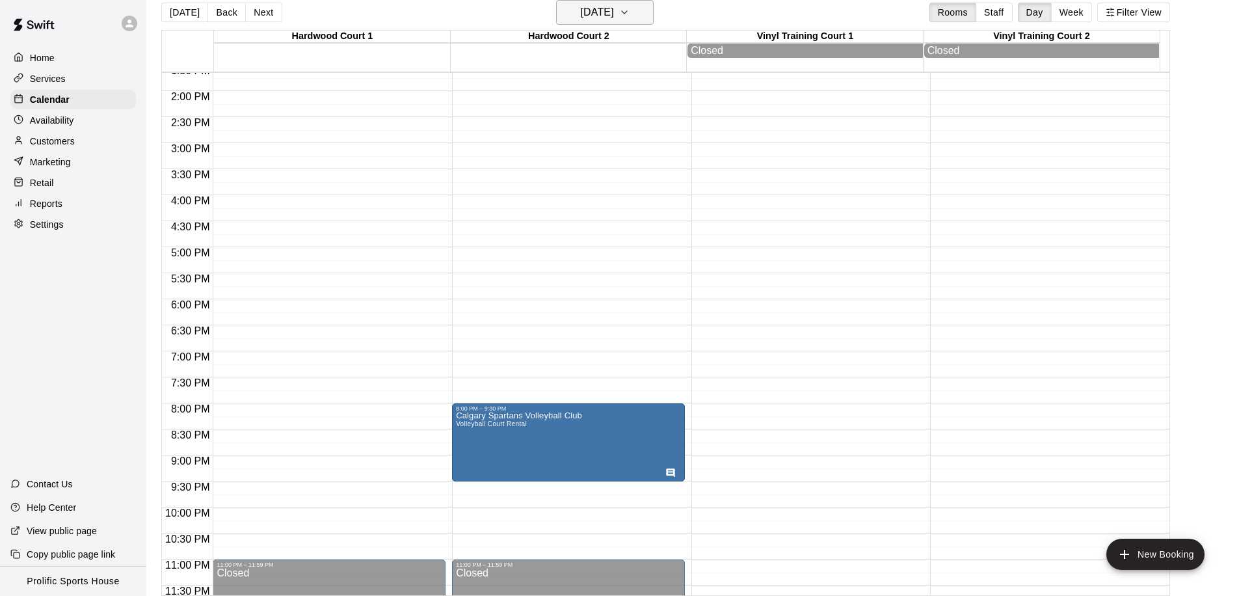
click at [598, 8] on h6 "[DATE]" at bounding box center [597, 12] width 33 height 18
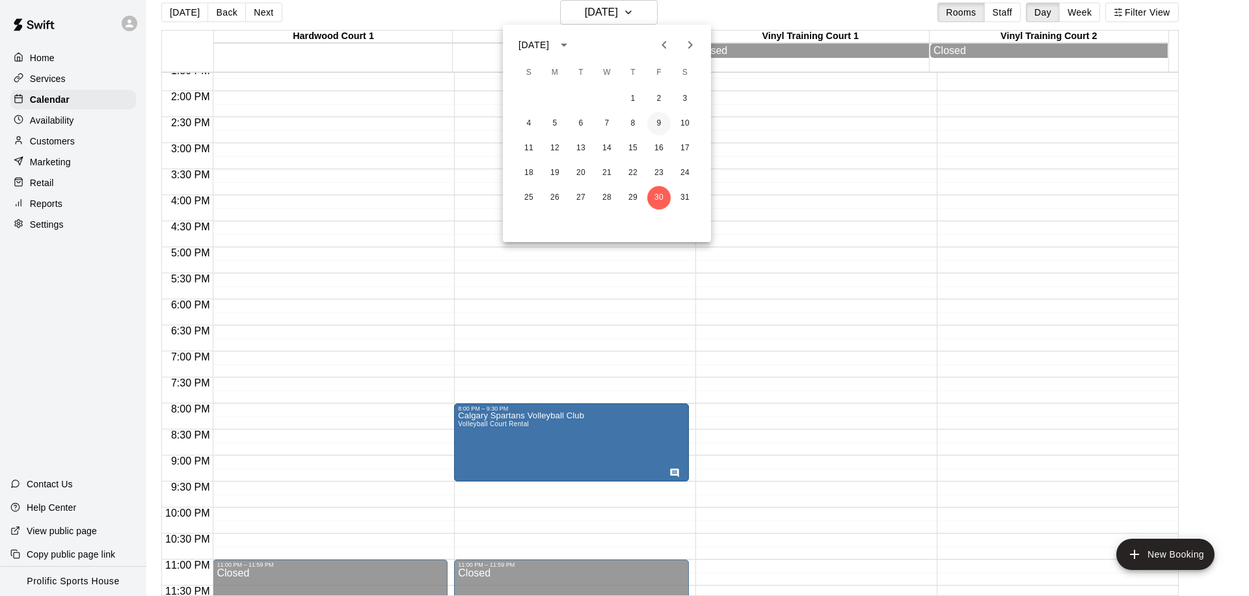
click at [654, 120] on button "9" at bounding box center [658, 123] width 23 height 23
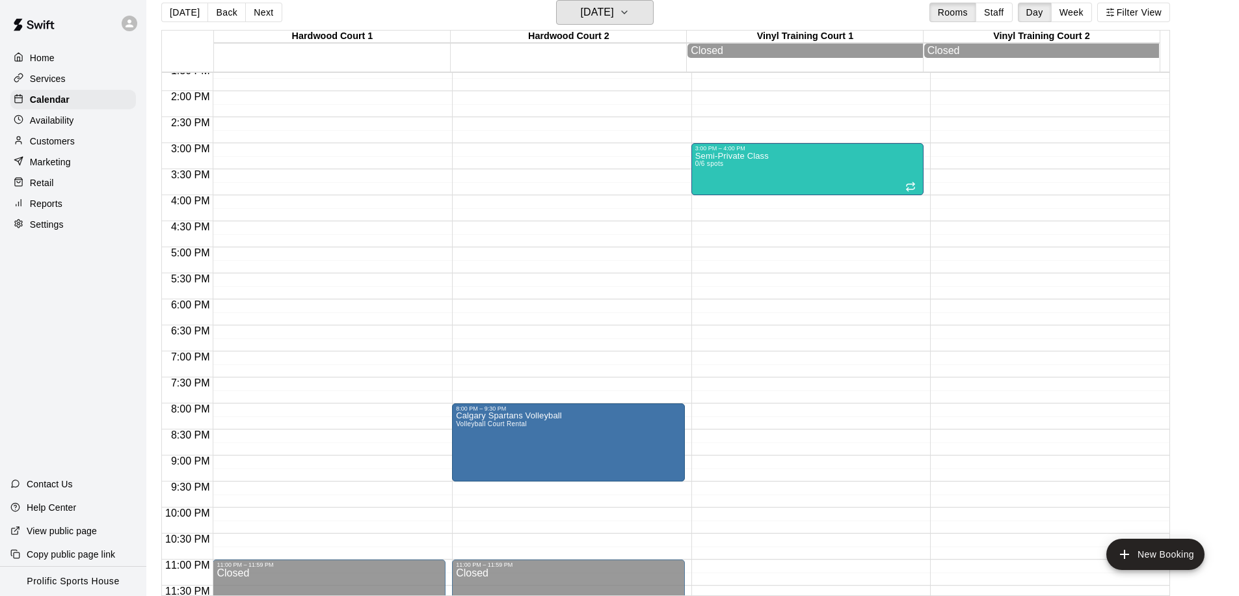
click at [614, 13] on h6 "[DATE]" at bounding box center [597, 12] width 33 height 18
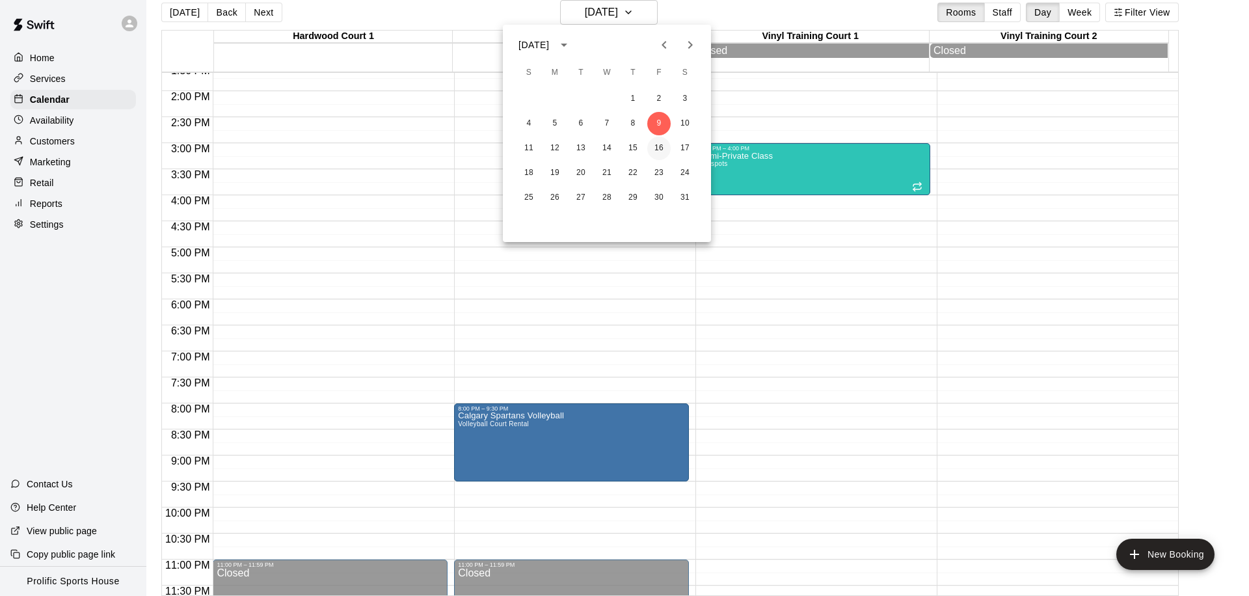
click at [661, 142] on button "16" at bounding box center [658, 148] width 23 height 23
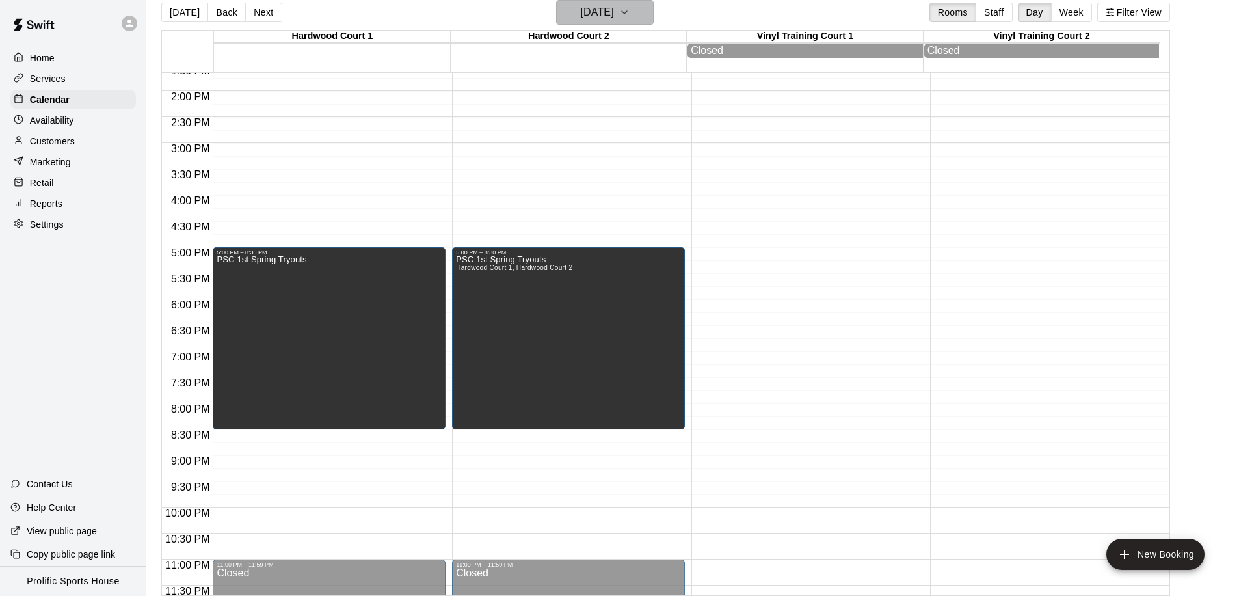
click at [595, 17] on h6 "[DATE]" at bounding box center [597, 12] width 33 height 18
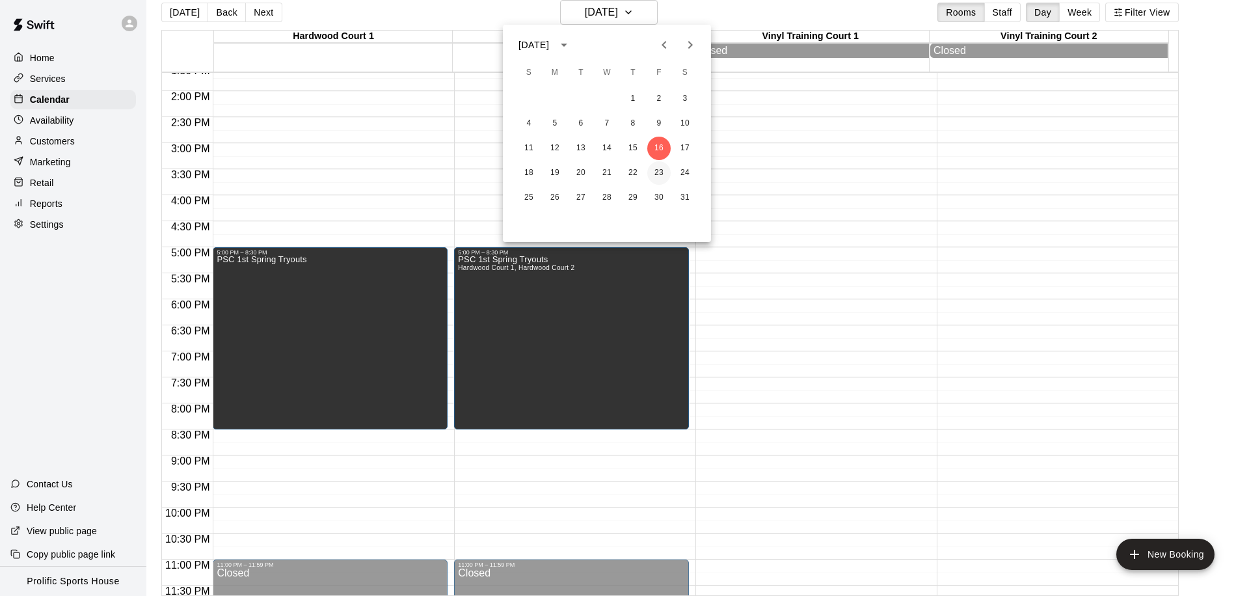
click at [652, 173] on button "23" at bounding box center [658, 172] width 23 height 23
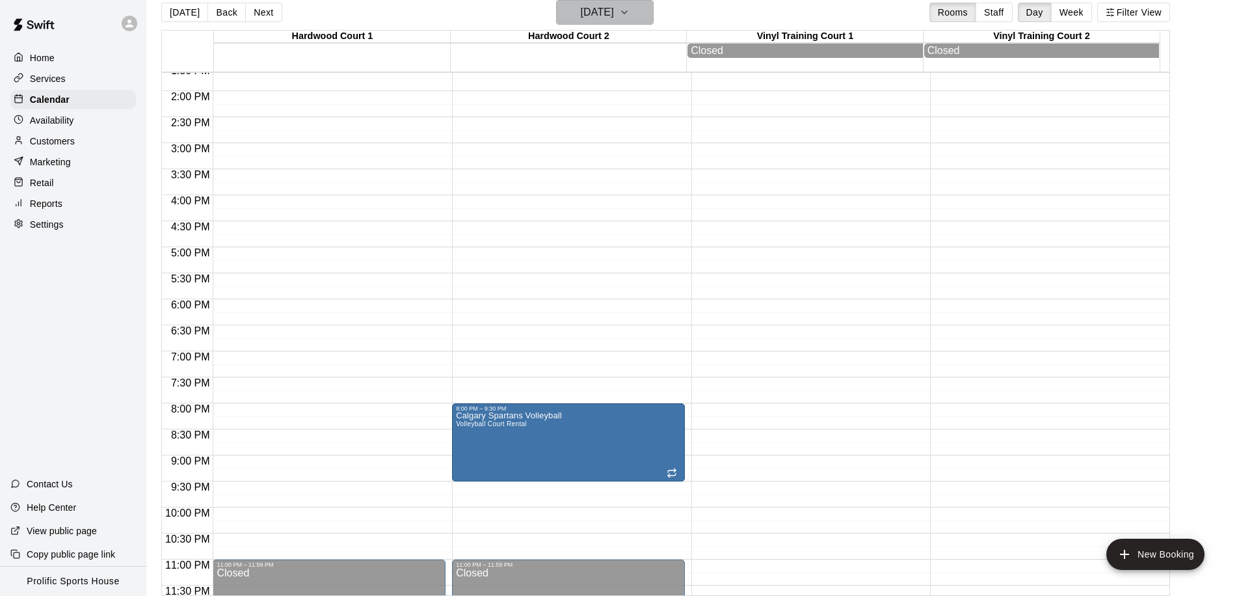
click at [581, 8] on h6 "[DATE]" at bounding box center [597, 12] width 33 height 18
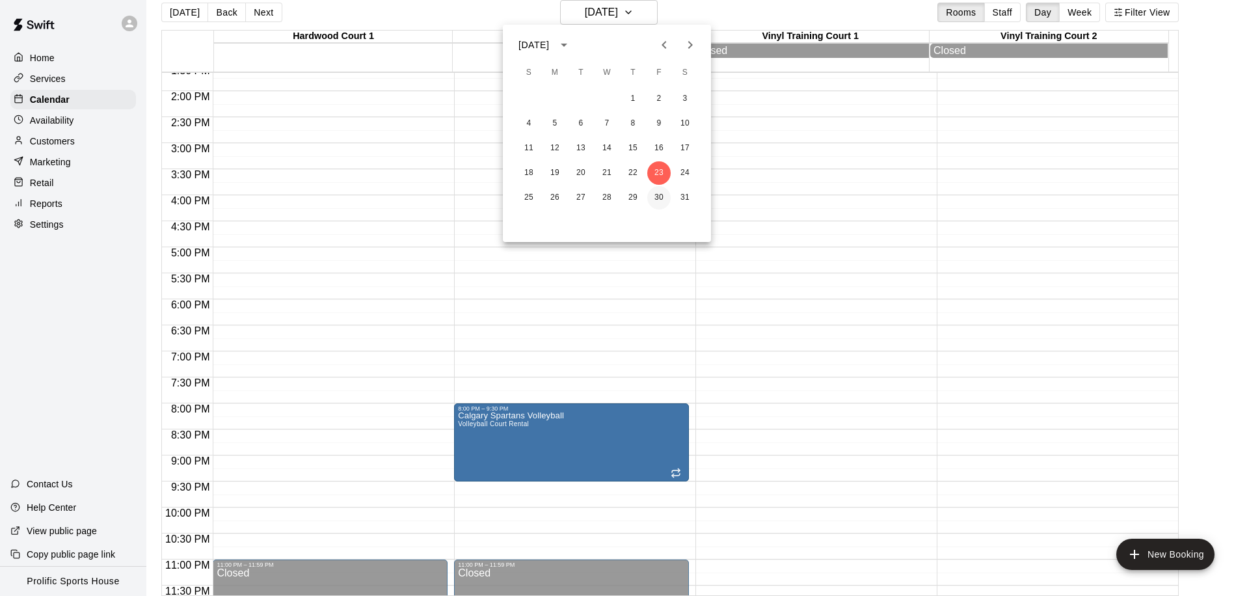
click at [652, 196] on button "30" at bounding box center [658, 197] width 23 height 23
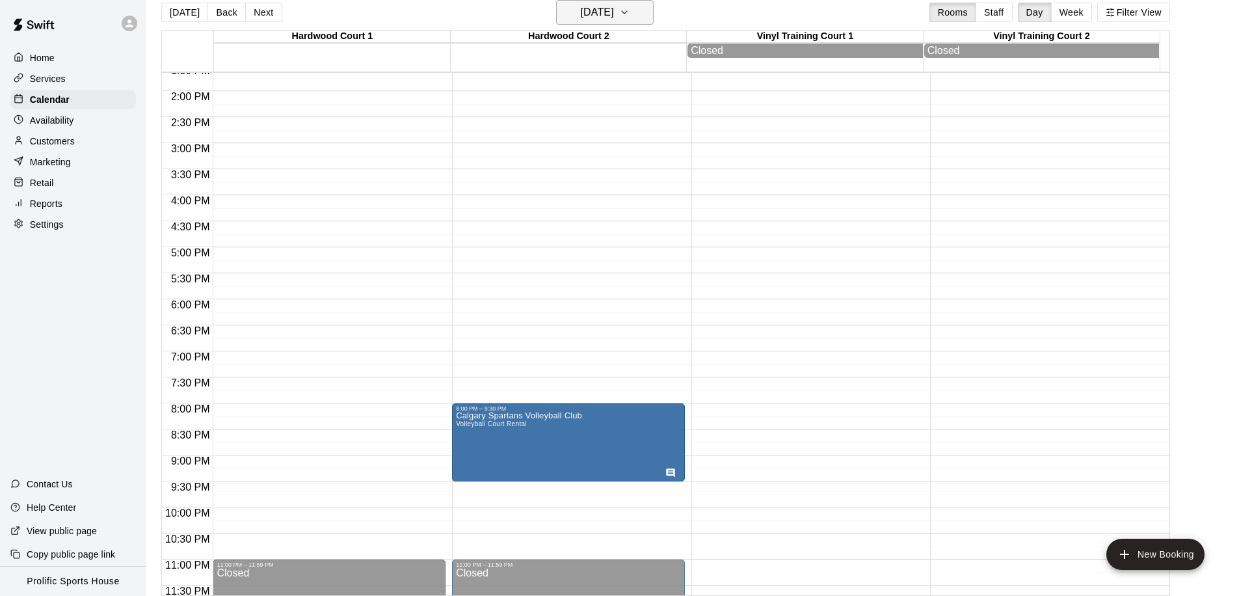
click at [614, 19] on h6 "[DATE]" at bounding box center [597, 12] width 33 height 18
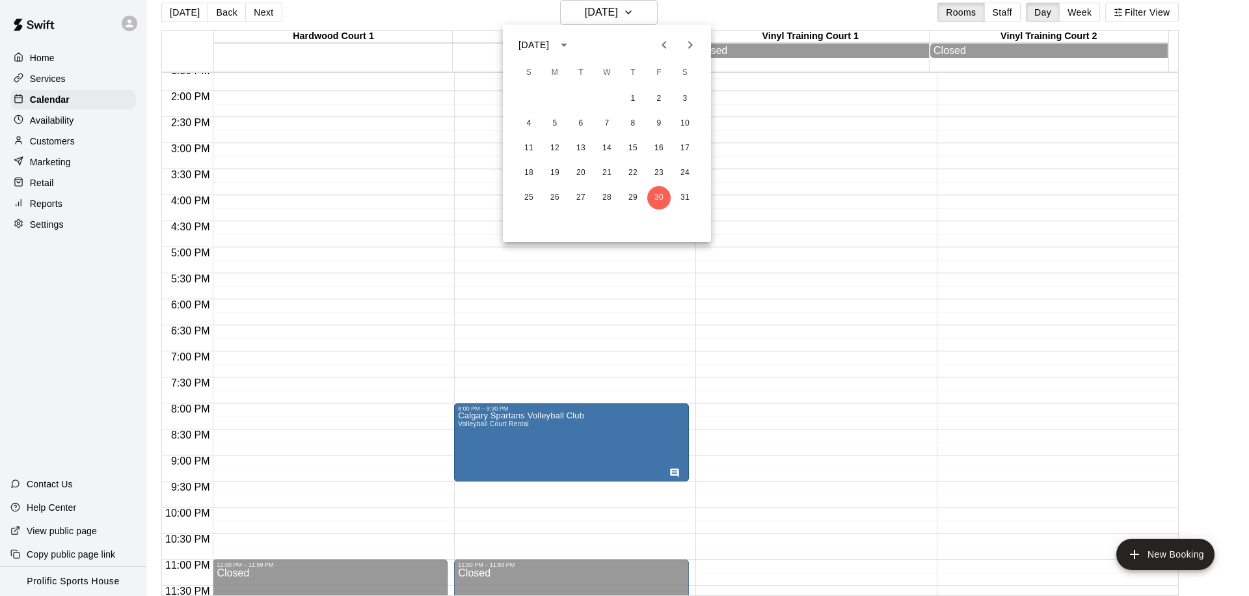
click at [184, 8] on div at bounding box center [624, 298] width 1249 height 596
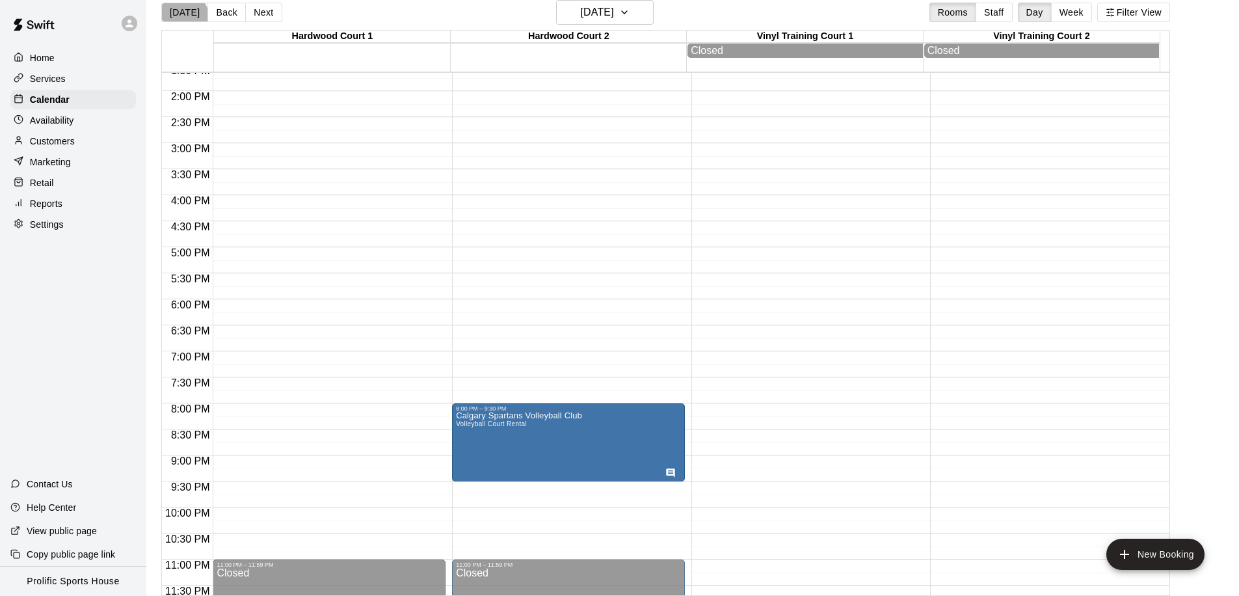
click at [183, 17] on button "[DATE]" at bounding box center [184, 13] width 47 height 20
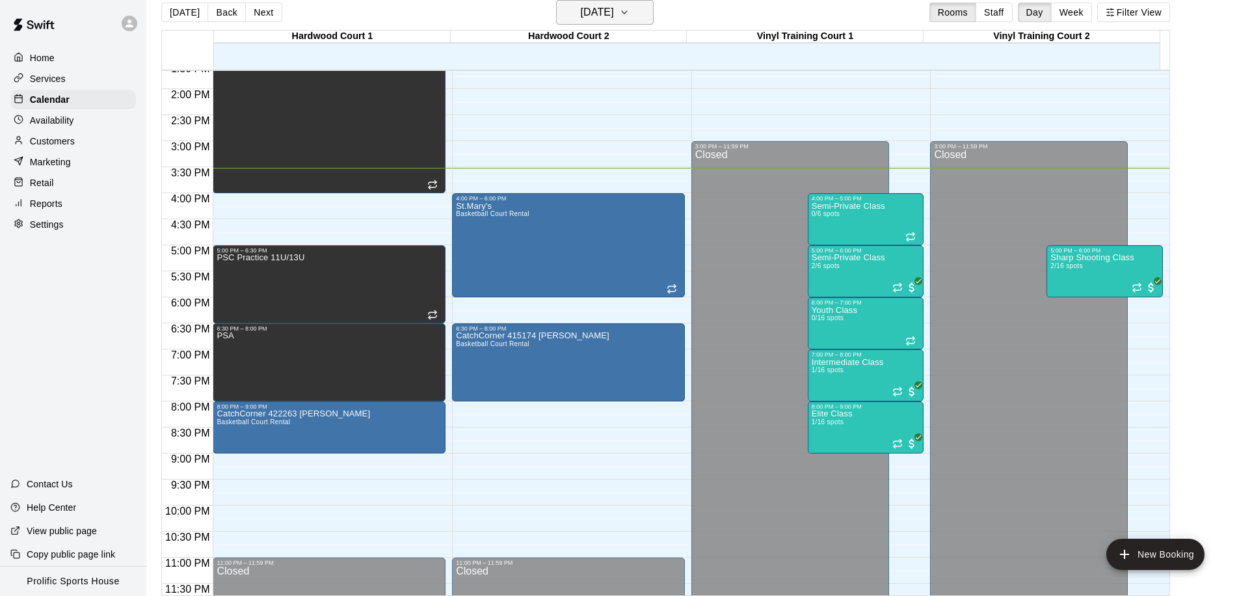
click at [614, 17] on h6 "[DATE]" at bounding box center [597, 12] width 33 height 18
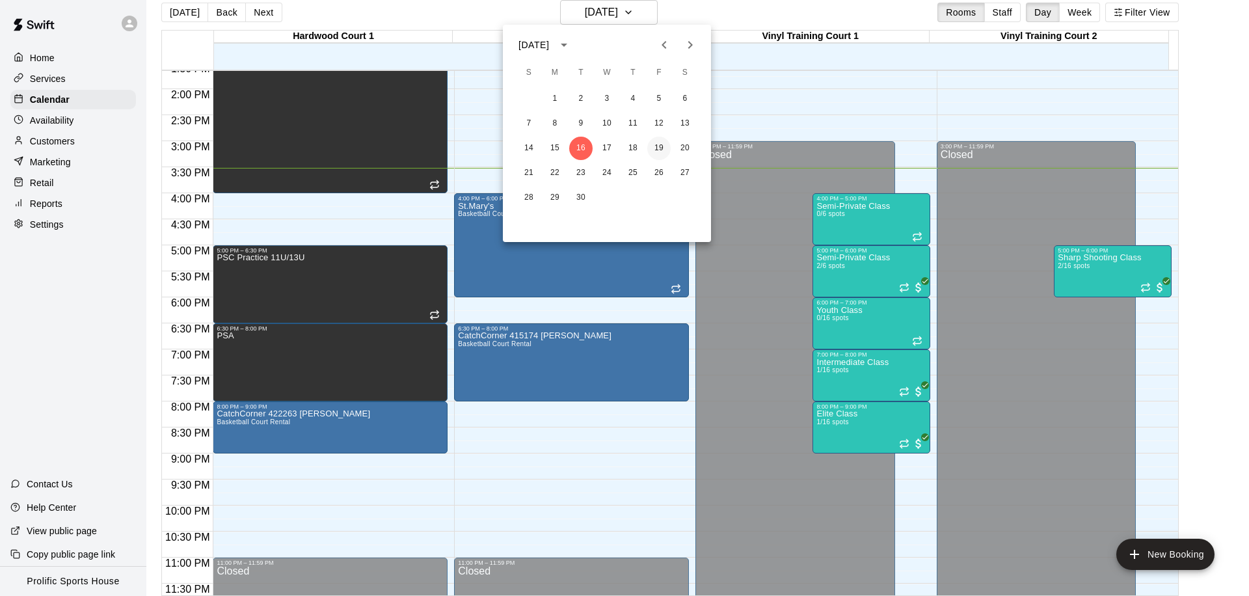
click at [661, 144] on button "19" at bounding box center [658, 148] width 23 height 23
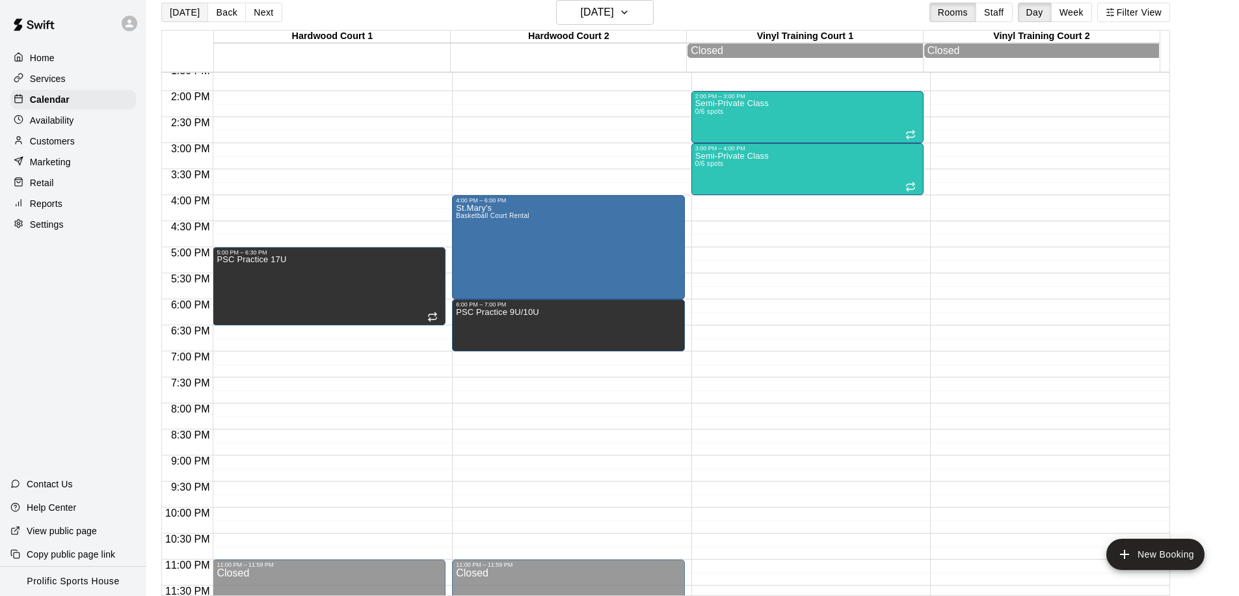
click at [195, 10] on button "[DATE]" at bounding box center [184, 13] width 47 height 20
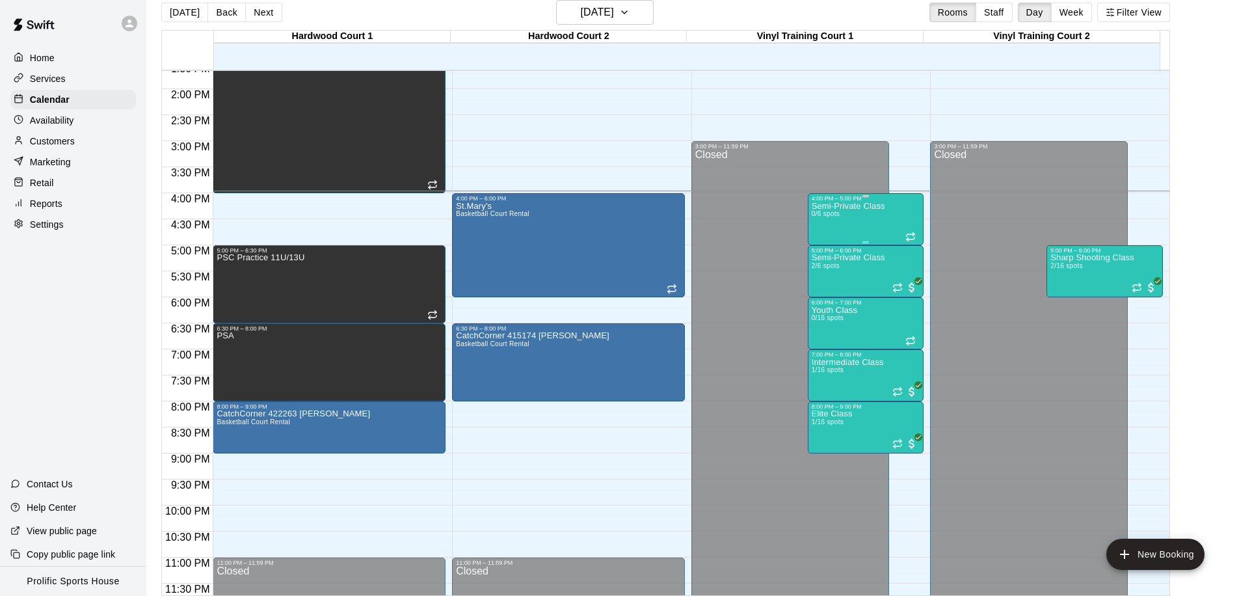
click at [873, 217] on div "Semi-Private Class 0/6 spots" at bounding box center [848, 500] width 73 height 596
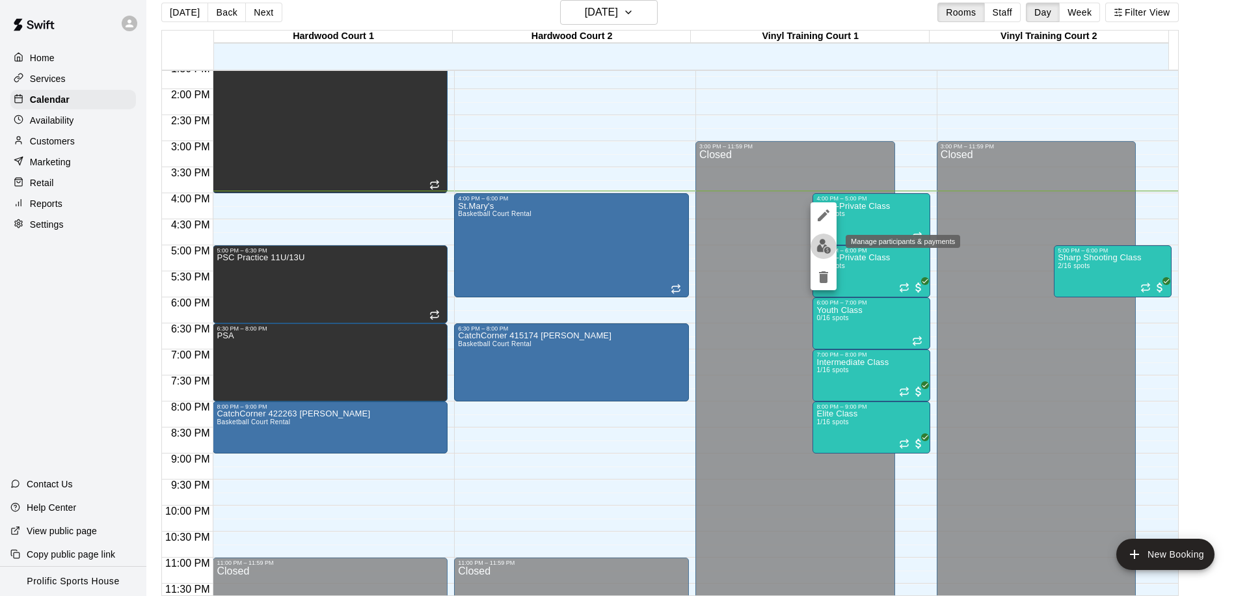
click at [819, 252] on img "edit" at bounding box center [823, 246] width 15 height 15
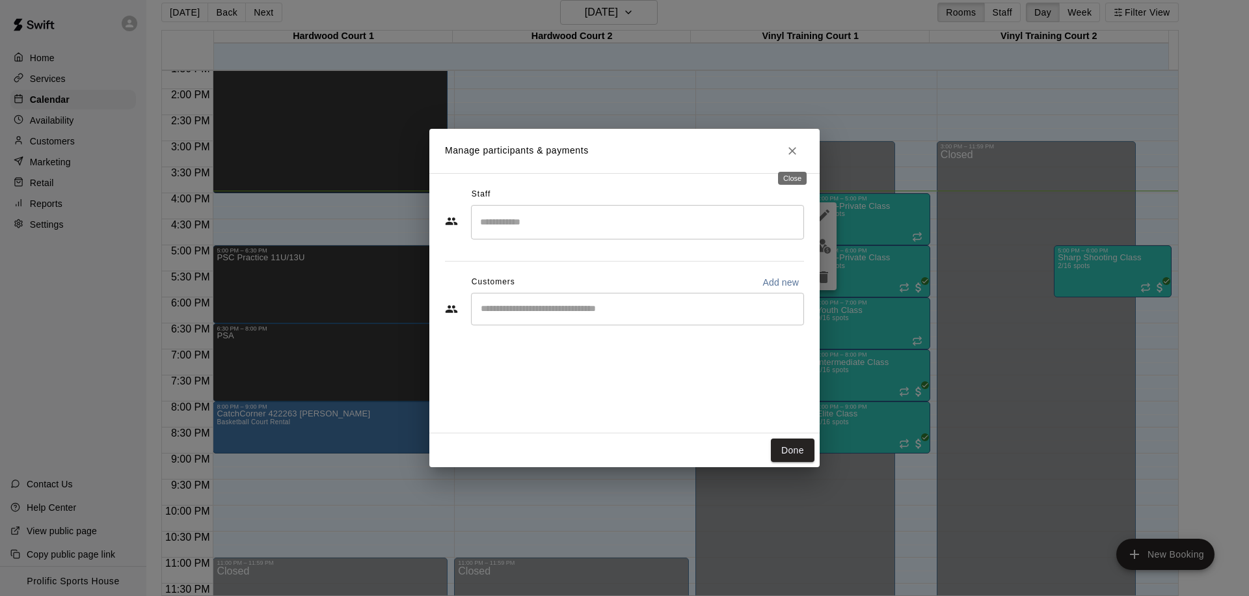
click at [797, 145] on icon "Close" at bounding box center [792, 150] width 13 height 13
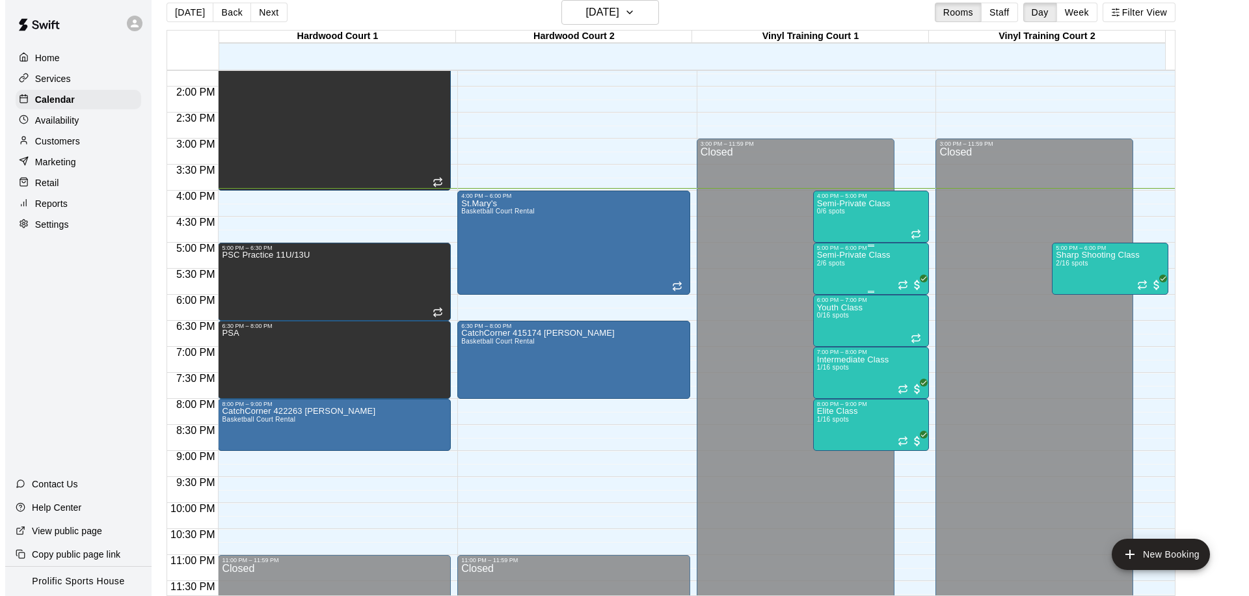
scroll to position [724, 0]
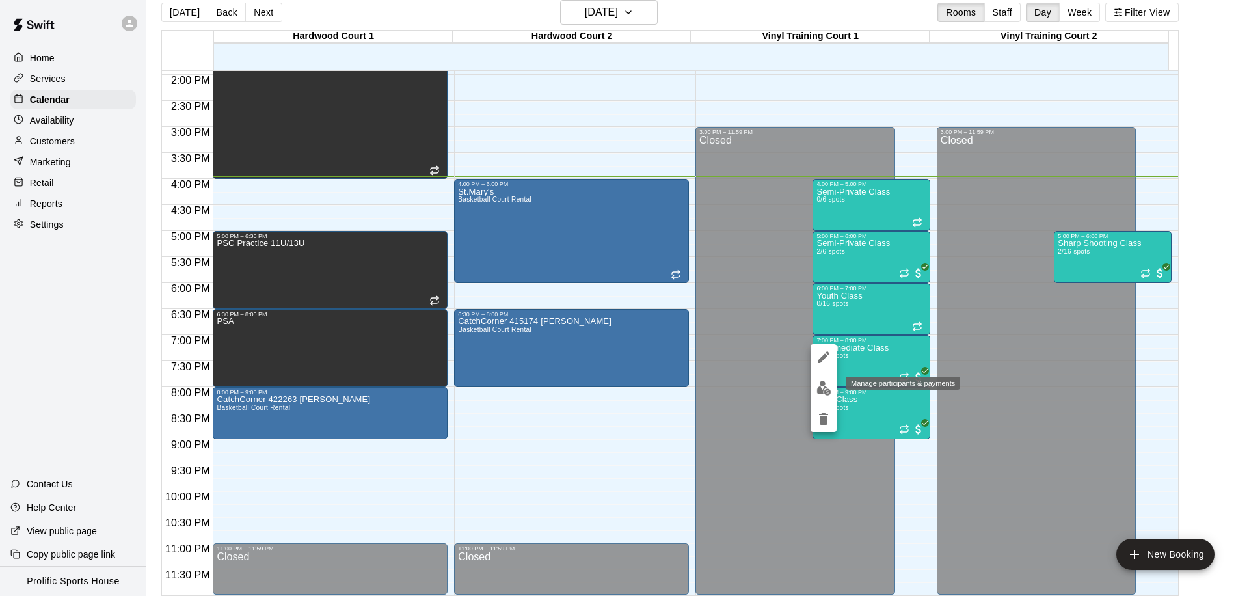
click at [825, 393] on img "edit" at bounding box center [823, 387] width 15 height 15
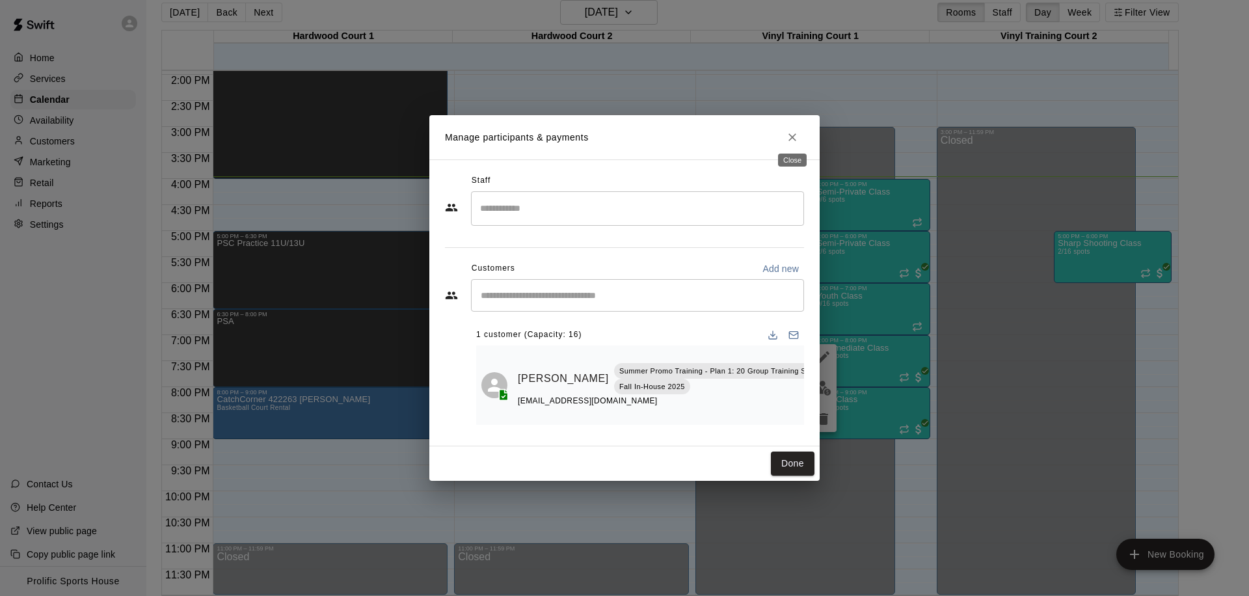
click at [795, 131] on icon "Close" at bounding box center [792, 137] width 13 height 13
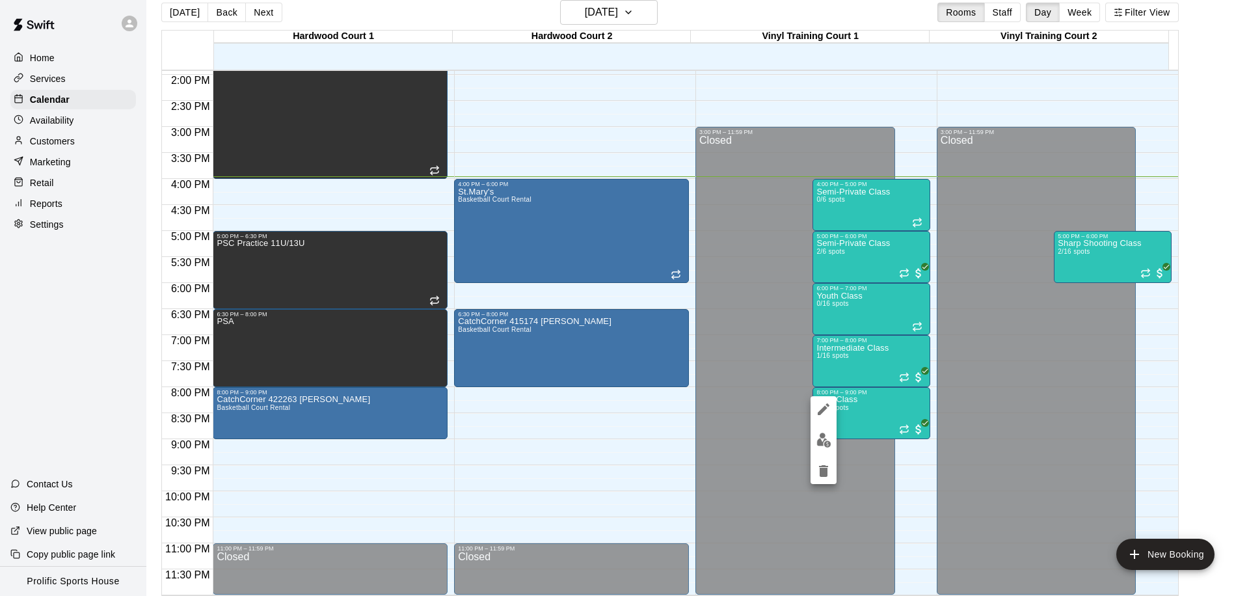
click at [823, 444] on img "edit" at bounding box center [823, 439] width 15 height 15
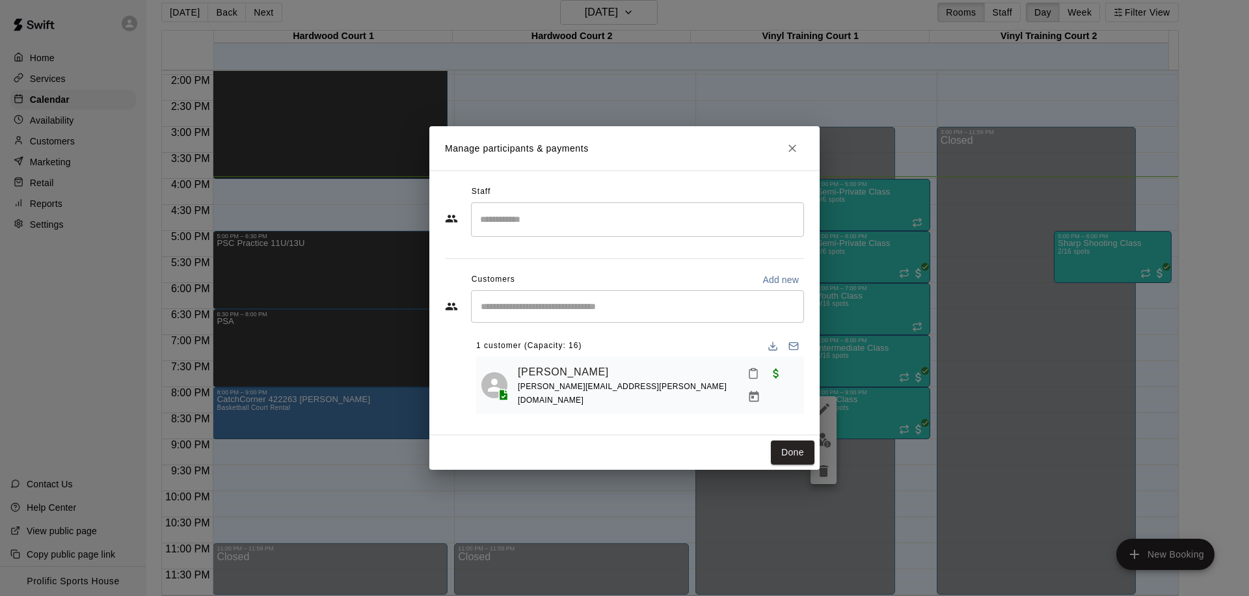
click at [786, 154] on icon "Close" at bounding box center [792, 148] width 13 height 13
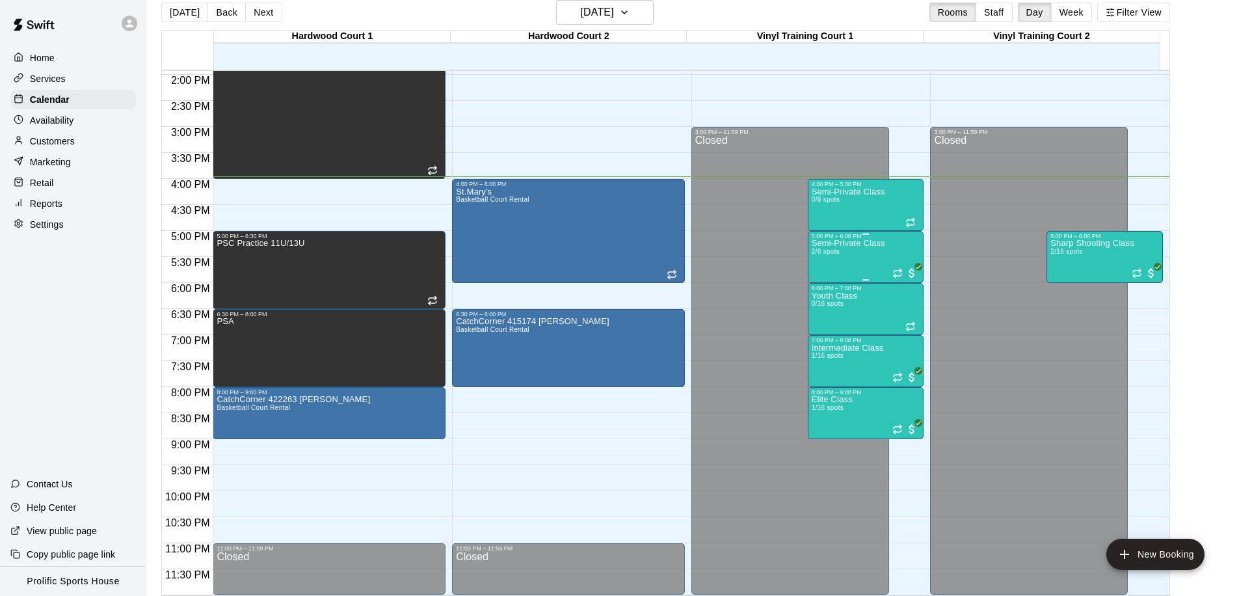
click at [849, 254] on div "Semi-Private Class 2/6 spots" at bounding box center [848, 537] width 73 height 596
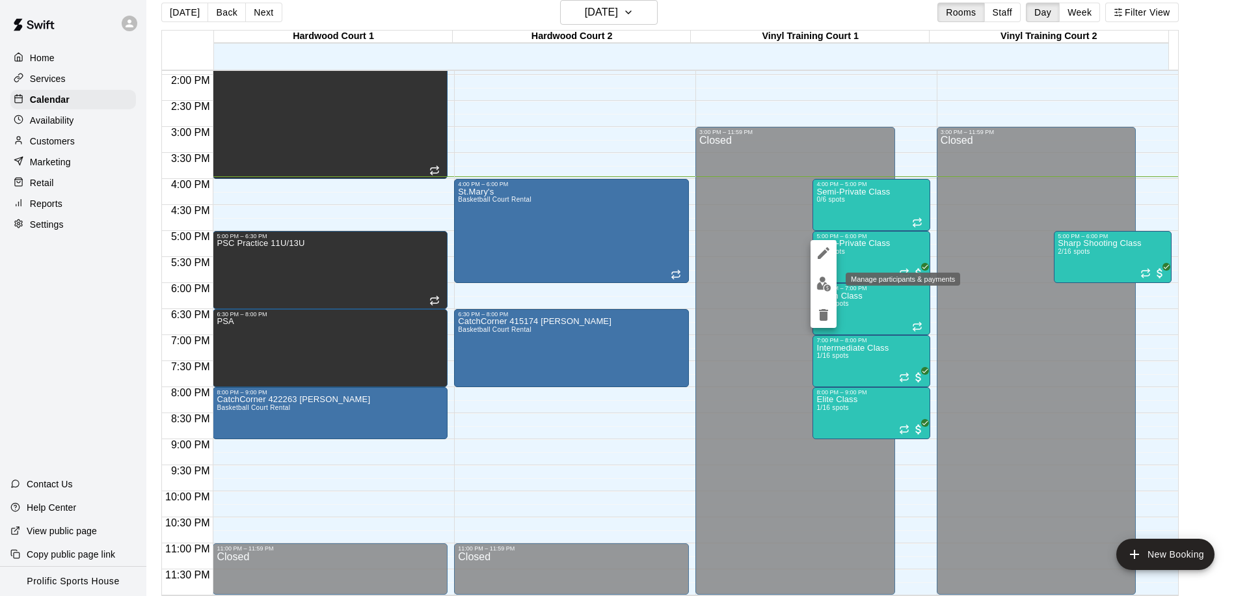
click at [830, 285] on img "edit" at bounding box center [823, 283] width 15 height 15
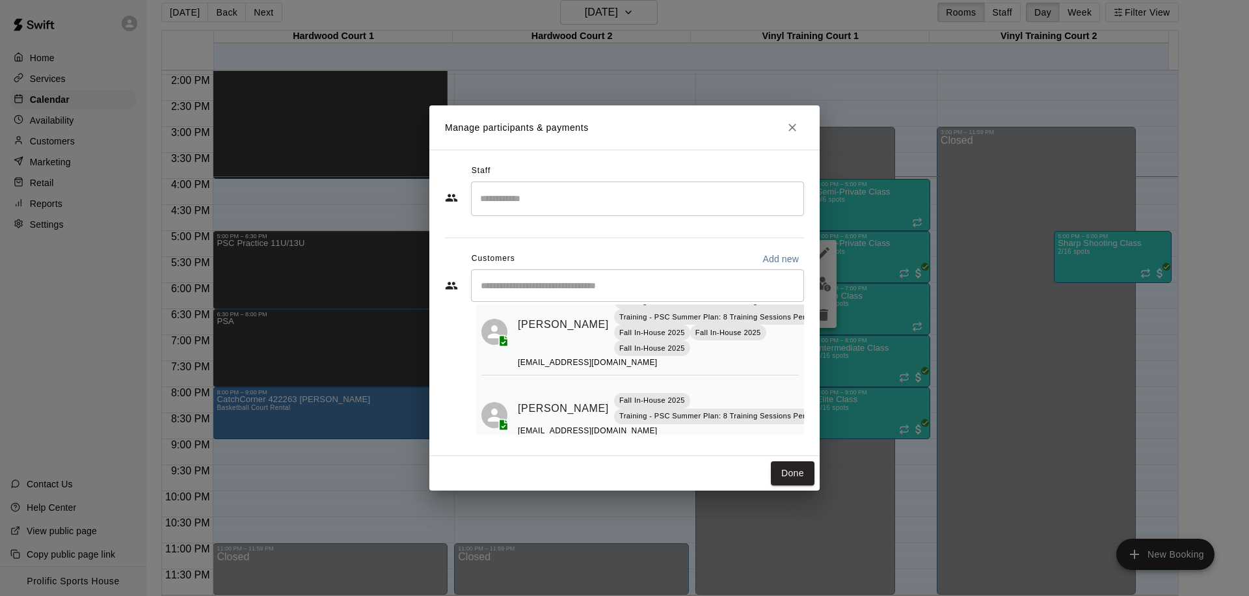
scroll to position [84, 0]
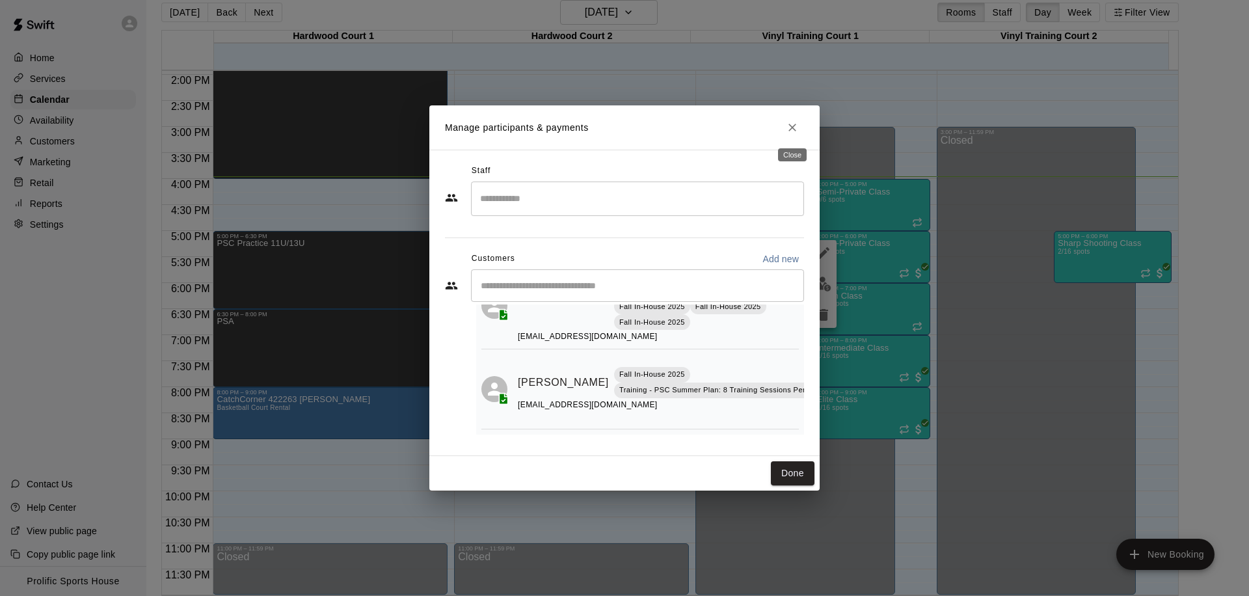
click at [796, 137] on button "Close" at bounding box center [791, 127] width 23 height 23
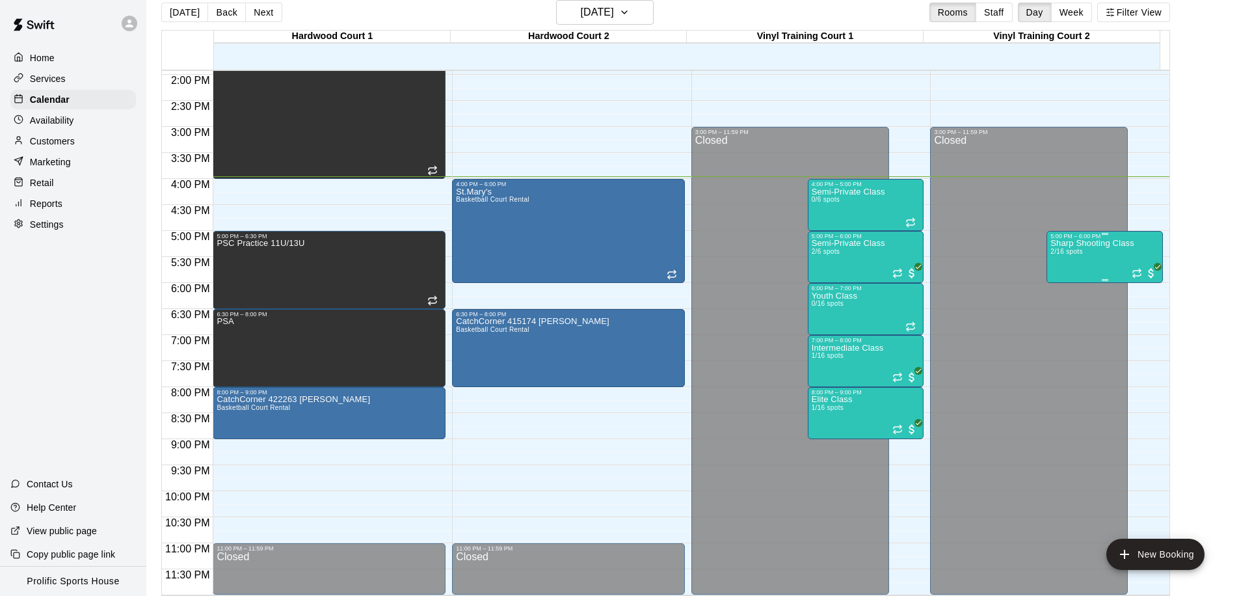
click at [1090, 252] on div "Sharp Shooting Class 2/16 spots" at bounding box center [1092, 537] width 84 height 596
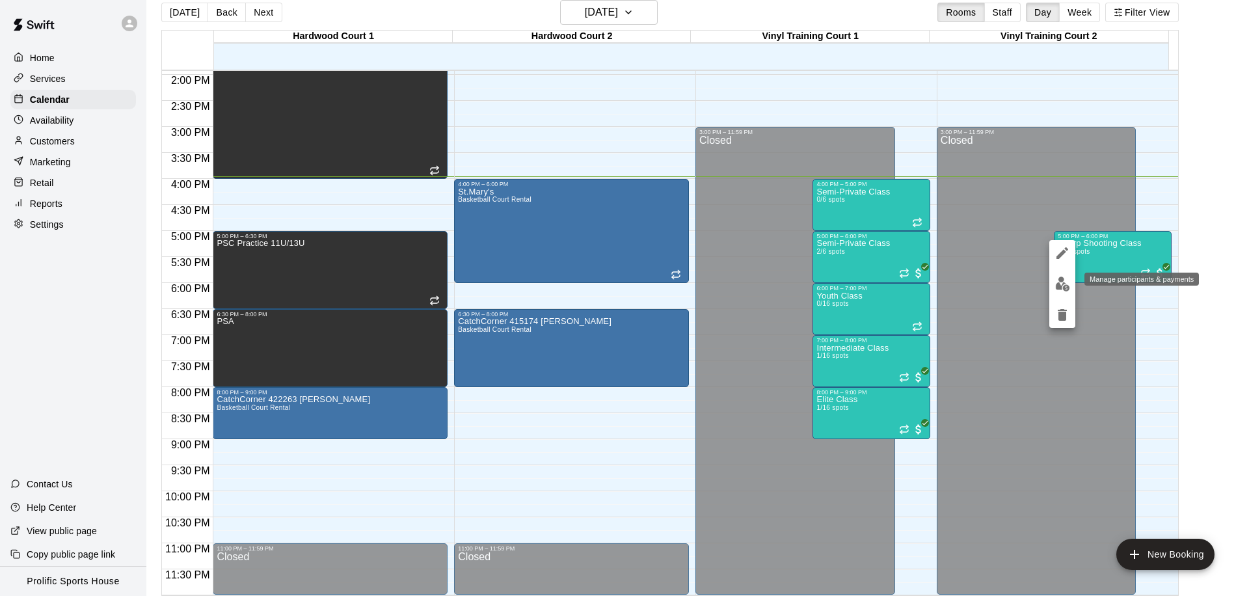
click at [1069, 287] on button "edit" at bounding box center [1062, 283] width 26 height 25
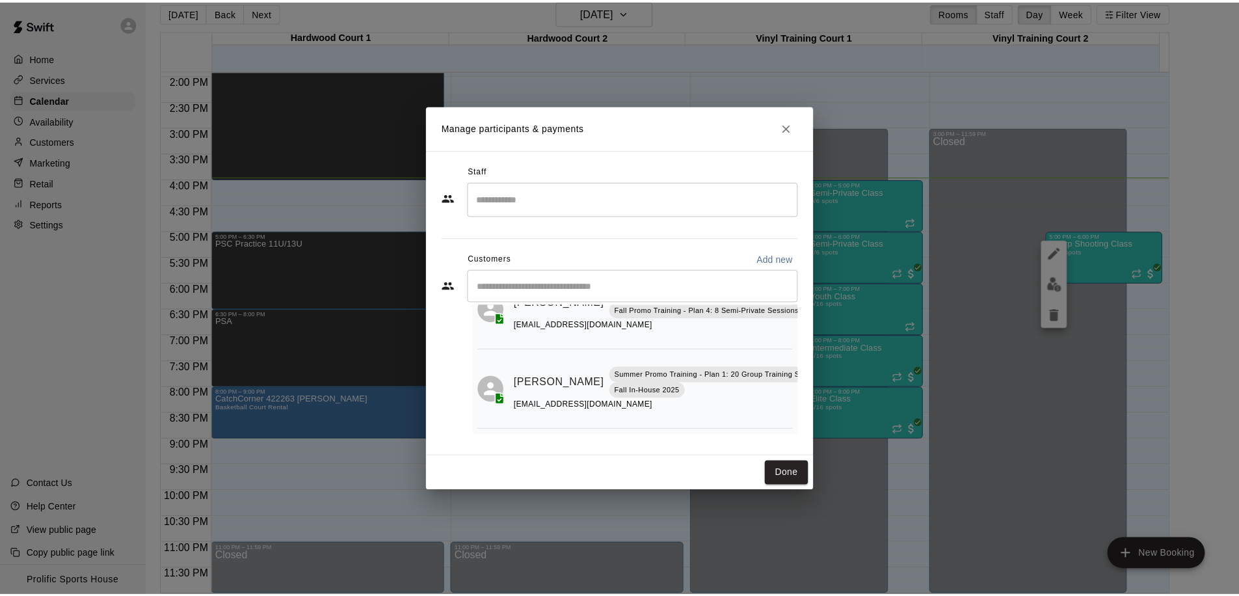
scroll to position [0, 0]
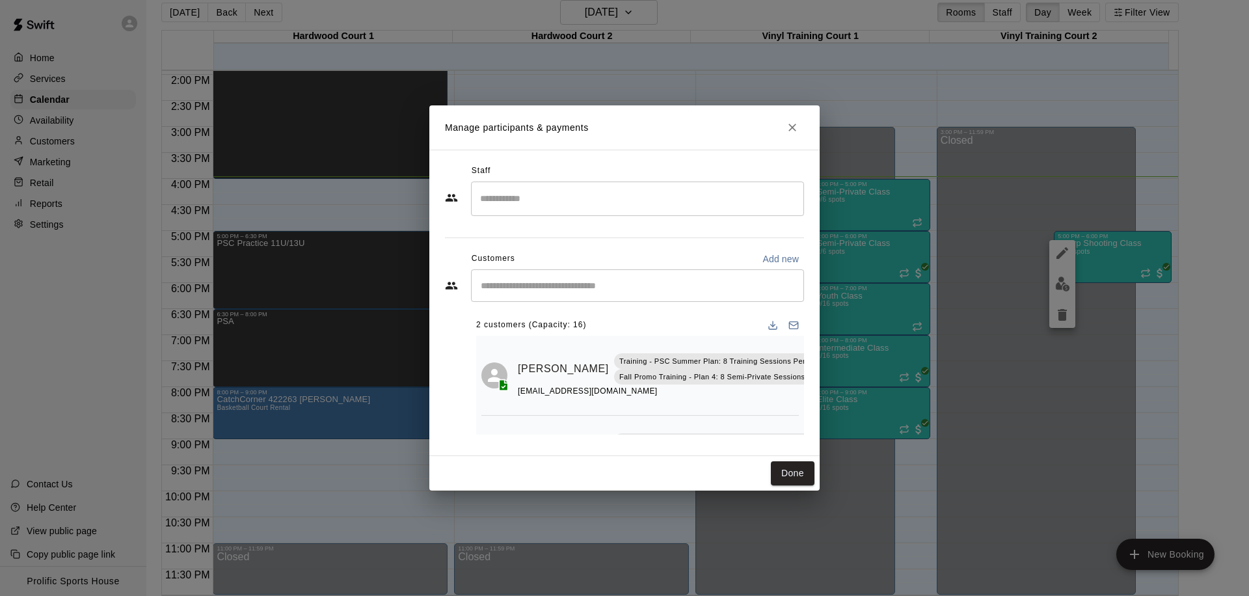
click at [786, 129] on icon "Close" at bounding box center [792, 127] width 13 height 13
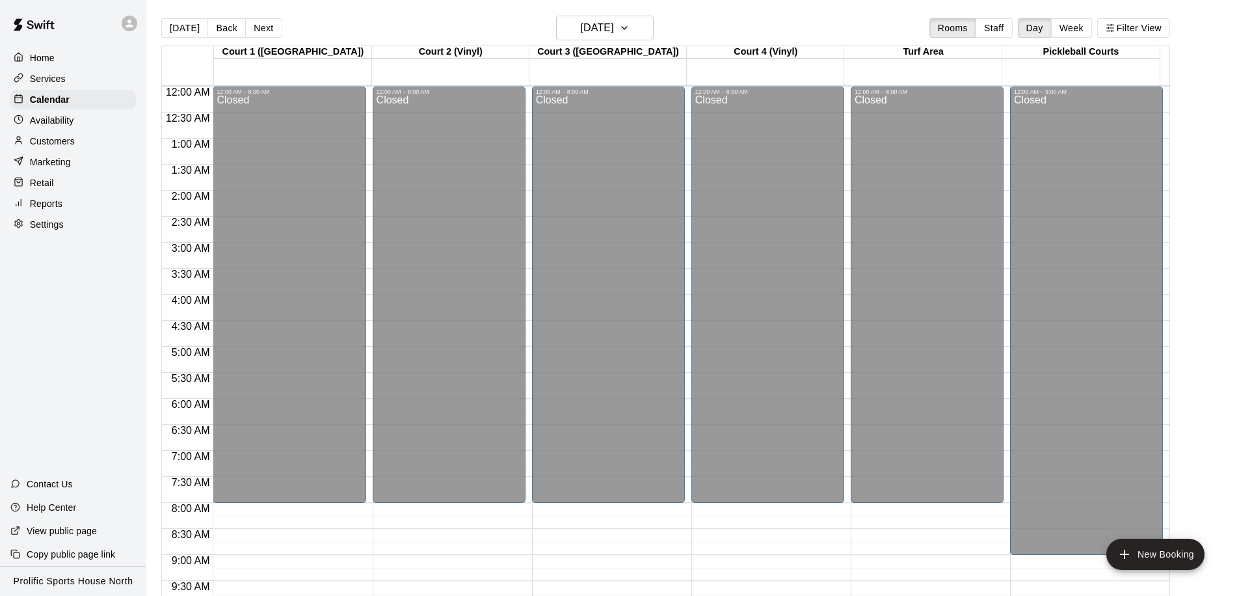
scroll to position [507, 0]
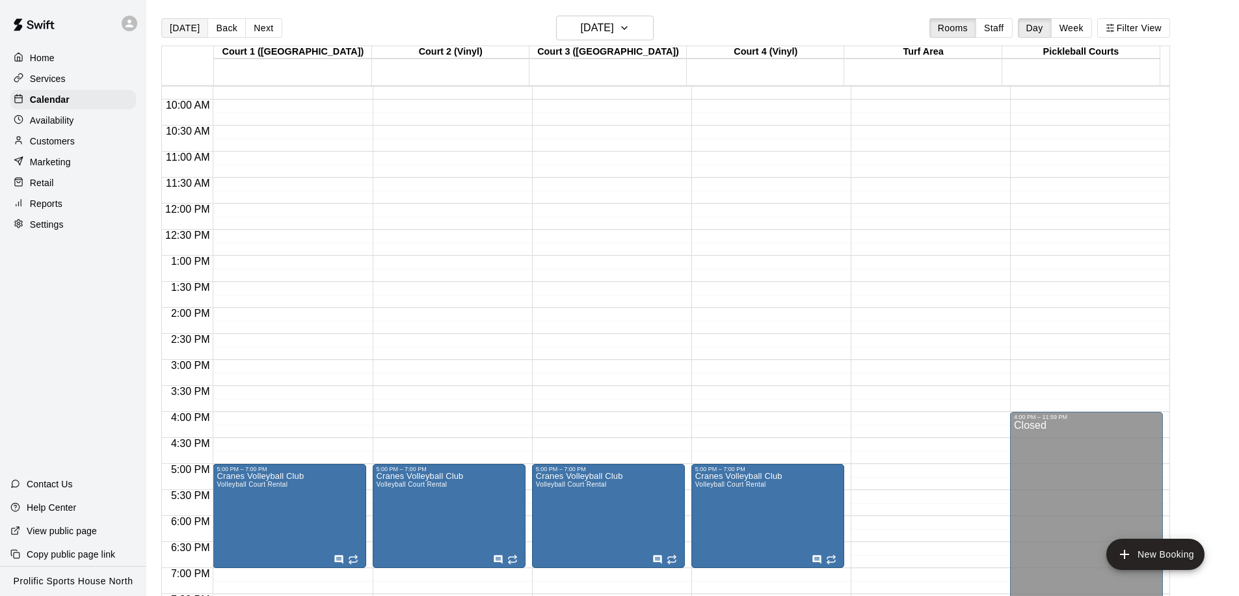
click at [176, 29] on button "[DATE]" at bounding box center [184, 28] width 47 height 20
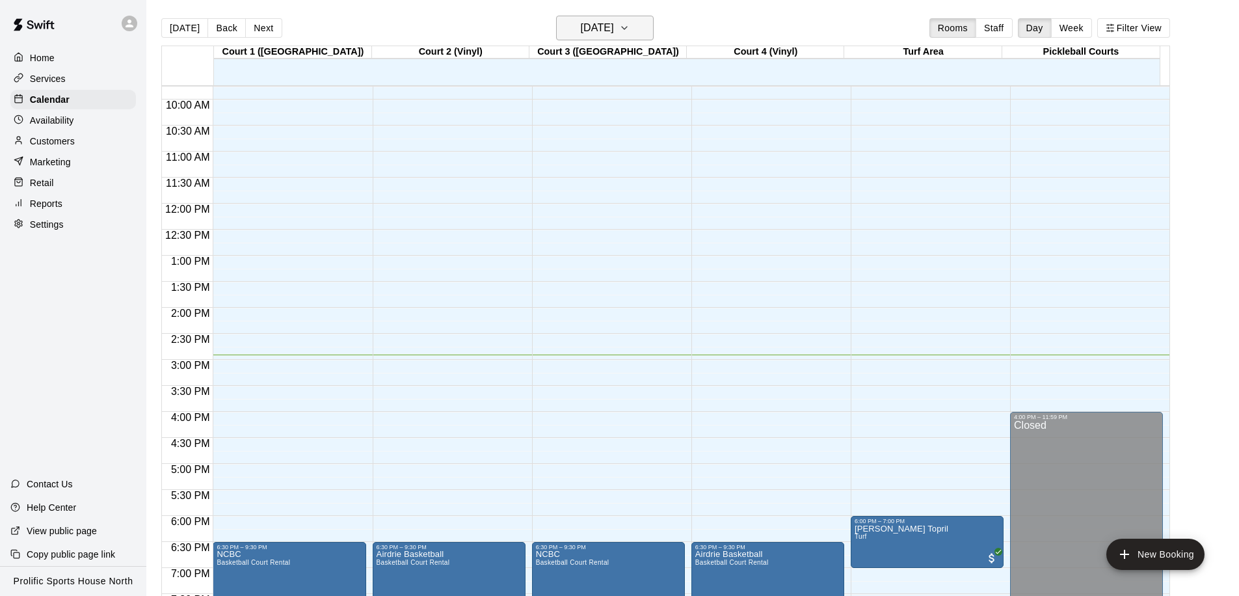
click at [613, 34] on h6 "[DATE]" at bounding box center [597, 28] width 33 height 18
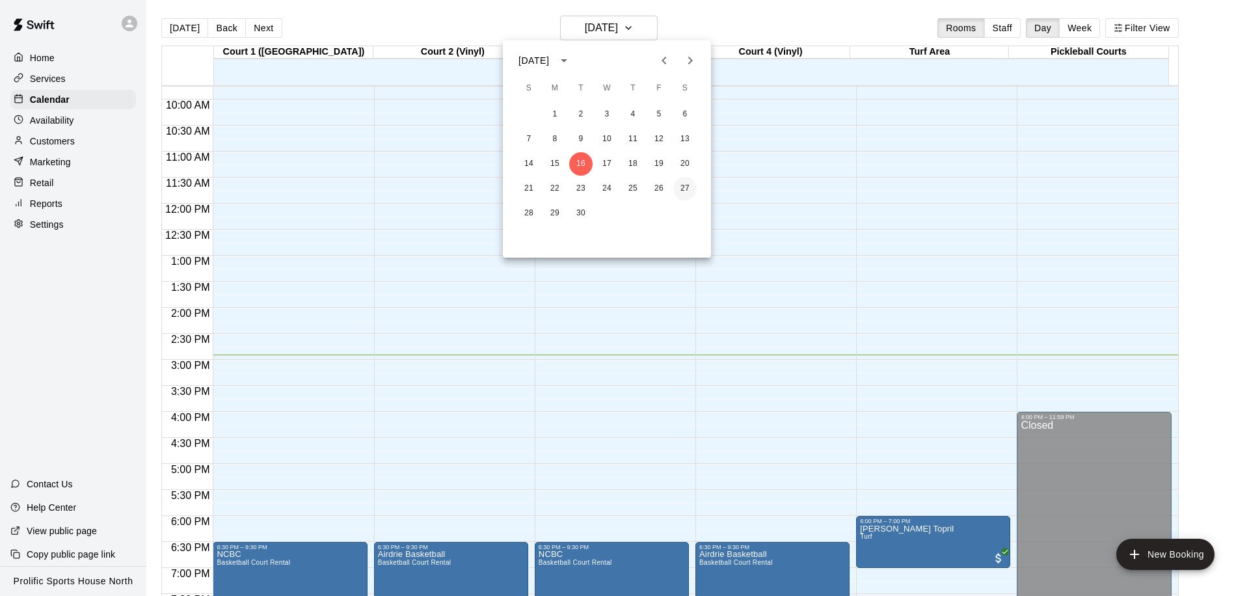
click at [690, 190] on button "27" at bounding box center [684, 188] width 23 height 23
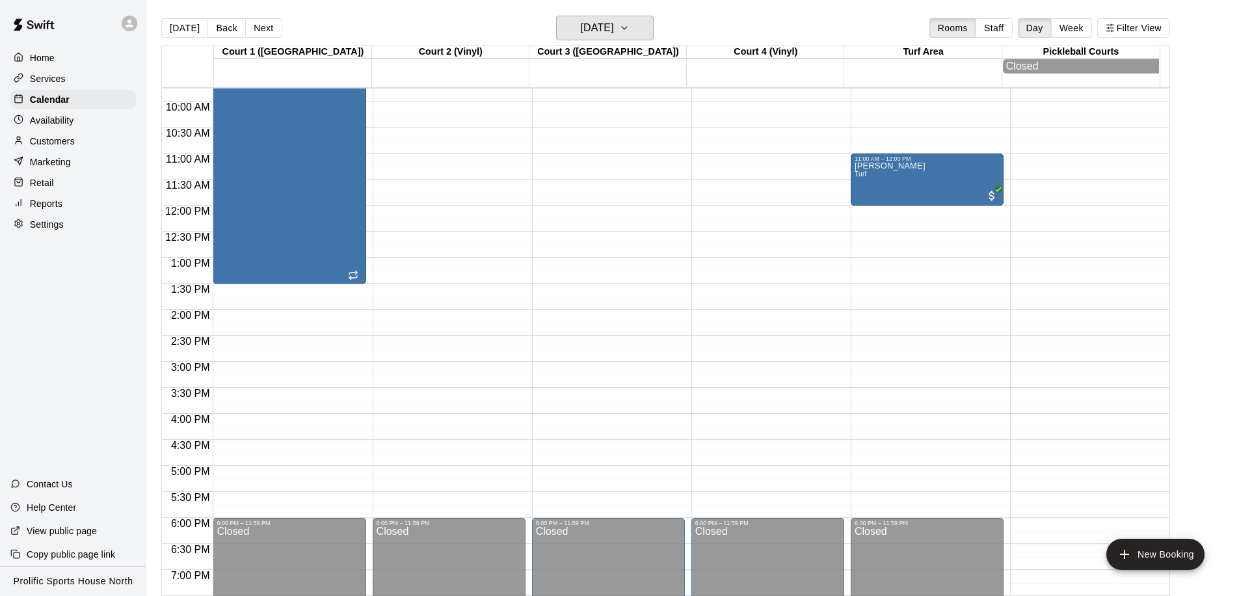
scroll to position [315, 0]
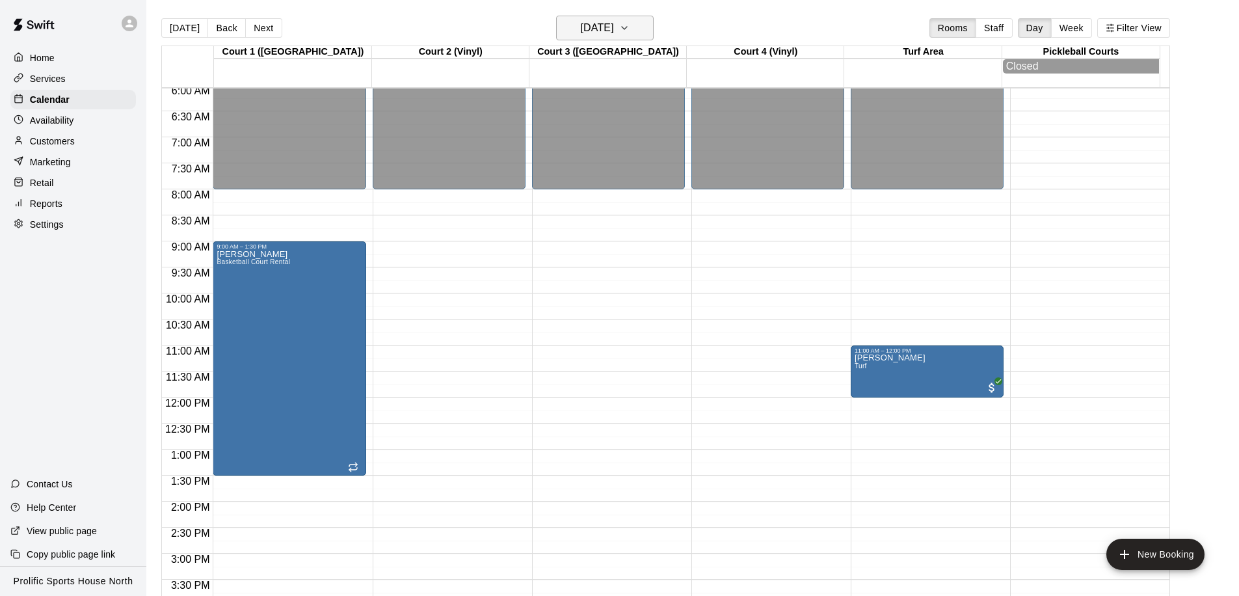
click at [614, 27] on h6 "[DATE]" at bounding box center [597, 28] width 33 height 18
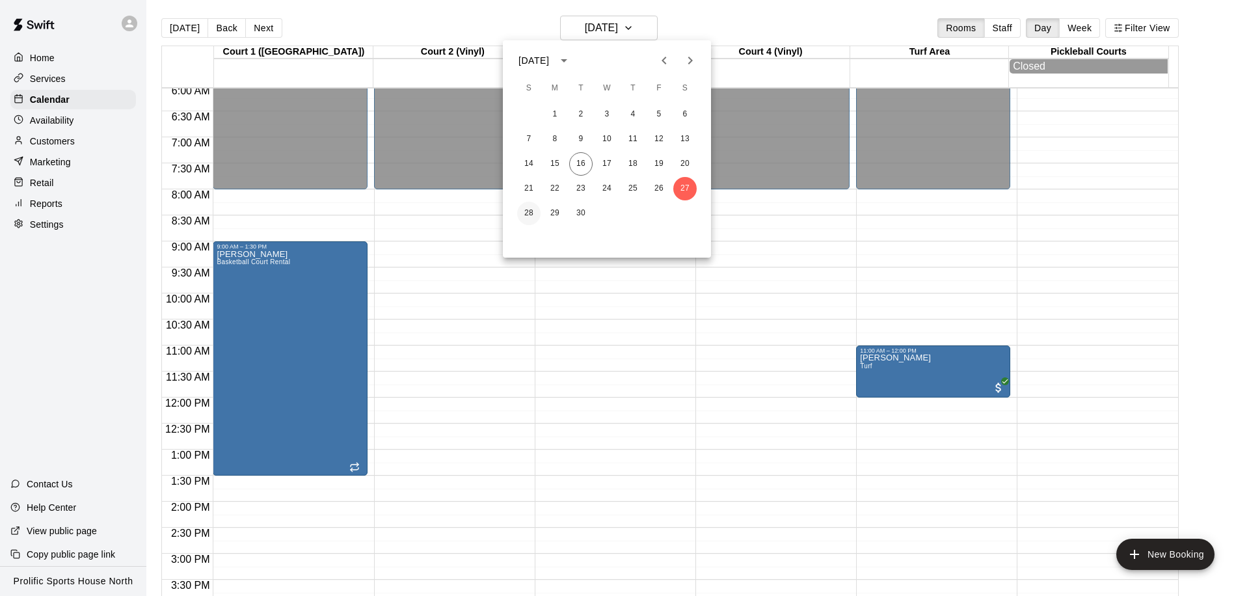
click at [520, 214] on button "28" at bounding box center [528, 213] width 23 height 23
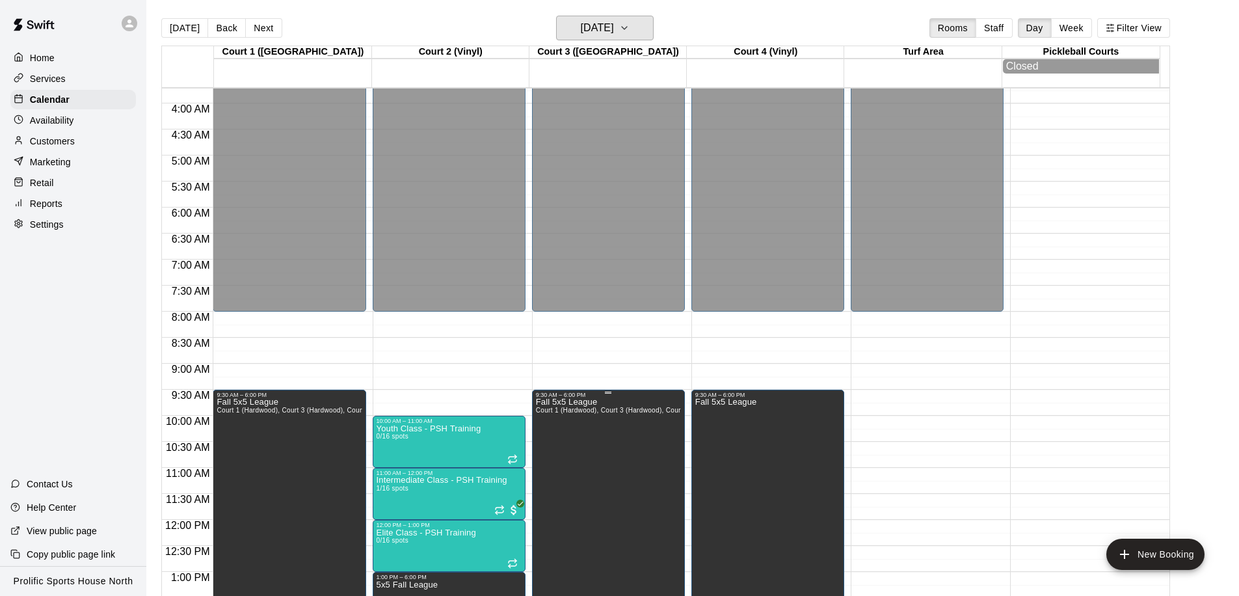
scroll to position [366, 0]
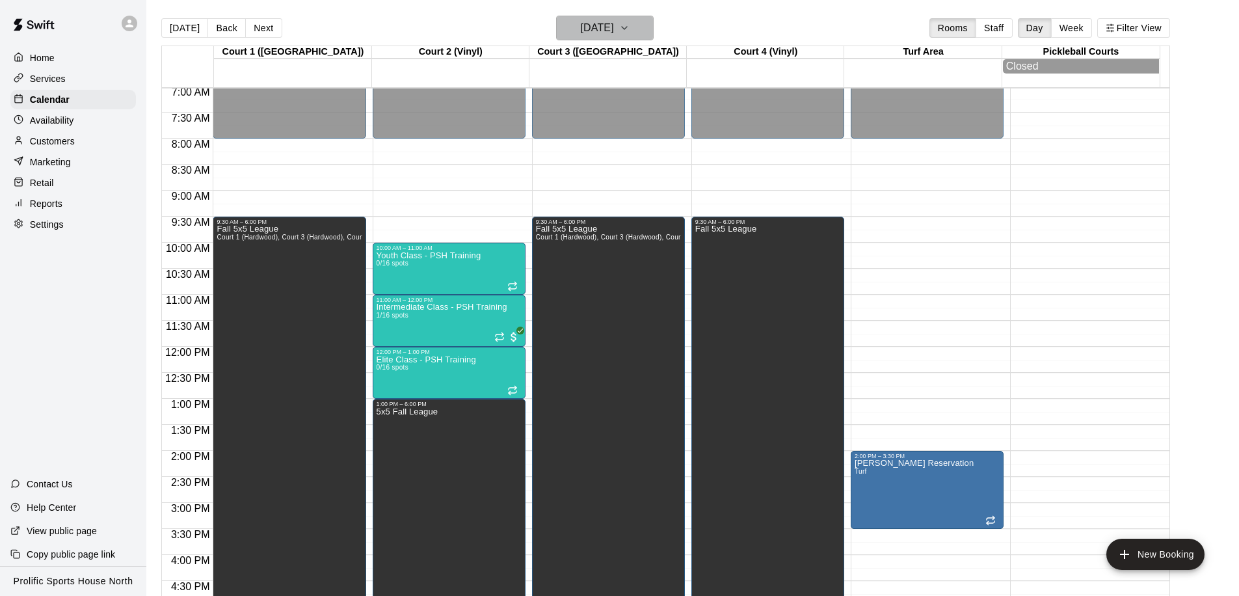
click at [639, 39] on button "[DATE]" at bounding box center [605, 28] width 98 height 25
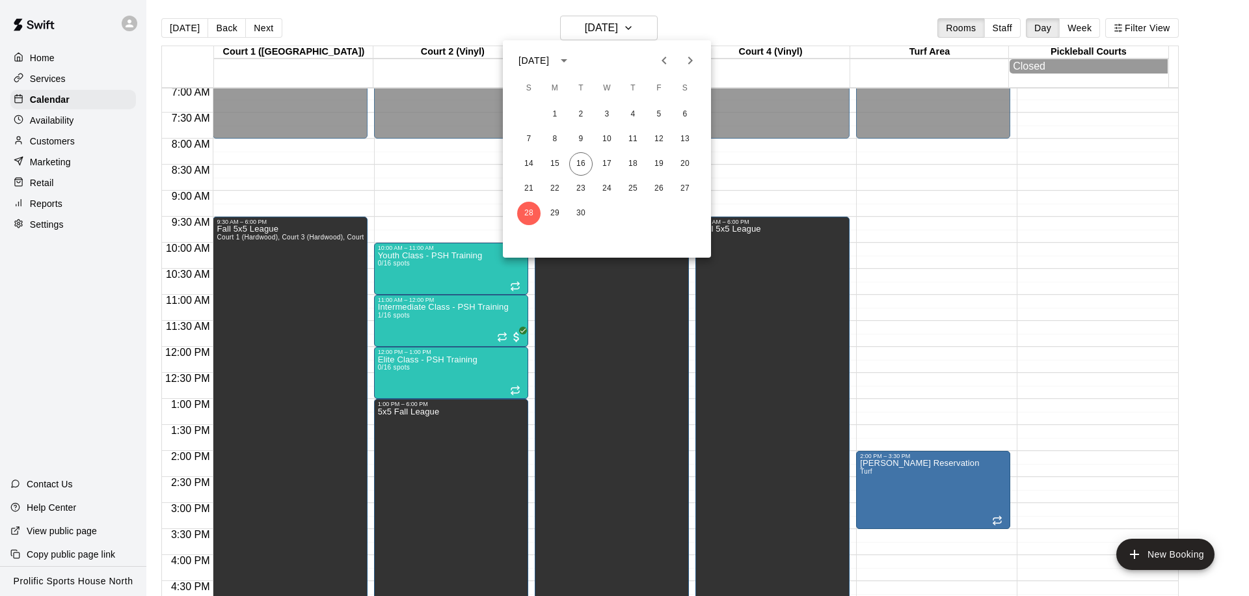
click at [690, 65] on icon "Next month" at bounding box center [690, 61] width 16 height 16
click at [527, 143] on button "7" at bounding box center [528, 138] width 23 height 23
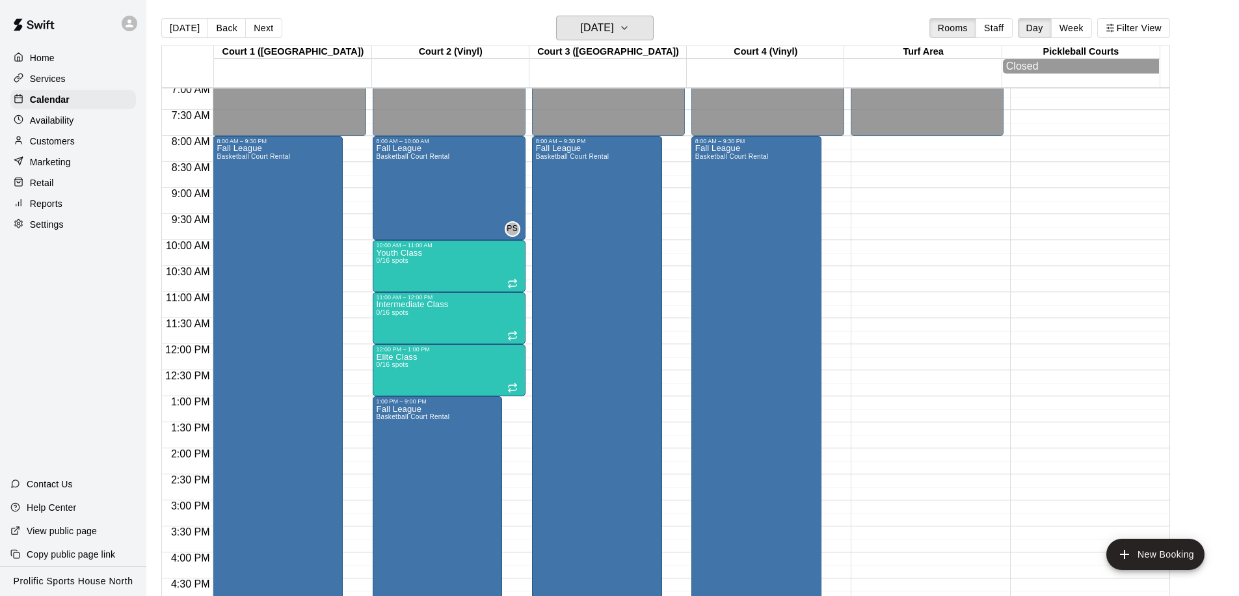
scroll to position [522, 0]
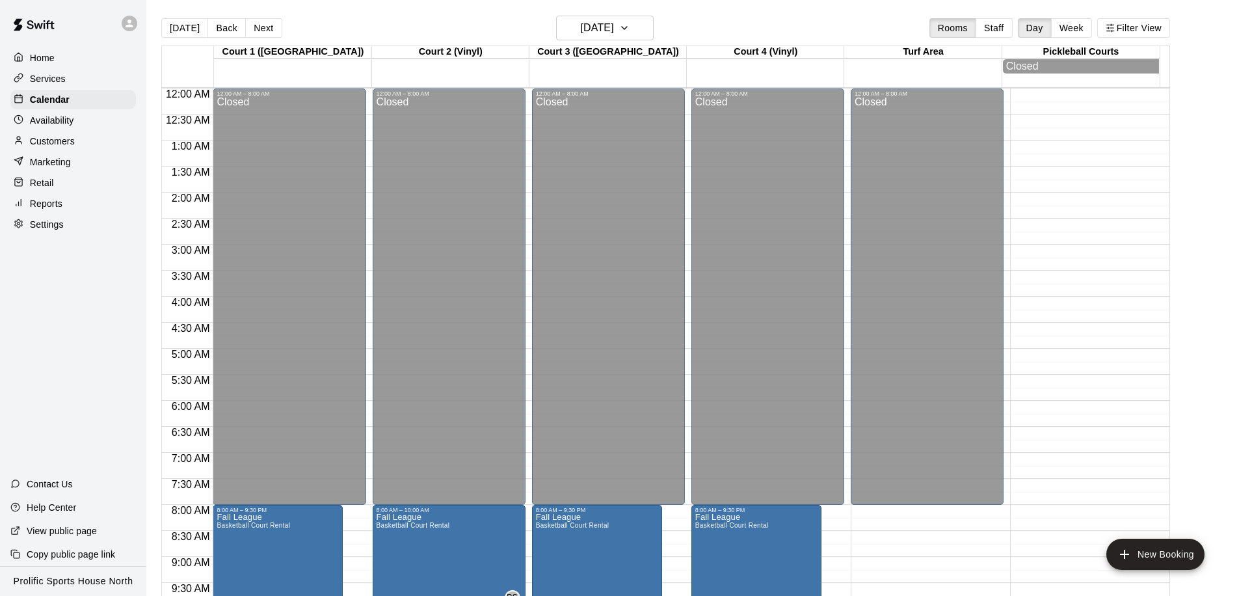
scroll to position [522, 0]
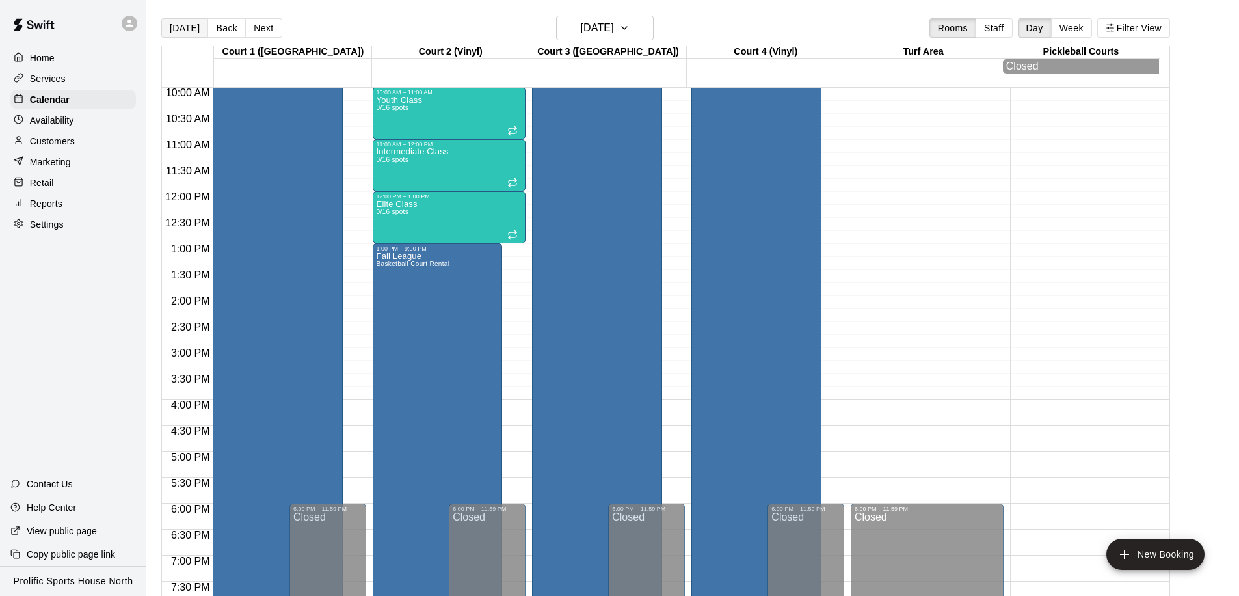
click at [184, 27] on button "[DATE]" at bounding box center [184, 28] width 47 height 20
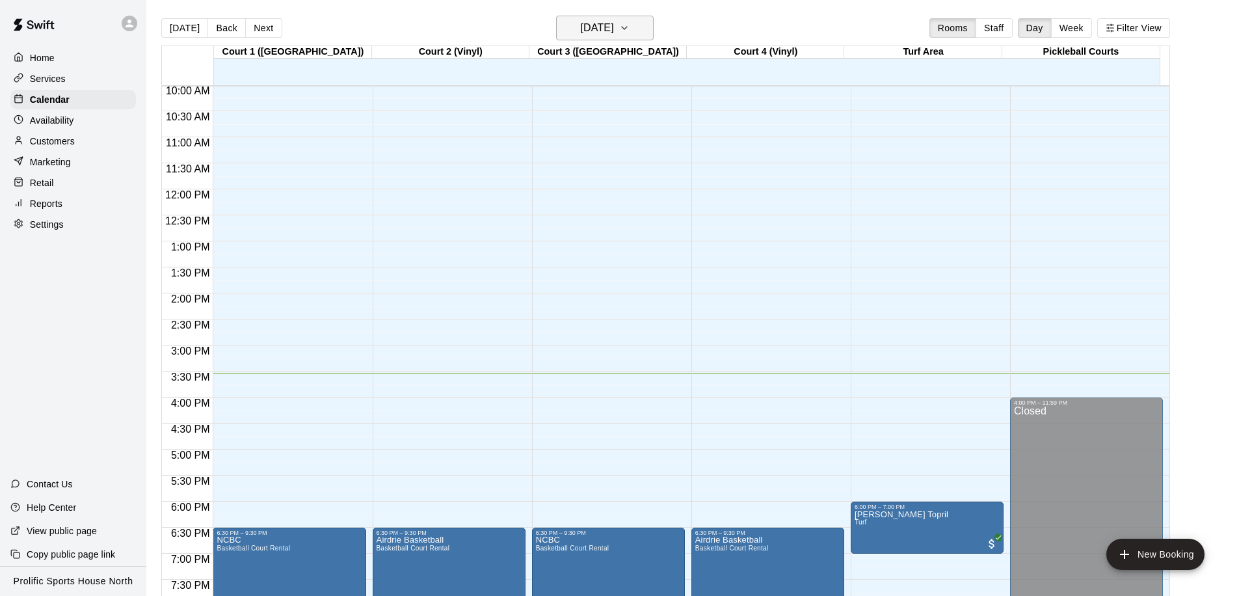
click at [614, 34] on h6 "[DATE]" at bounding box center [597, 28] width 33 height 18
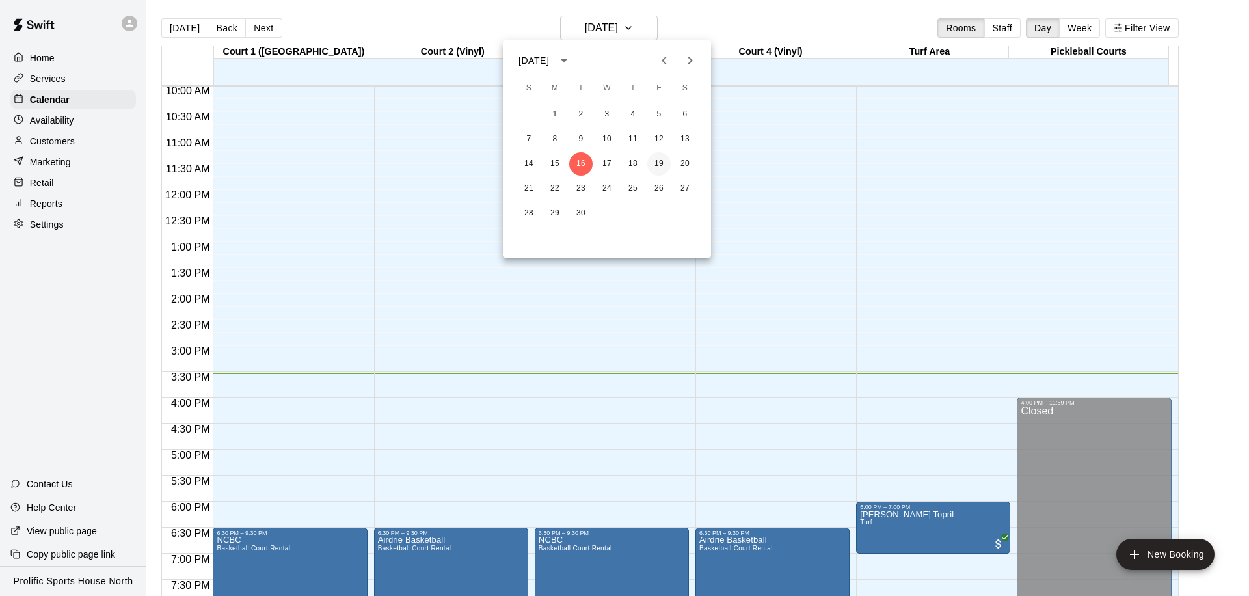
click at [652, 159] on button "19" at bounding box center [658, 163] width 23 height 23
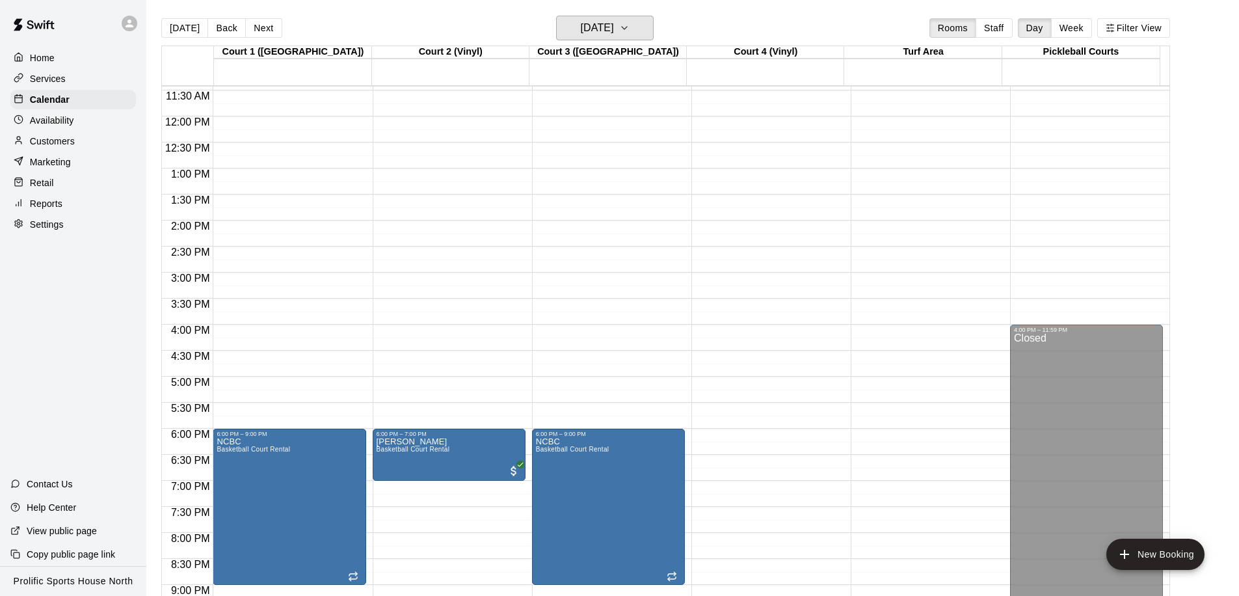
scroll to position [724, 0]
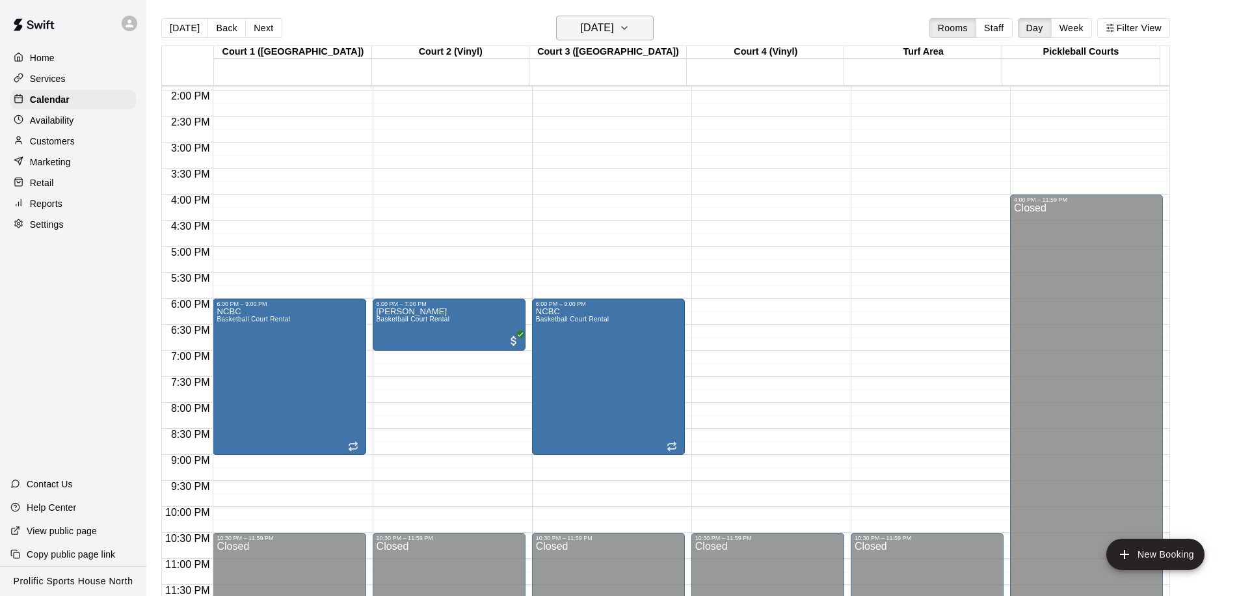
click at [614, 29] on h6 "[DATE]" at bounding box center [597, 28] width 33 height 18
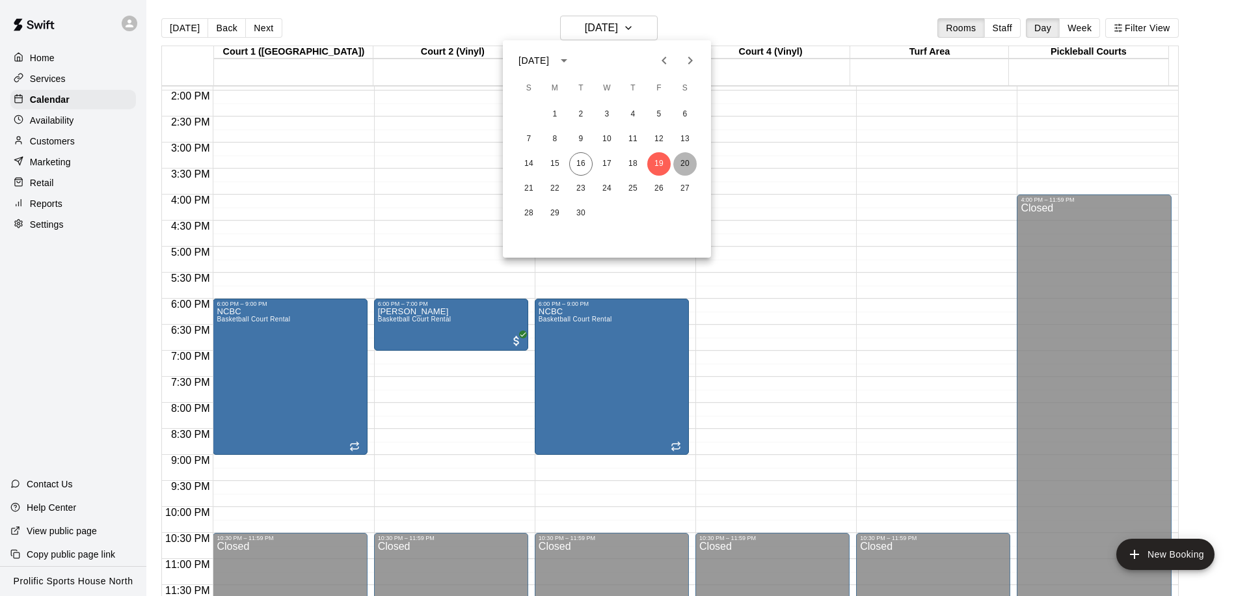
click at [683, 160] on button "20" at bounding box center [684, 163] width 23 height 23
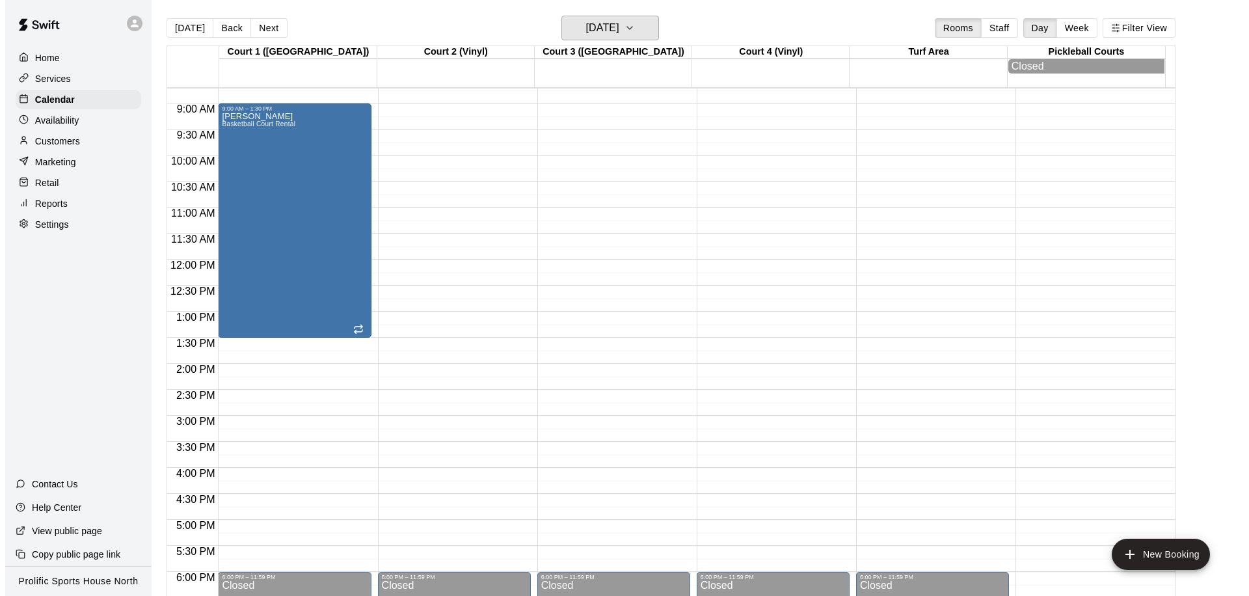
scroll to position [283, 0]
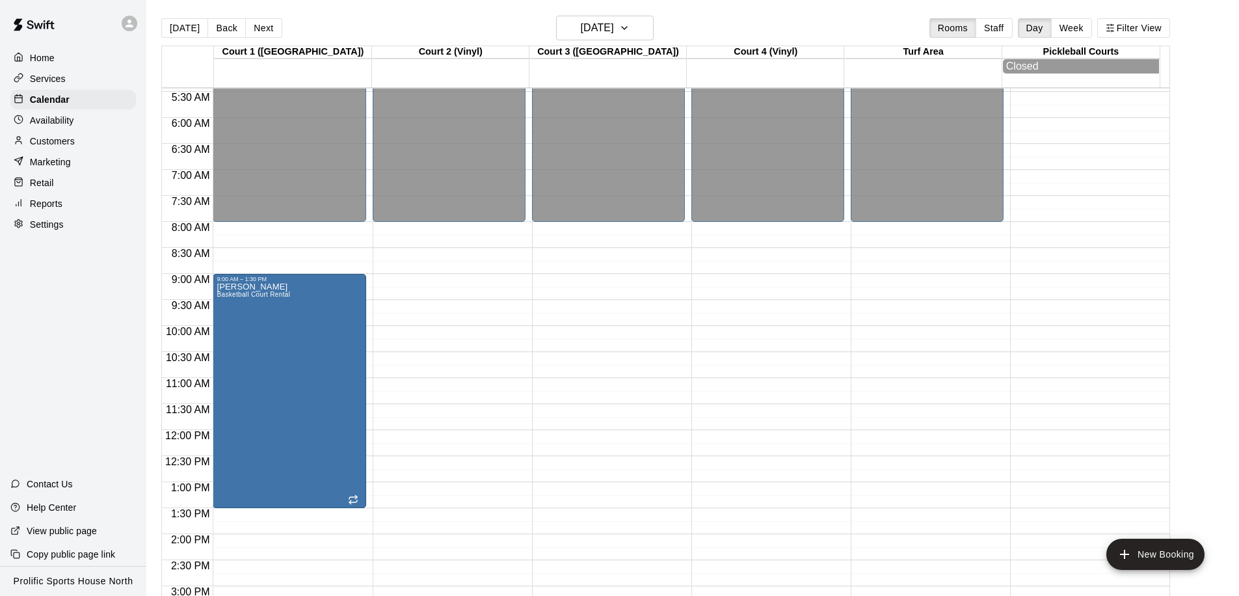
click at [455, 282] on div "12:00 AM – 8:00 AM Closed 6:00 PM – 11:59 PM Closed" at bounding box center [449, 430] width 153 height 1249
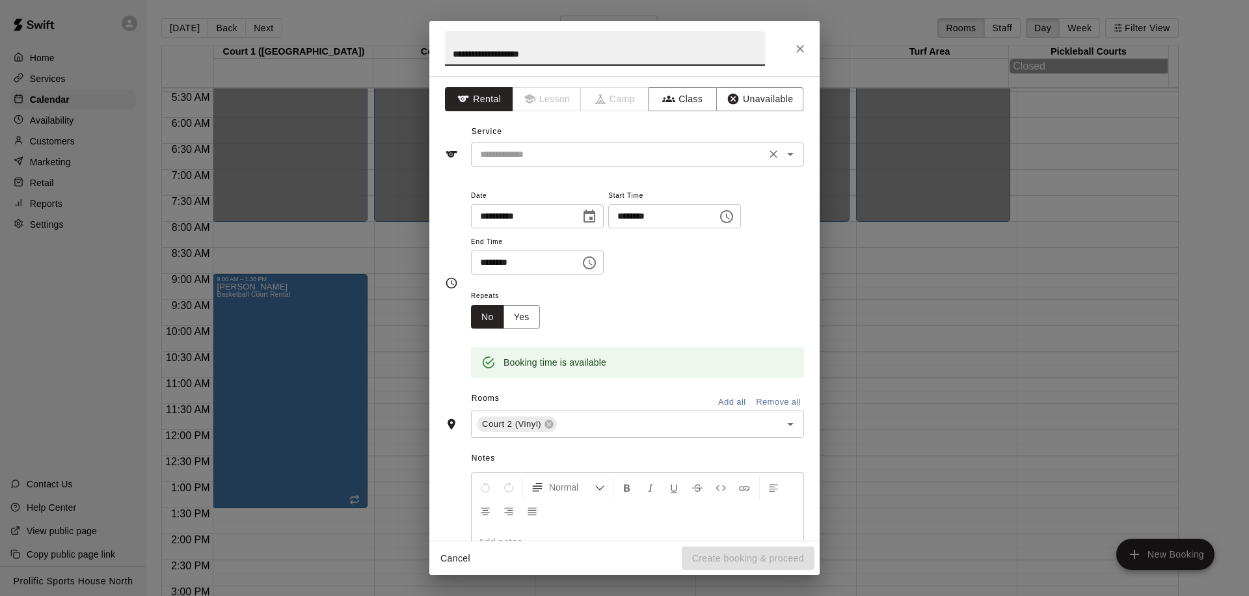
type input "**********"
click at [568, 159] on input "text" at bounding box center [618, 154] width 287 height 16
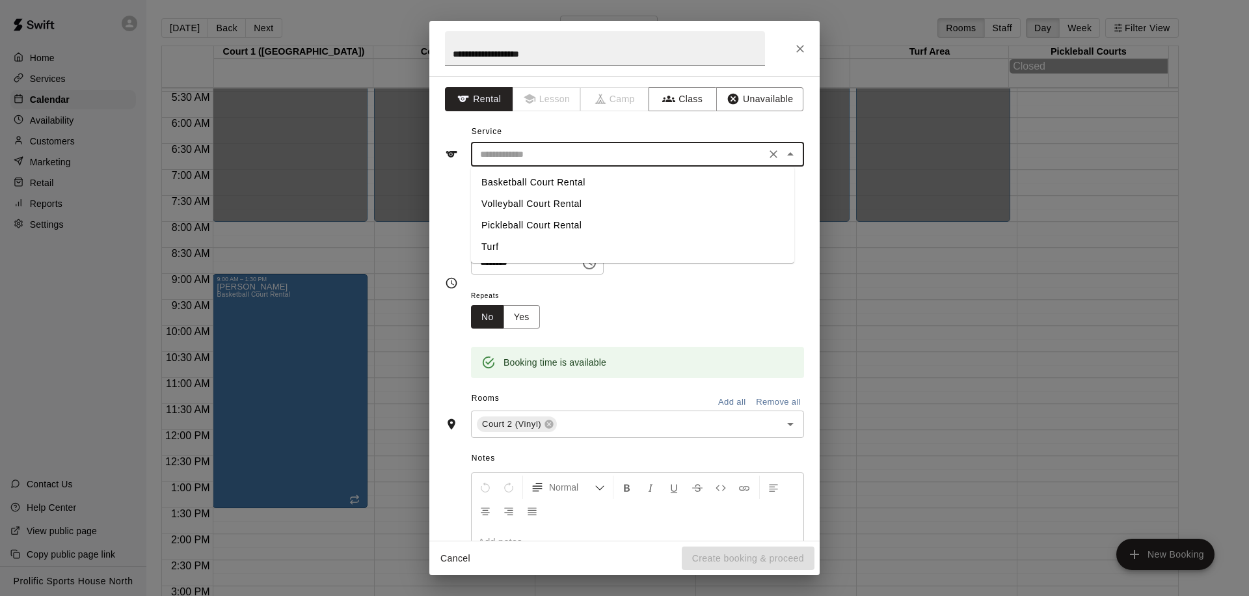
click at [568, 179] on li "Basketball Court Rental" at bounding box center [632, 182] width 323 height 21
type input "**********"
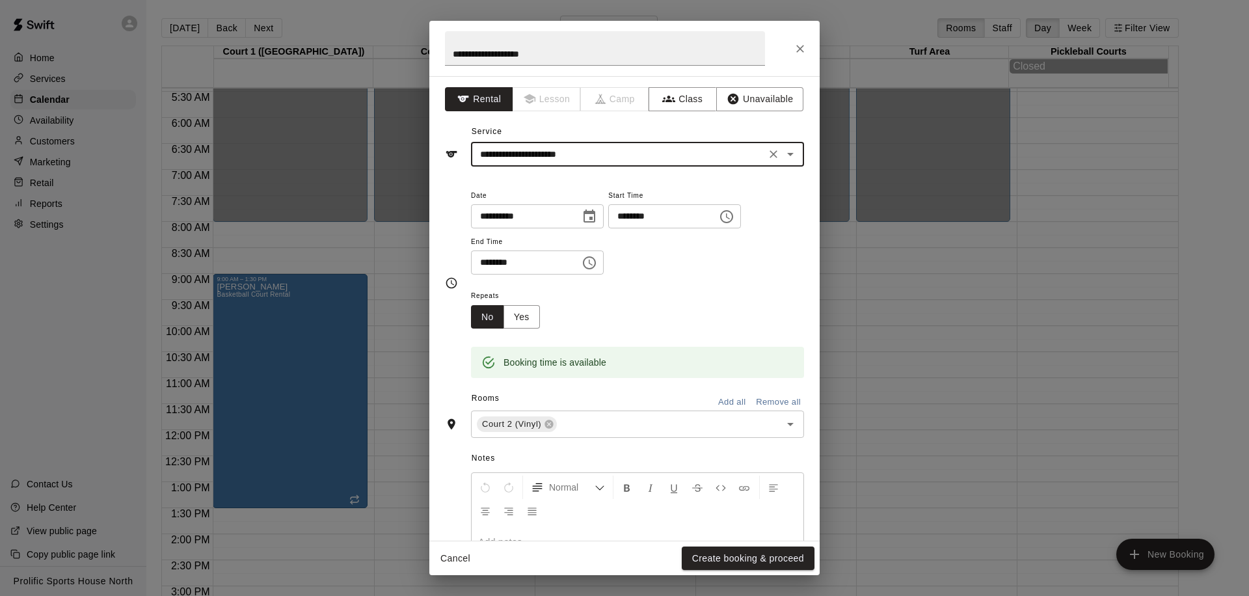
click at [597, 267] on icon "Choose time, selected time is 9:30 AM" at bounding box center [589, 263] width 16 height 16
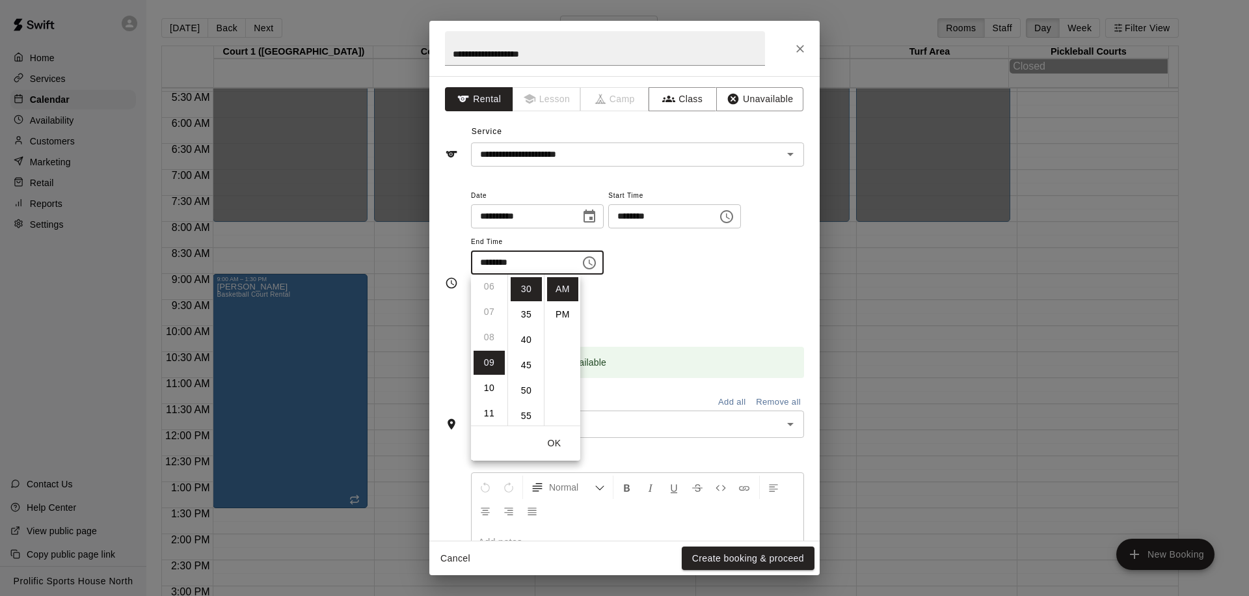
scroll to position [168, 0]
drag, startPoint x: 504, startPoint y: 358, endPoint x: 499, endPoint y: 269, distance: 88.6
click at [500, 265] on input "********" at bounding box center [521, 262] width 100 height 24
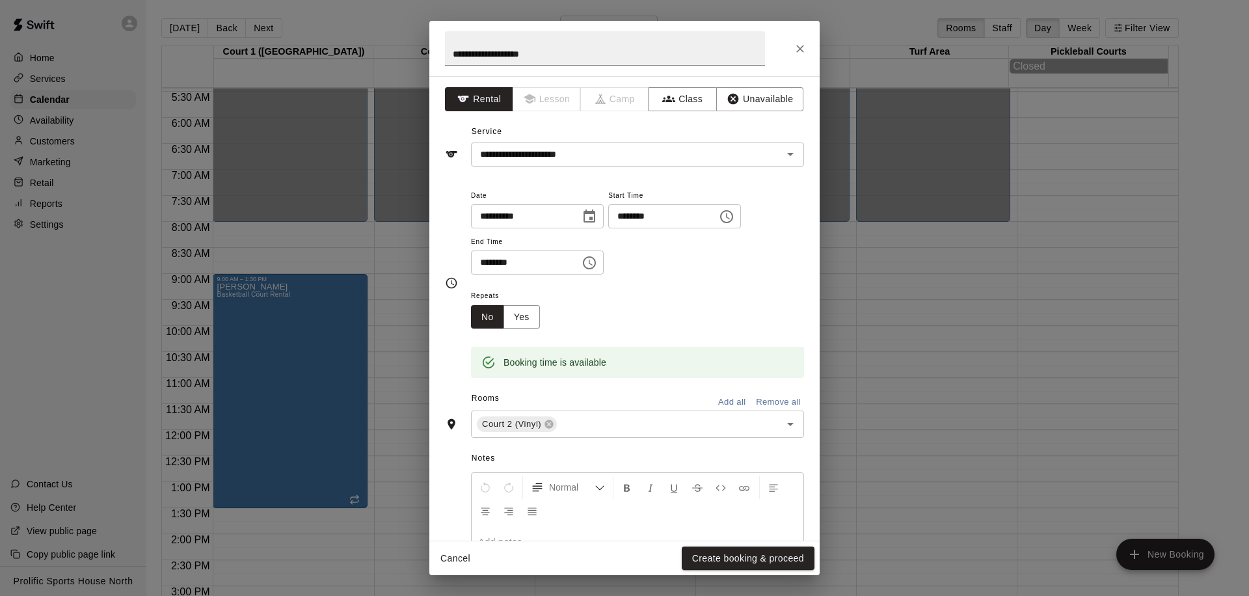
click at [591, 264] on icon "Choose time, selected time is 9:30 AM" at bounding box center [589, 263] width 16 height 16
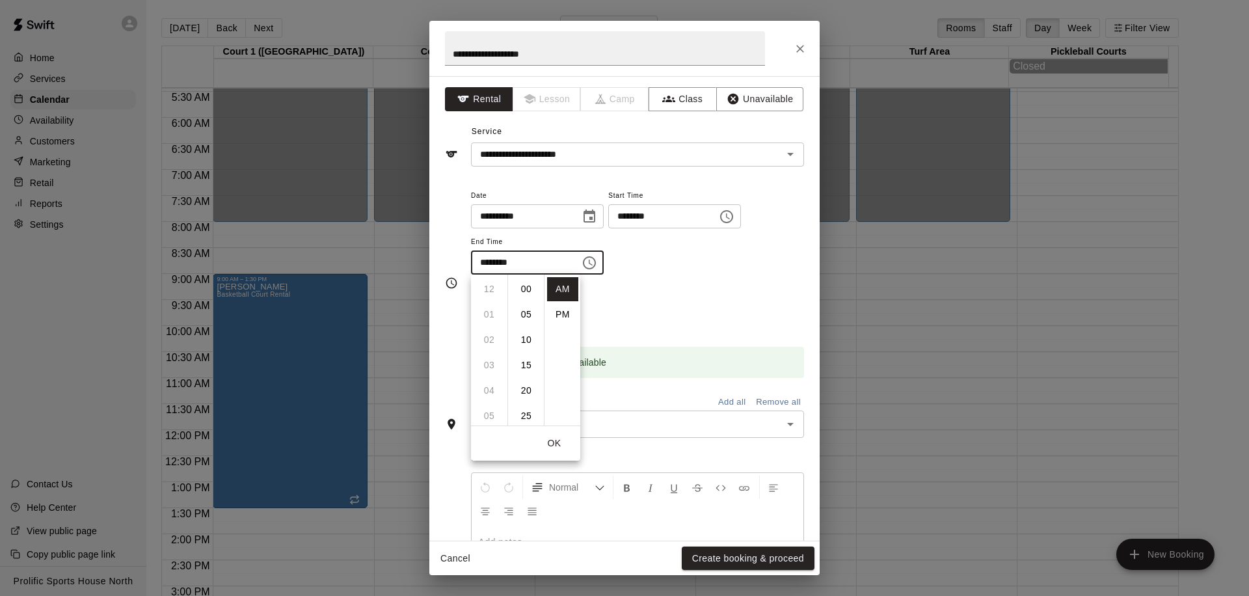
scroll to position [152, 0]
click at [566, 311] on li "PM" at bounding box center [562, 314] width 31 height 24
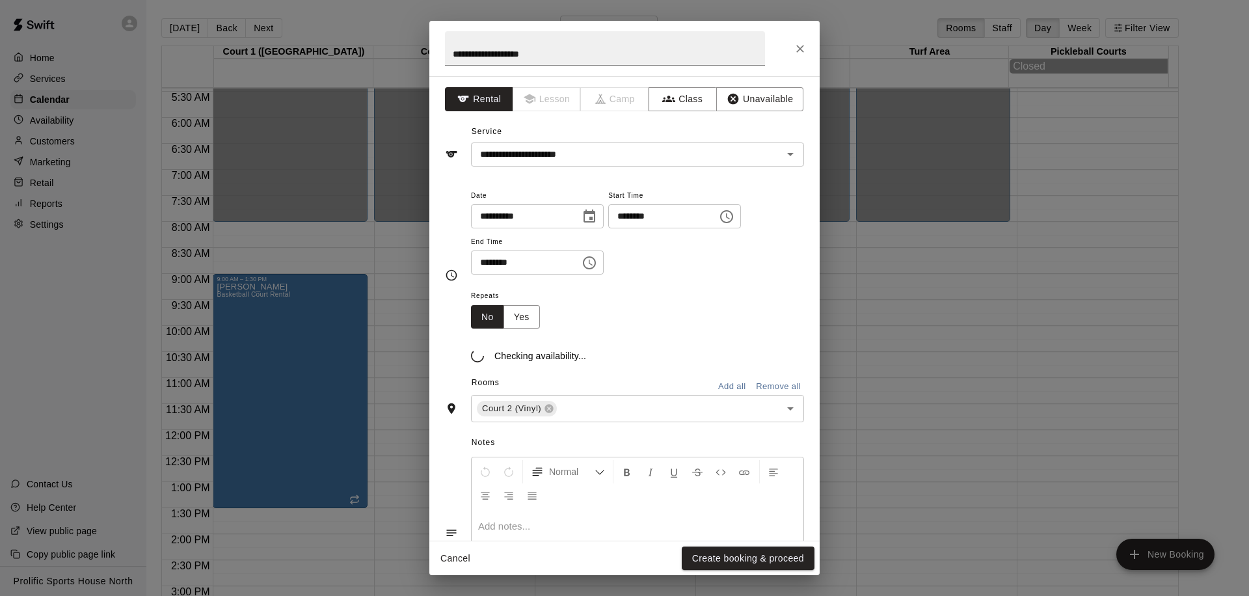
scroll to position [23, 0]
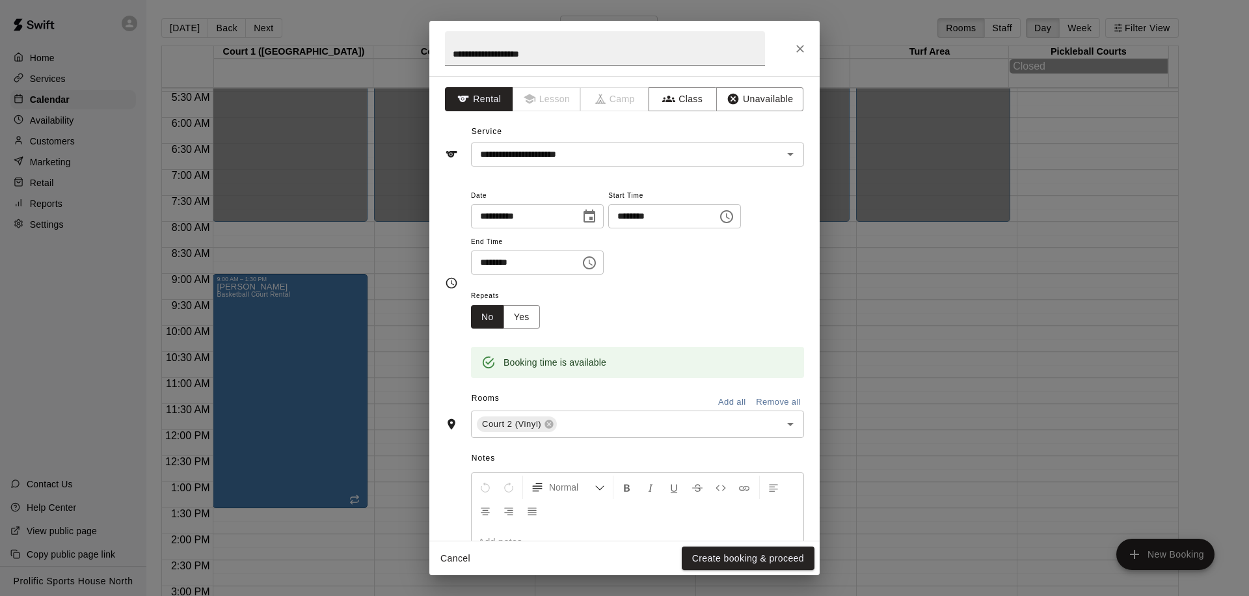
click at [585, 265] on icon "Choose time, selected time is 9:30 PM" at bounding box center [589, 263] width 16 height 16
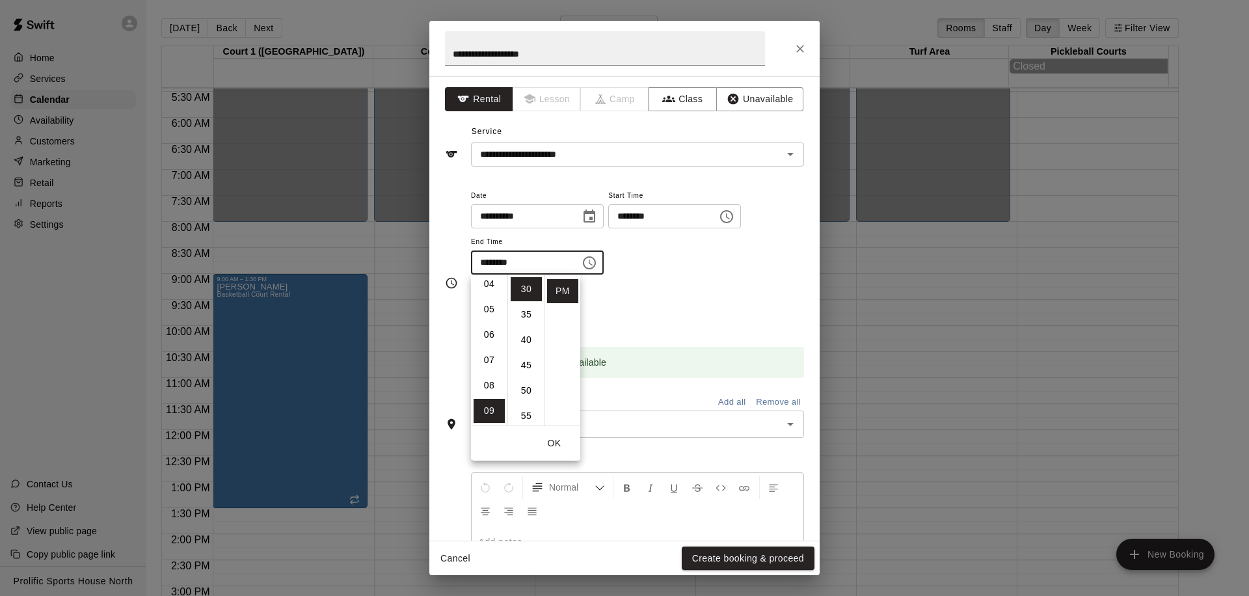
scroll to position [0, 0]
click at [491, 283] on li "12" at bounding box center [488, 289] width 31 height 24
click at [523, 288] on li "00" at bounding box center [526, 289] width 31 height 24
type input "********"
click at [549, 444] on button "OK" at bounding box center [554, 443] width 42 height 24
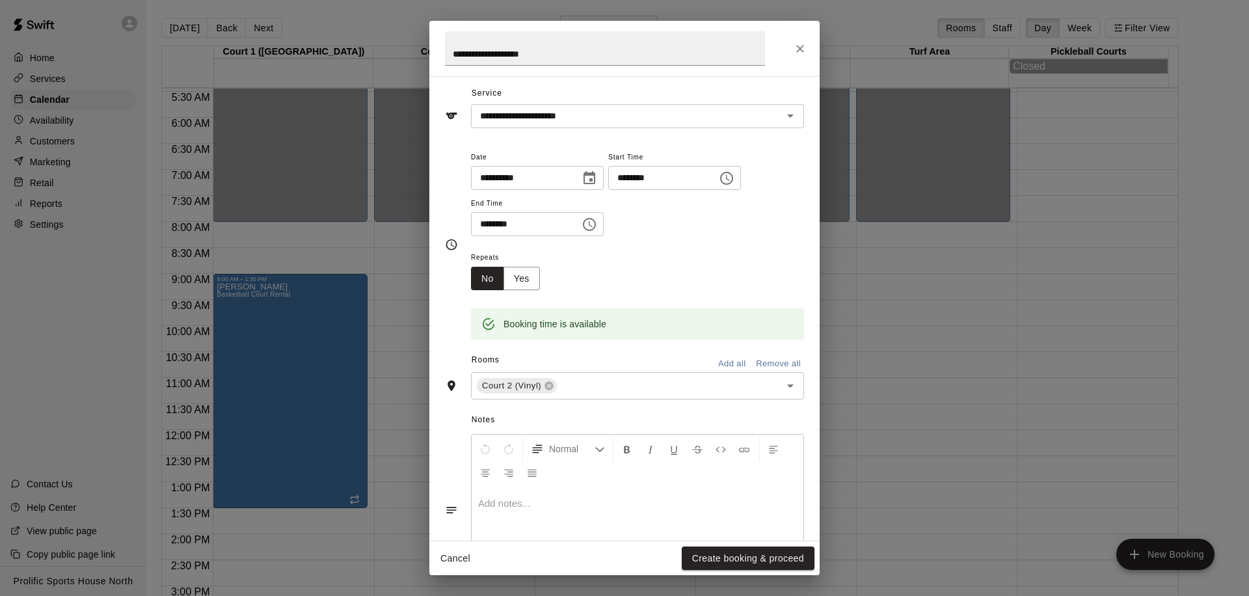
scroll to position [107, 0]
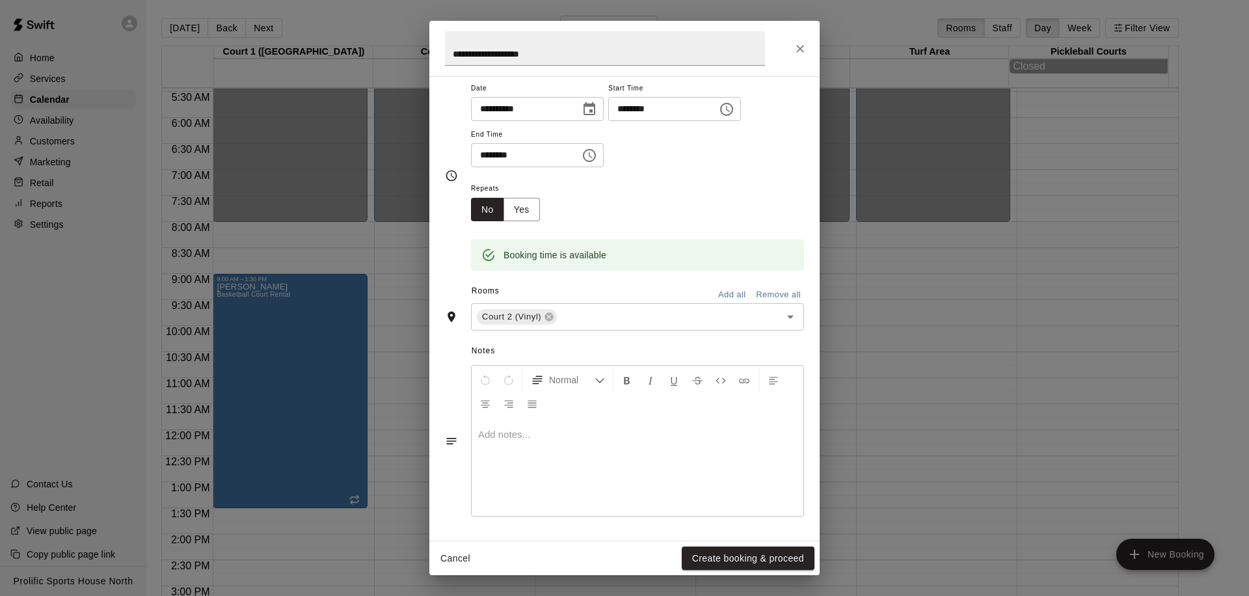
click at [587, 447] on div at bounding box center [637, 467] width 332 height 98
drag, startPoint x: 603, startPoint y: 475, endPoint x: 472, endPoint y: 431, distance: 138.2
click at [472, 431] on div "**********" at bounding box center [637, 467] width 332 height 98
copy div "**********"
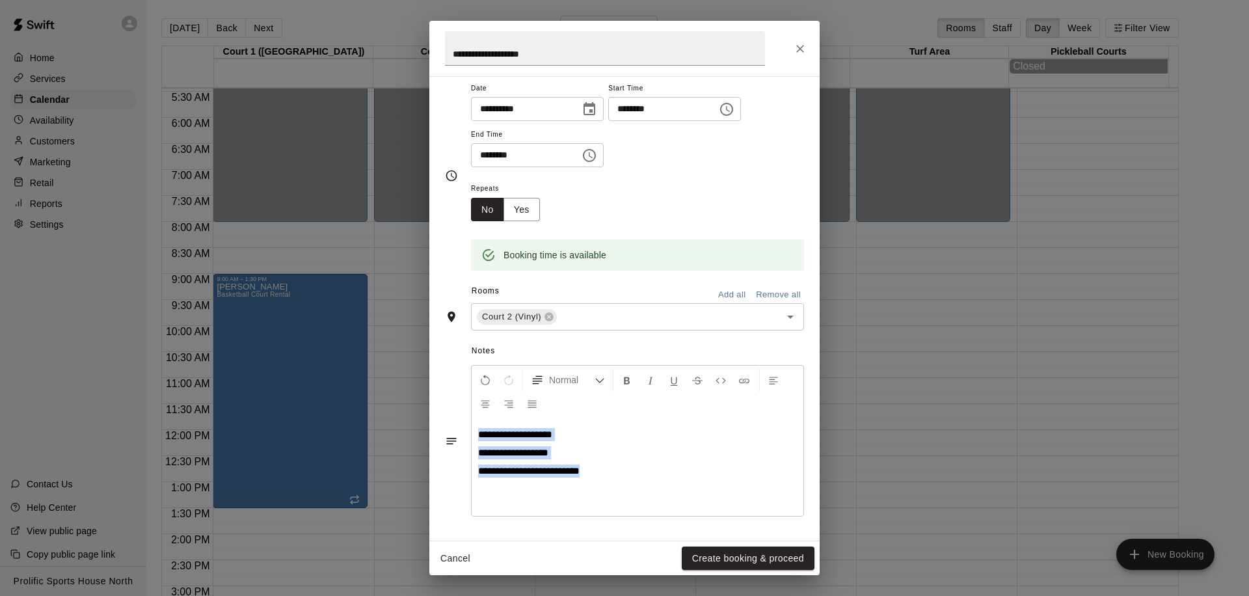
click at [622, 506] on div "**********" at bounding box center [637, 467] width 332 height 98
click at [628, 492] on div "**********" at bounding box center [637, 467] width 332 height 98
click at [739, 558] on button "Create booking & proceed" at bounding box center [748, 558] width 133 height 24
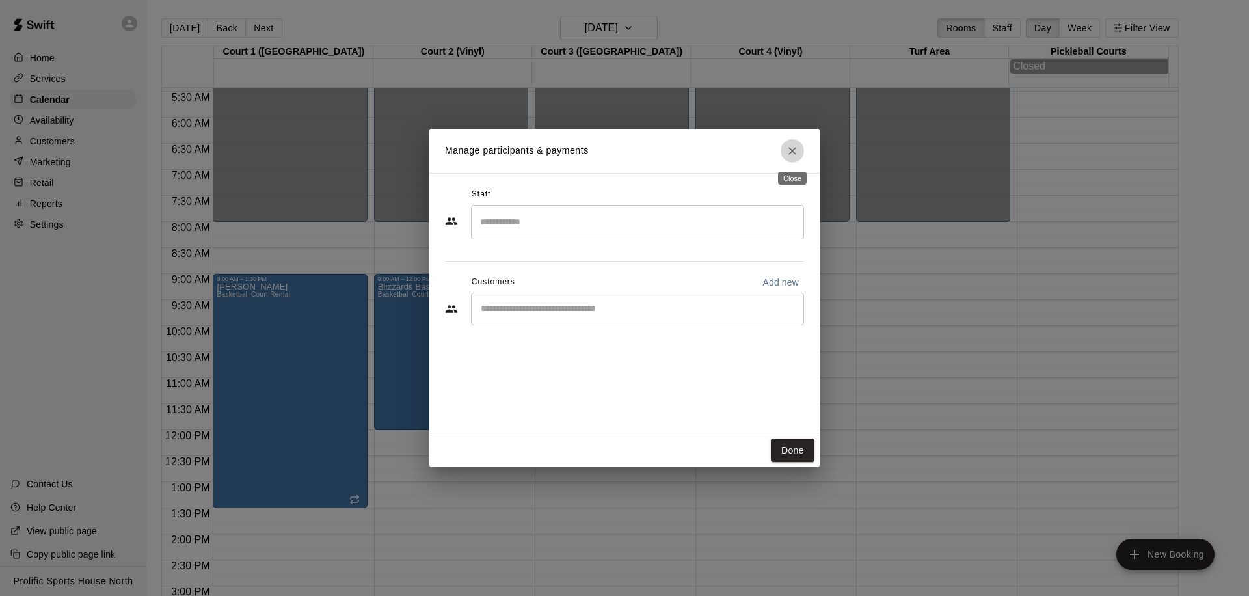
click at [792, 144] on icon "Close" at bounding box center [792, 150] width 13 height 13
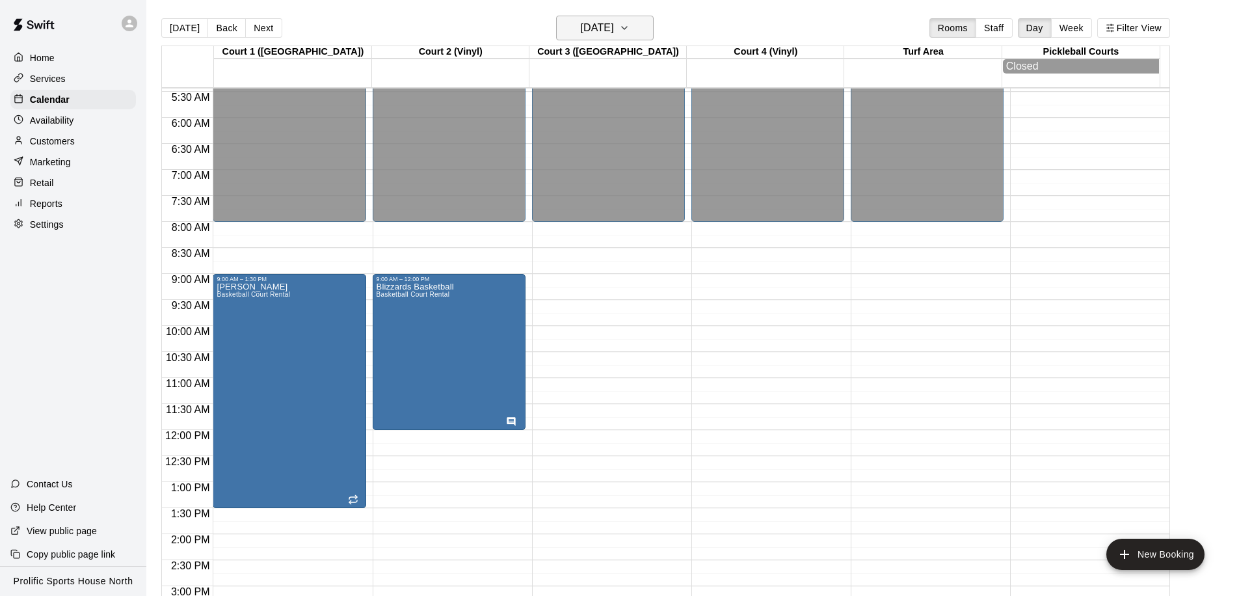
click at [605, 20] on h6 "Saturday Sep 20" at bounding box center [597, 28] width 33 height 18
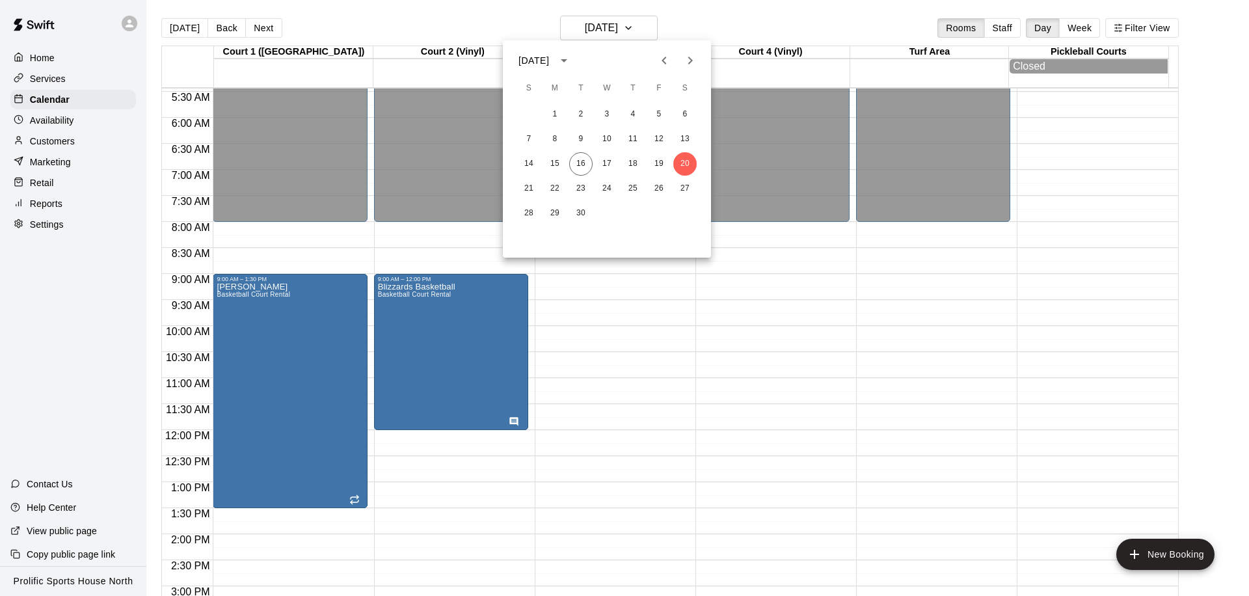
click at [695, 60] on icon "Next month" at bounding box center [690, 61] width 16 height 16
click at [684, 106] on button "4" at bounding box center [684, 114] width 23 height 23
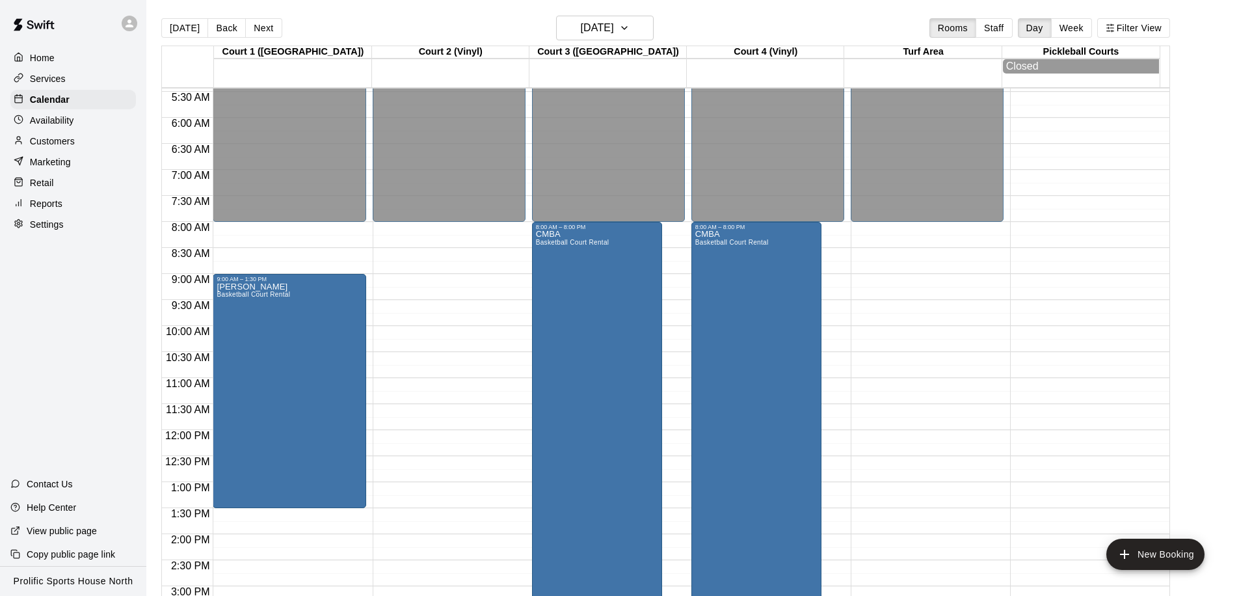
click at [418, 288] on div "12:00 AM – 8:00 AM Closed 6:00 PM – 11:59 PM Closed" at bounding box center [449, 430] width 153 height 1249
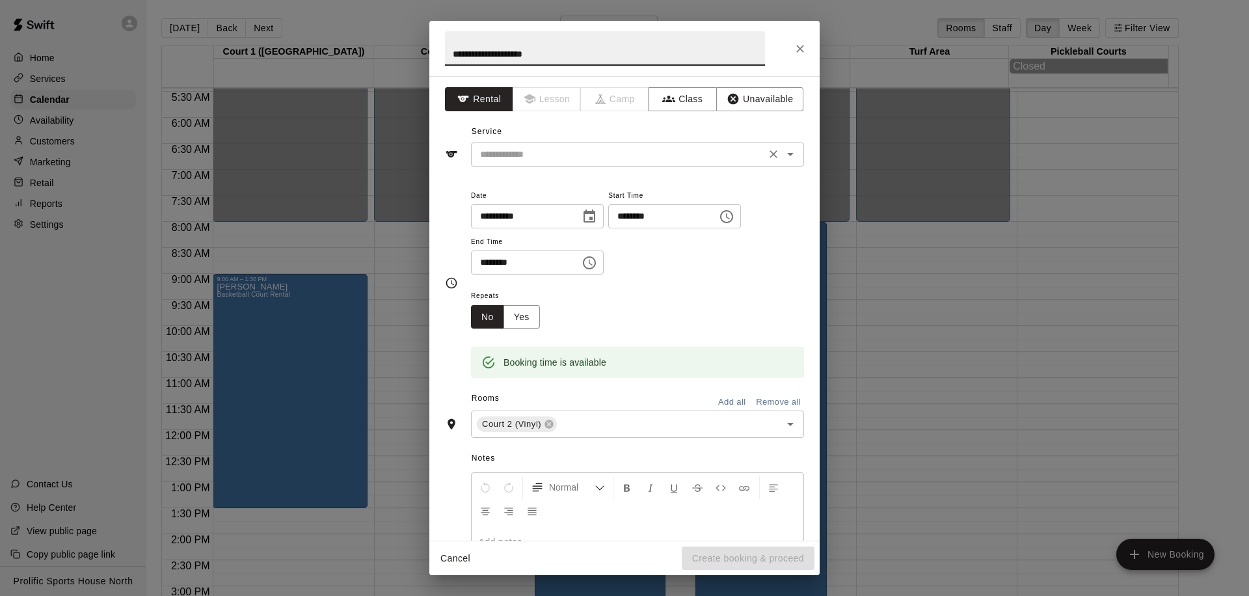
type input "**********"
click at [604, 149] on input "text" at bounding box center [618, 154] width 287 height 16
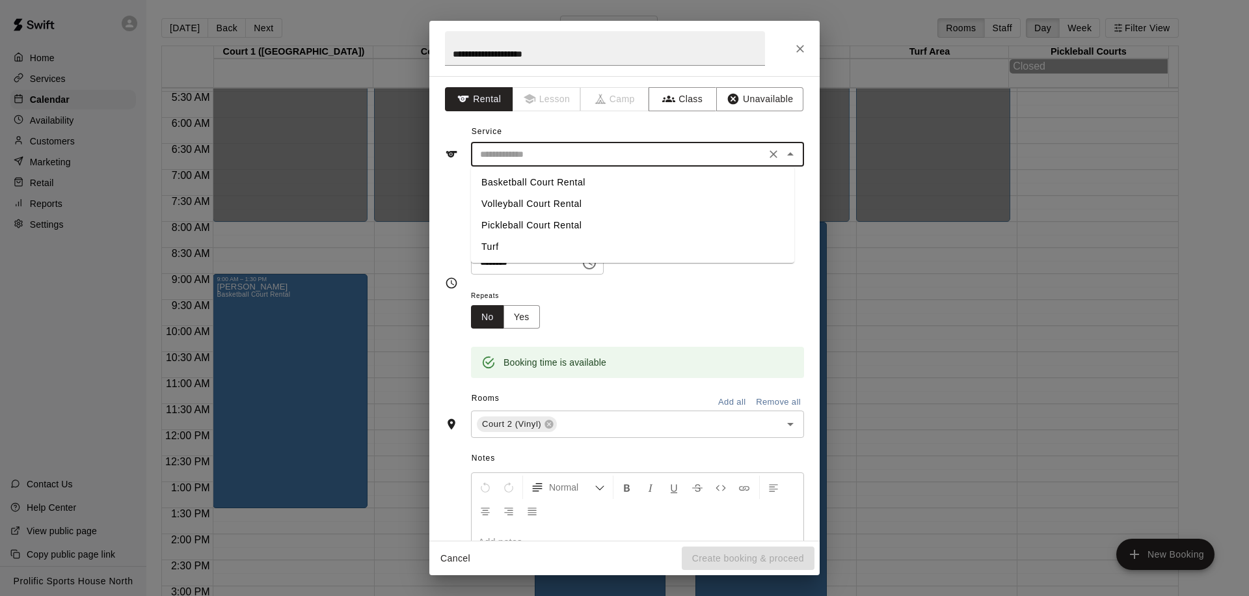
click at [598, 179] on li "Basketball Court Rental" at bounding box center [632, 182] width 323 height 21
type input "**********"
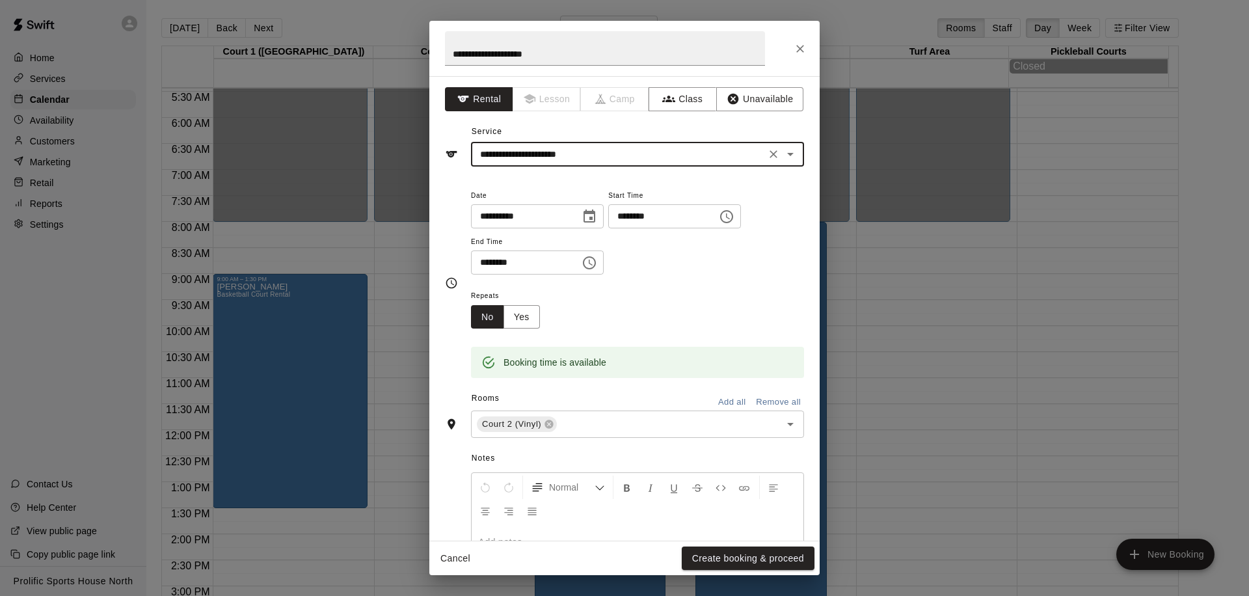
click at [734, 211] on icon "Choose time, selected time is 9:15 AM" at bounding box center [727, 217] width 16 height 16
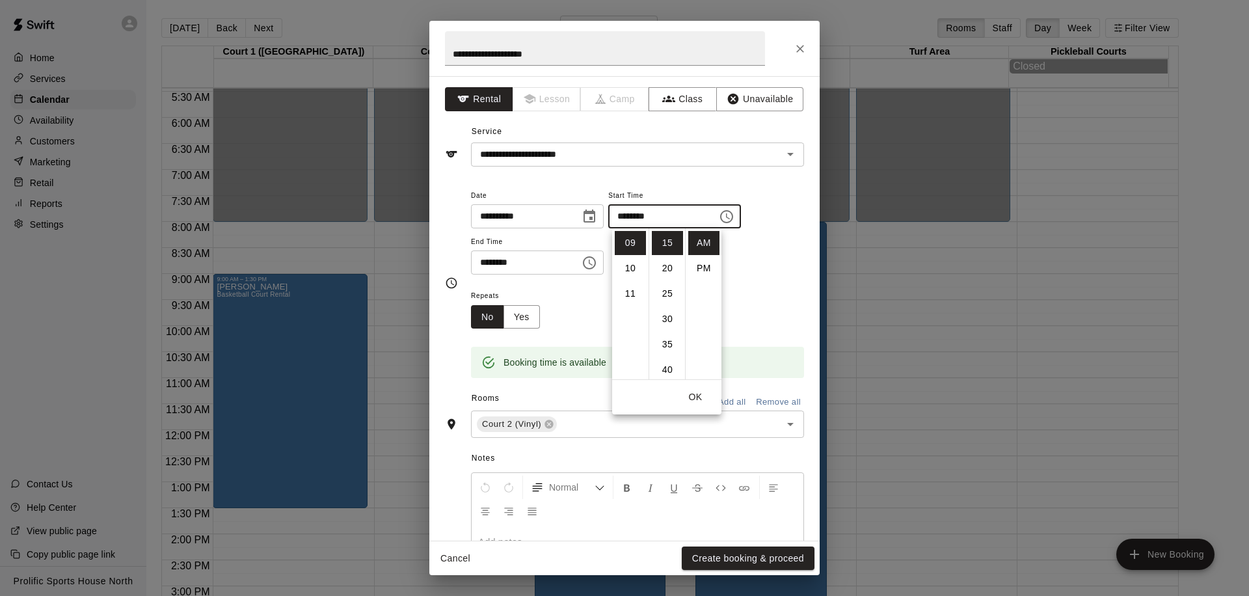
scroll to position [0, 0]
click at [667, 239] on li "00" at bounding box center [667, 243] width 31 height 24
type input "********"
click at [589, 265] on icon "Choose time, selected time is 9:45 AM" at bounding box center [589, 262] width 13 height 13
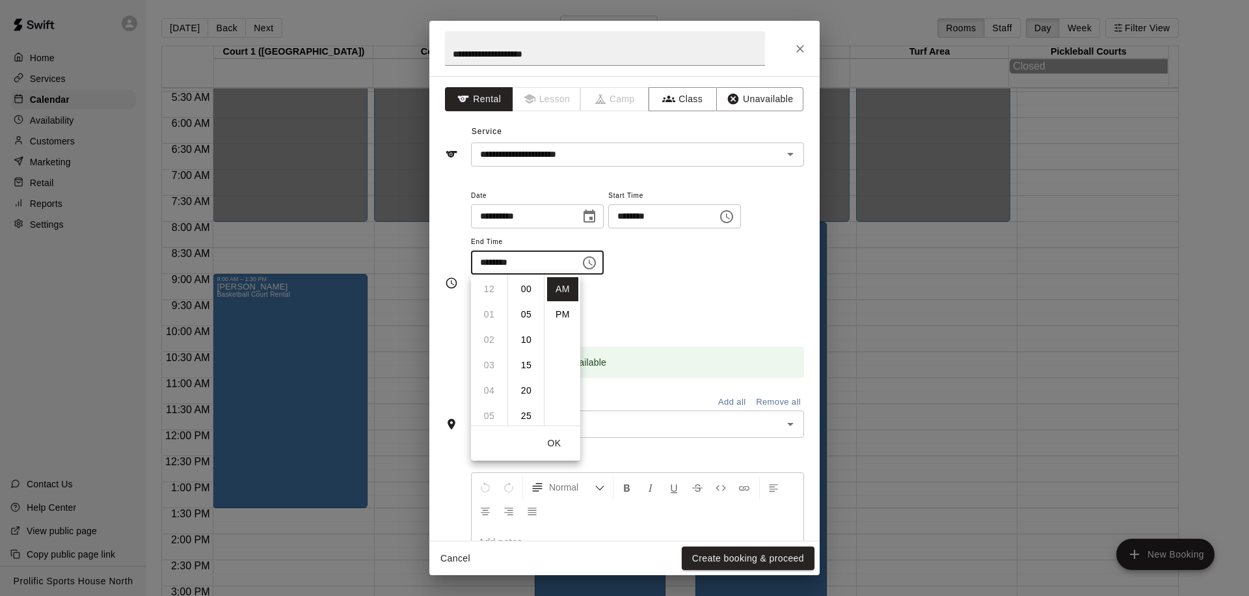
scroll to position [228, 0]
click at [551, 314] on li "PM" at bounding box center [562, 314] width 31 height 24
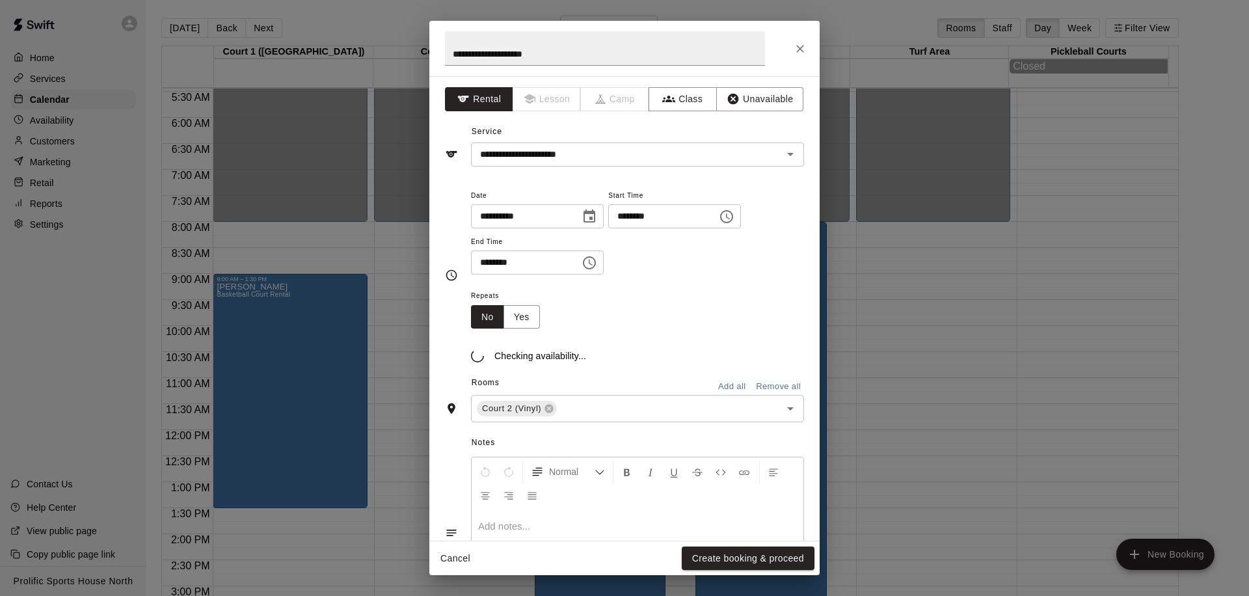
scroll to position [23, 0]
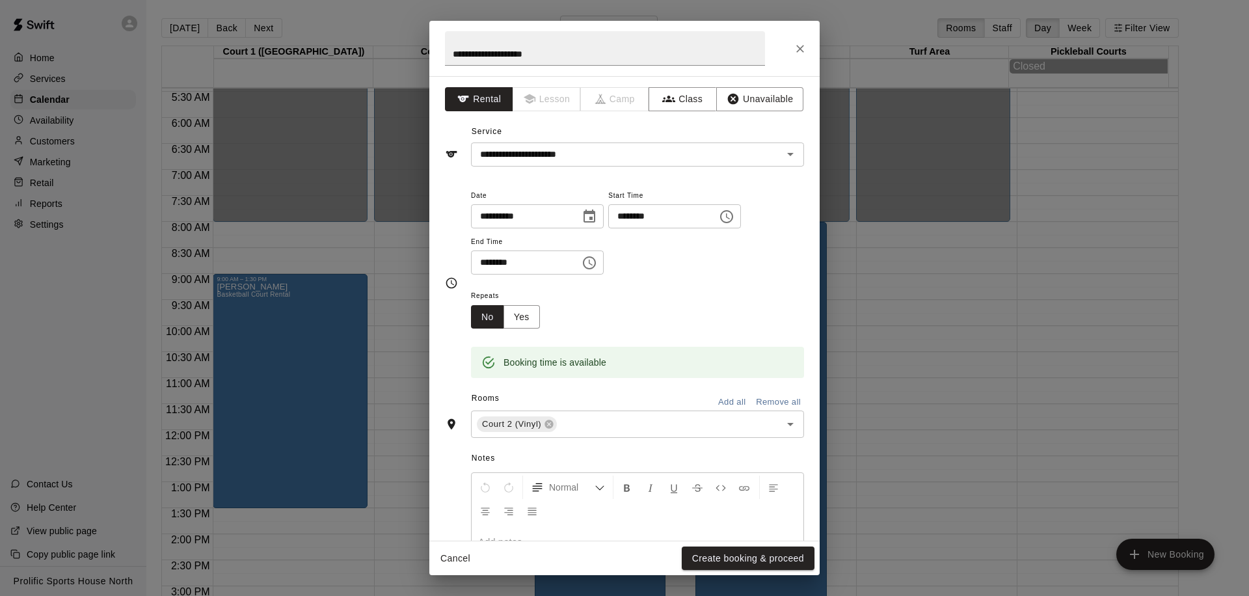
click at [588, 265] on icon "Choose time, selected time is 9:45 PM" at bounding box center [589, 262] width 13 height 13
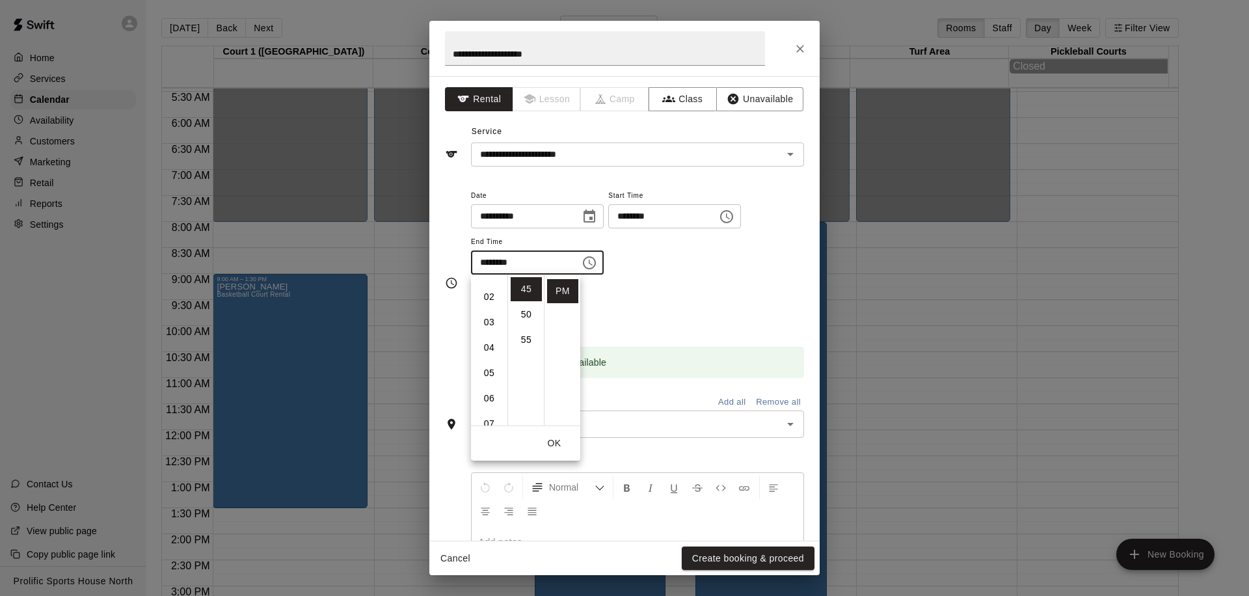
scroll to position [9, 0]
click at [487, 278] on li "12" at bounding box center [488, 280] width 31 height 24
click at [526, 285] on li "00" at bounding box center [526, 289] width 31 height 24
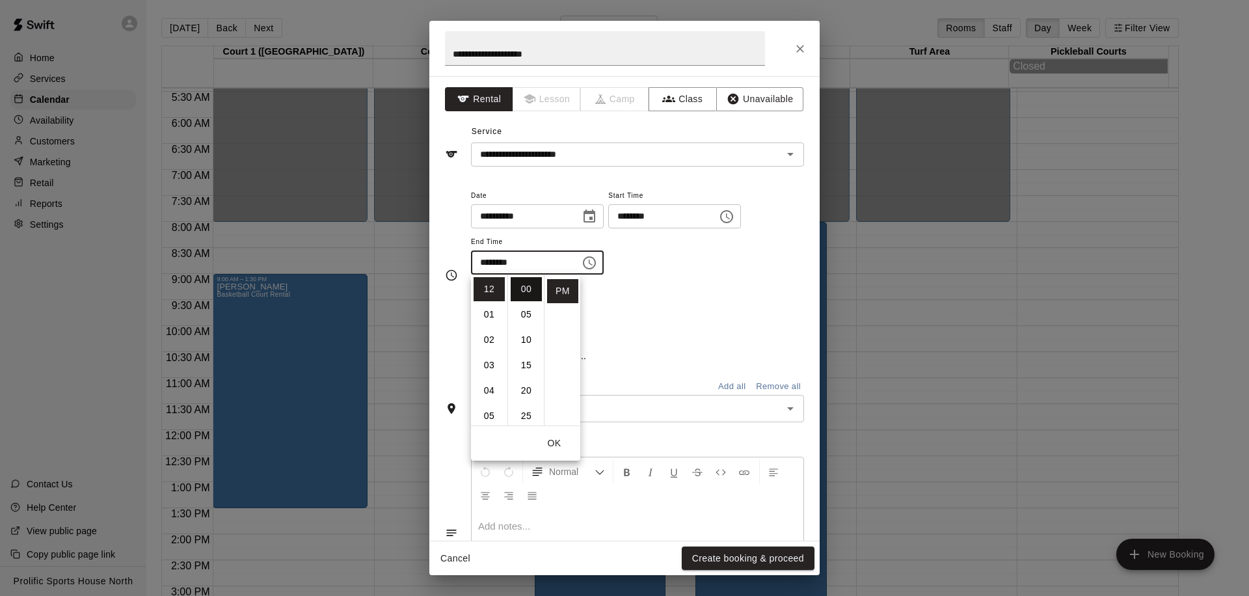
type input "********"
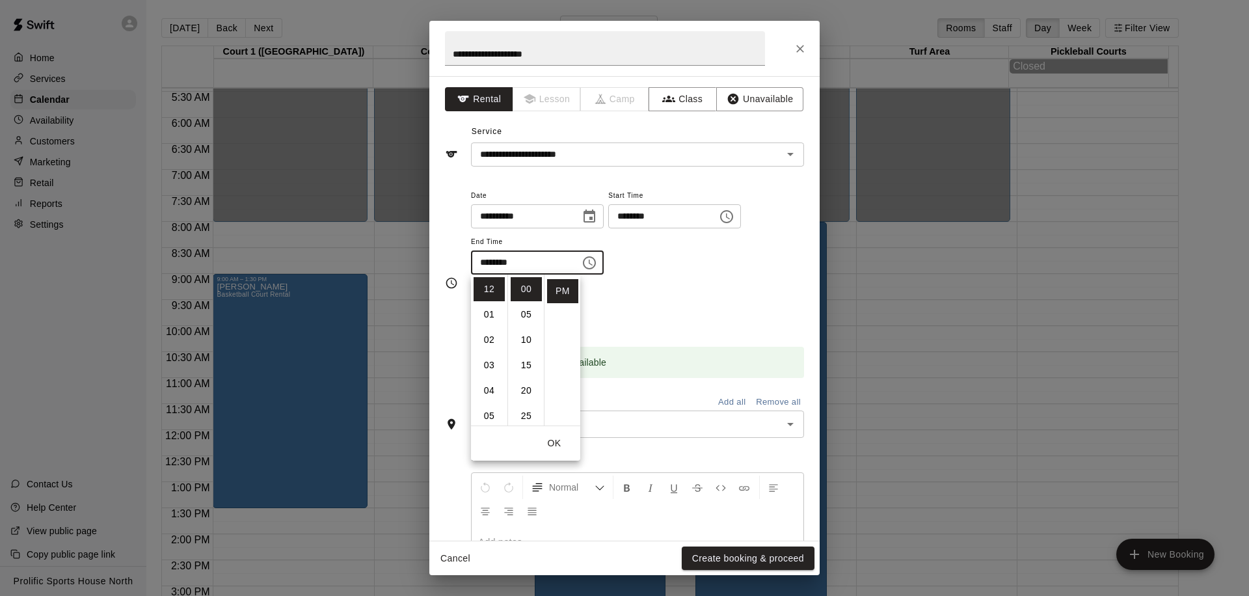
click at [680, 306] on div "Repeats No Yes" at bounding box center [637, 307] width 333 height 41
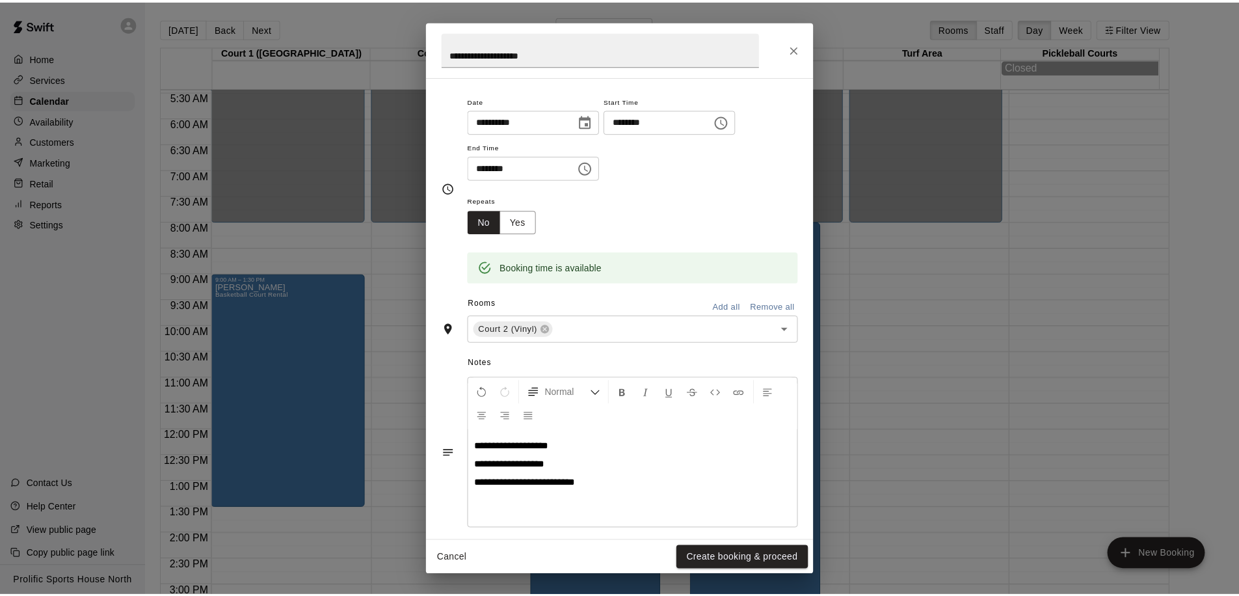
scroll to position [107, 0]
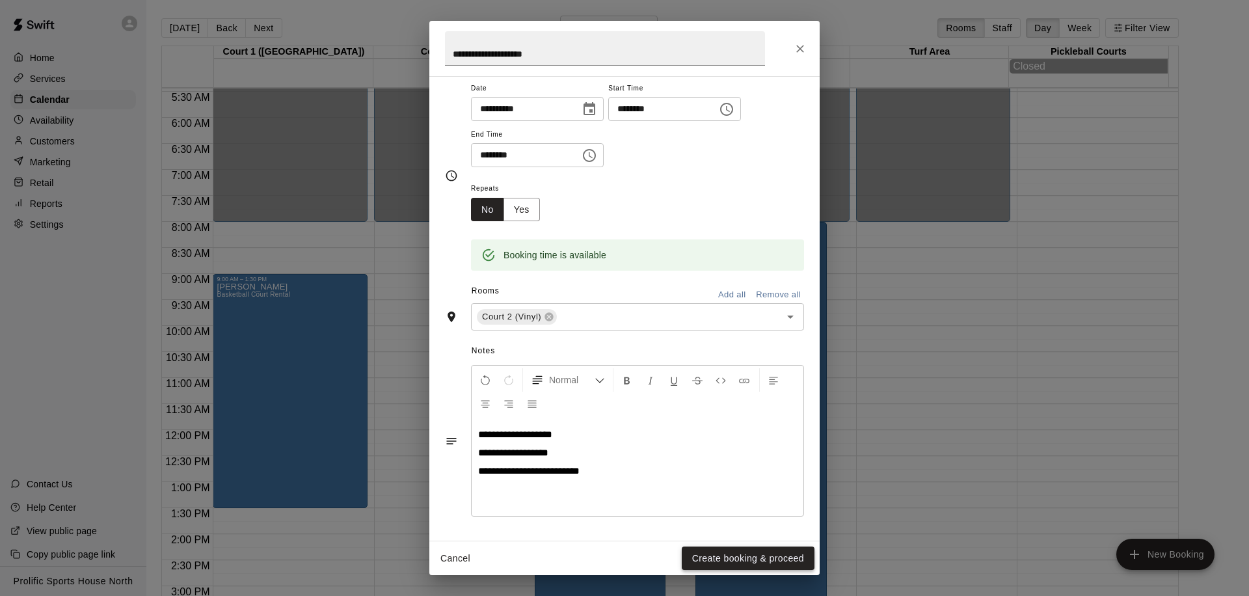
click at [749, 563] on button "Create booking & proceed" at bounding box center [748, 558] width 133 height 24
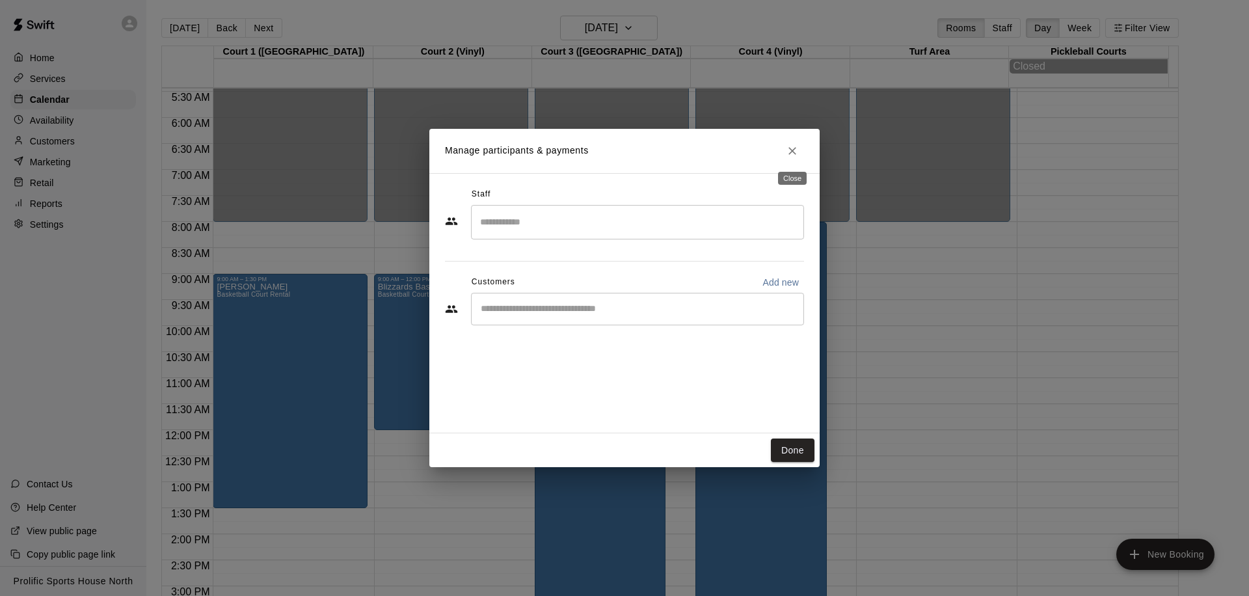
click at [797, 152] on icon "Close" at bounding box center [792, 150] width 13 height 13
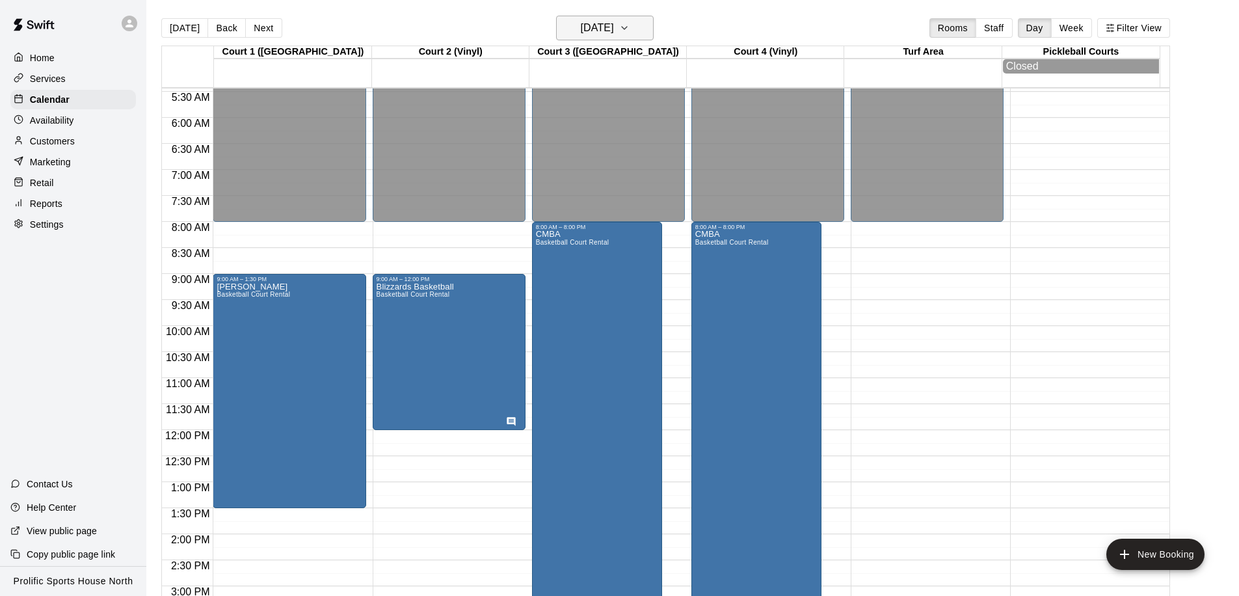
click at [614, 29] on h6 "[DATE]" at bounding box center [597, 28] width 33 height 18
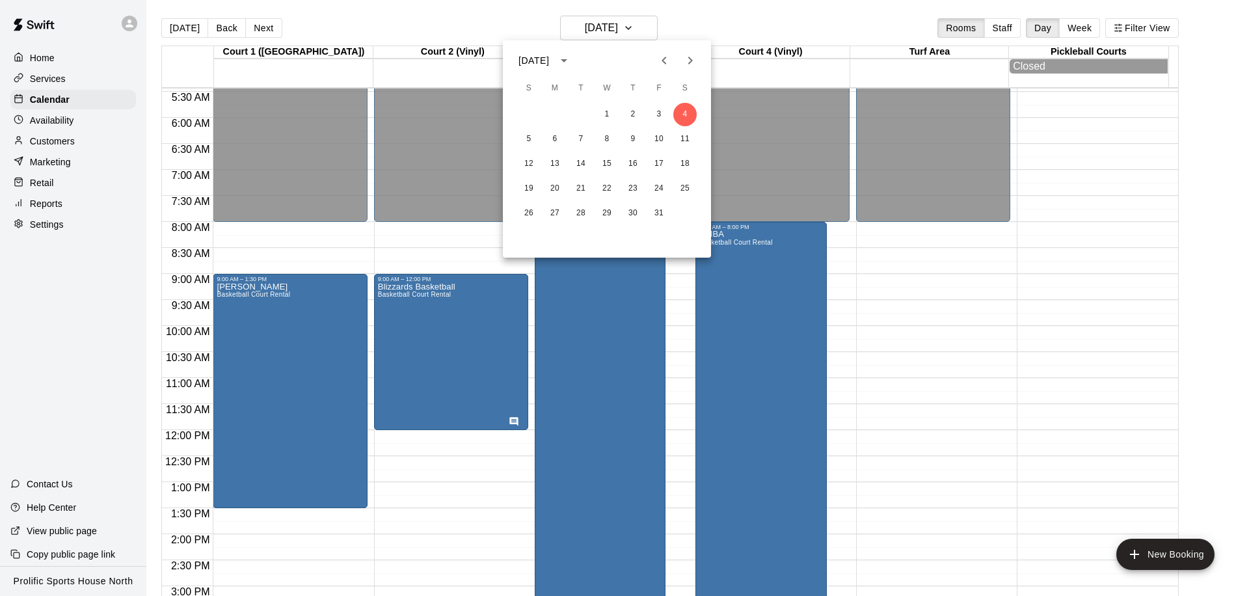
click at [668, 64] on icon "Previous month" at bounding box center [664, 61] width 16 height 16
click at [682, 163] on button "20" at bounding box center [684, 163] width 23 height 23
